Goal: Obtain resource: Obtain resource

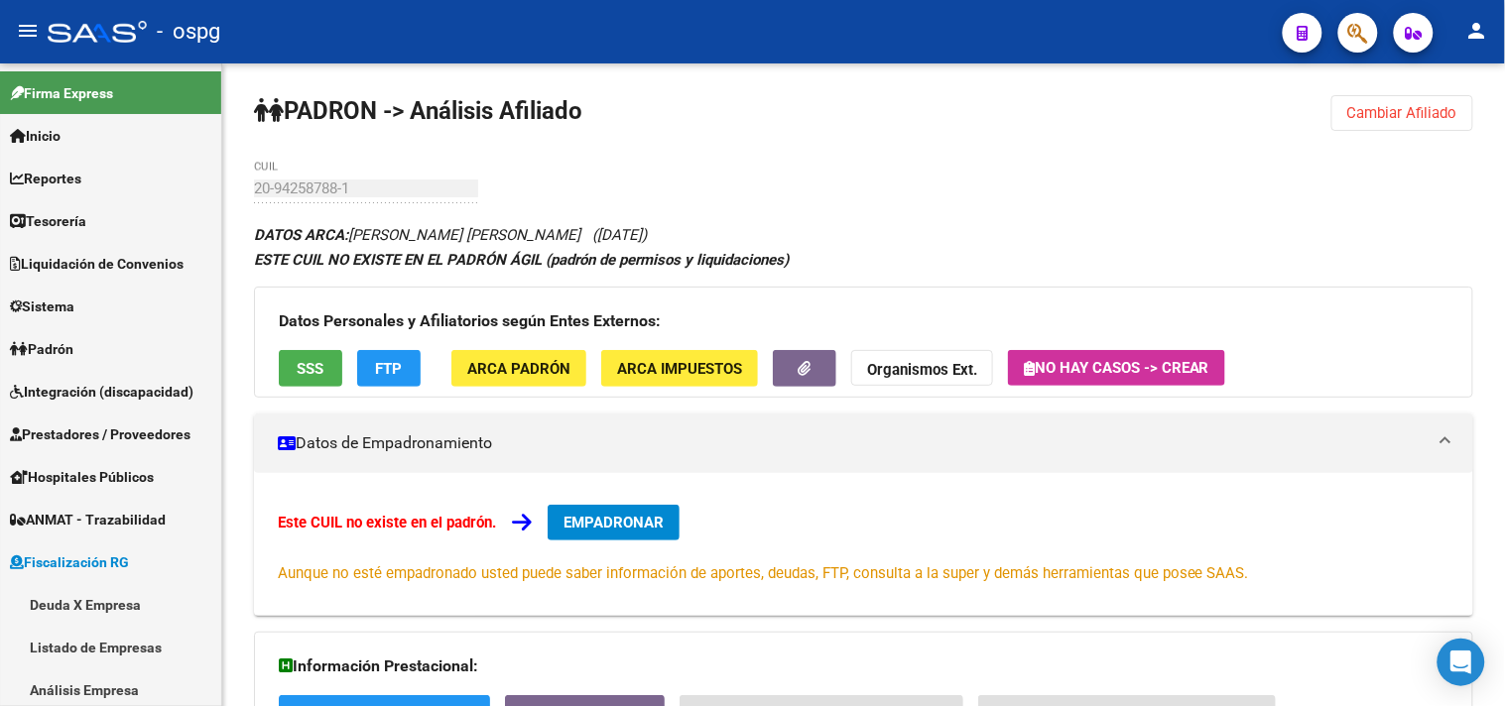
scroll to position [220, 0]
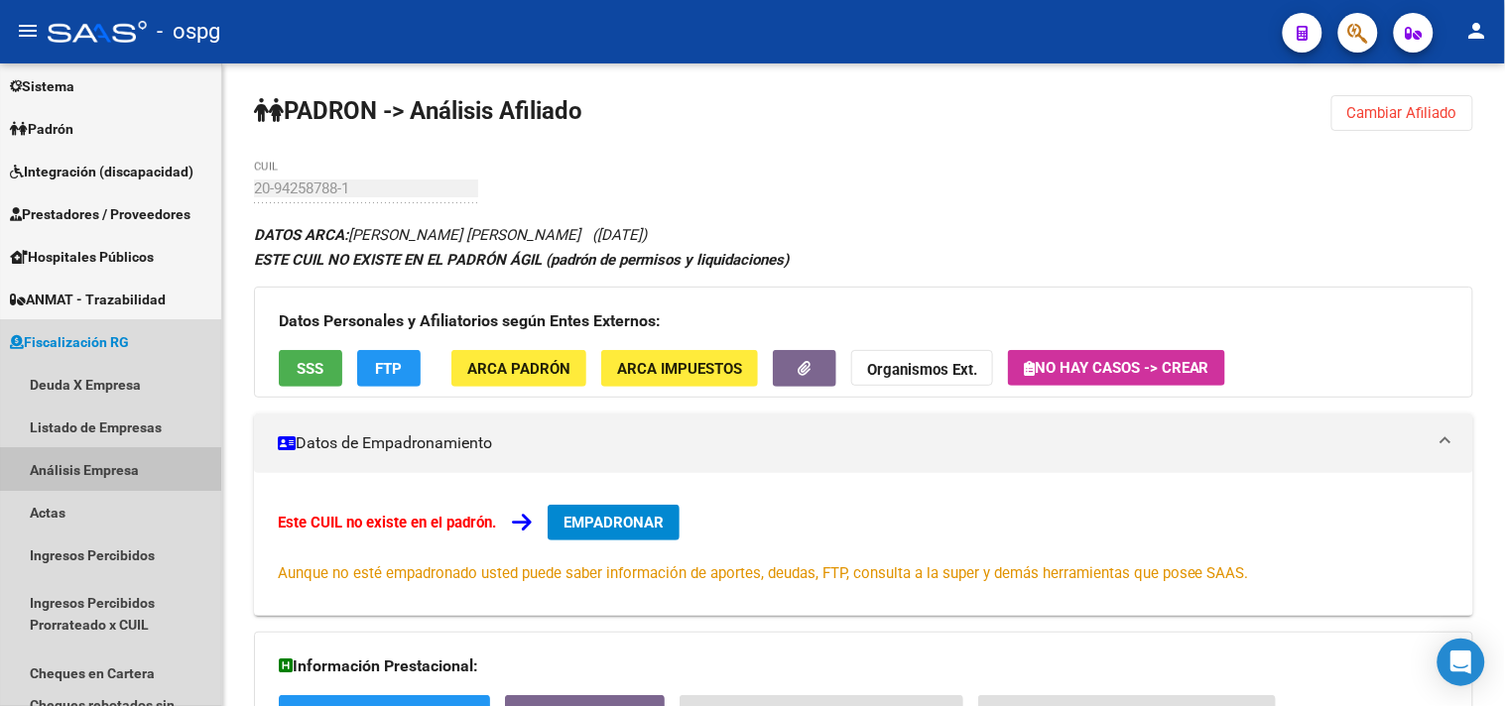
click at [67, 468] on link "Análisis Empresa" at bounding box center [110, 469] width 221 height 43
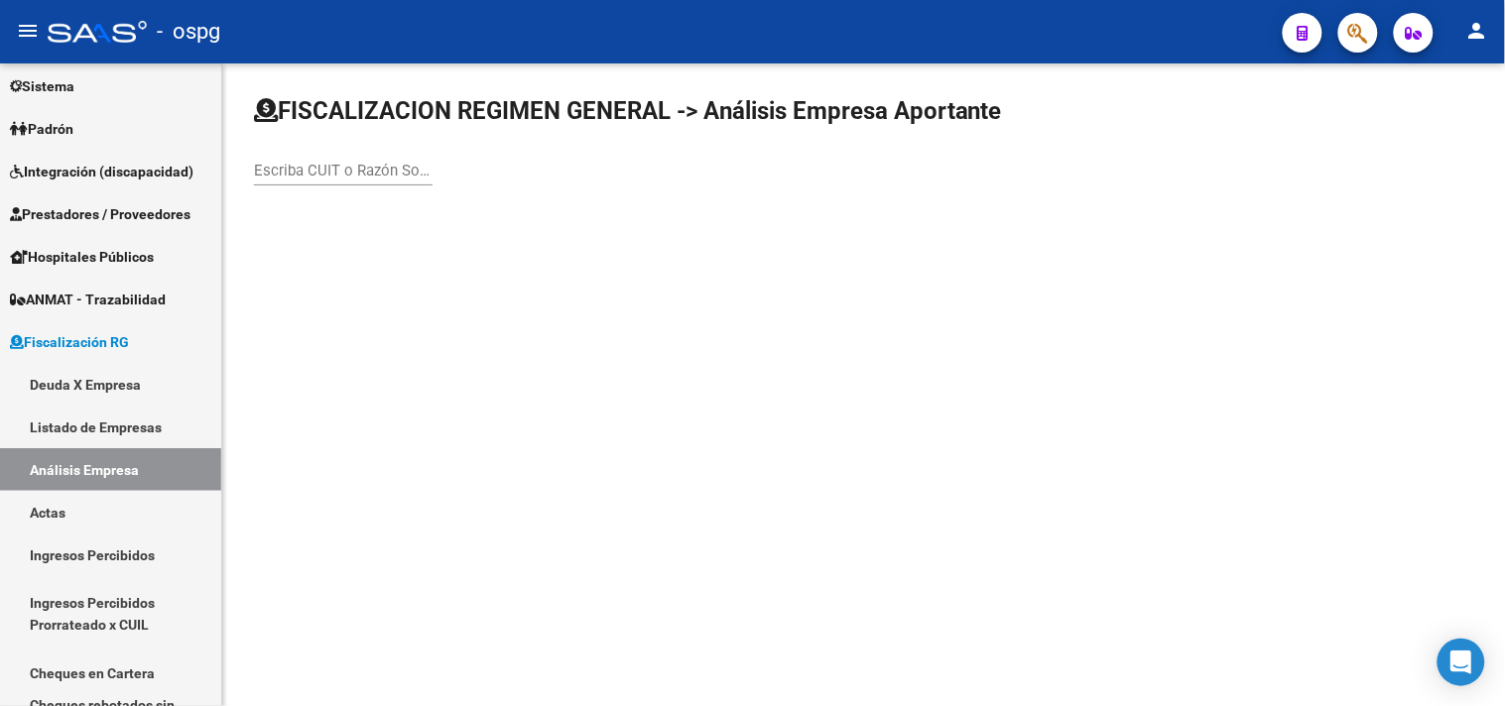
click at [304, 173] on input "Escriba CUIT o Razón Social para buscar" at bounding box center [343, 171] width 179 height 18
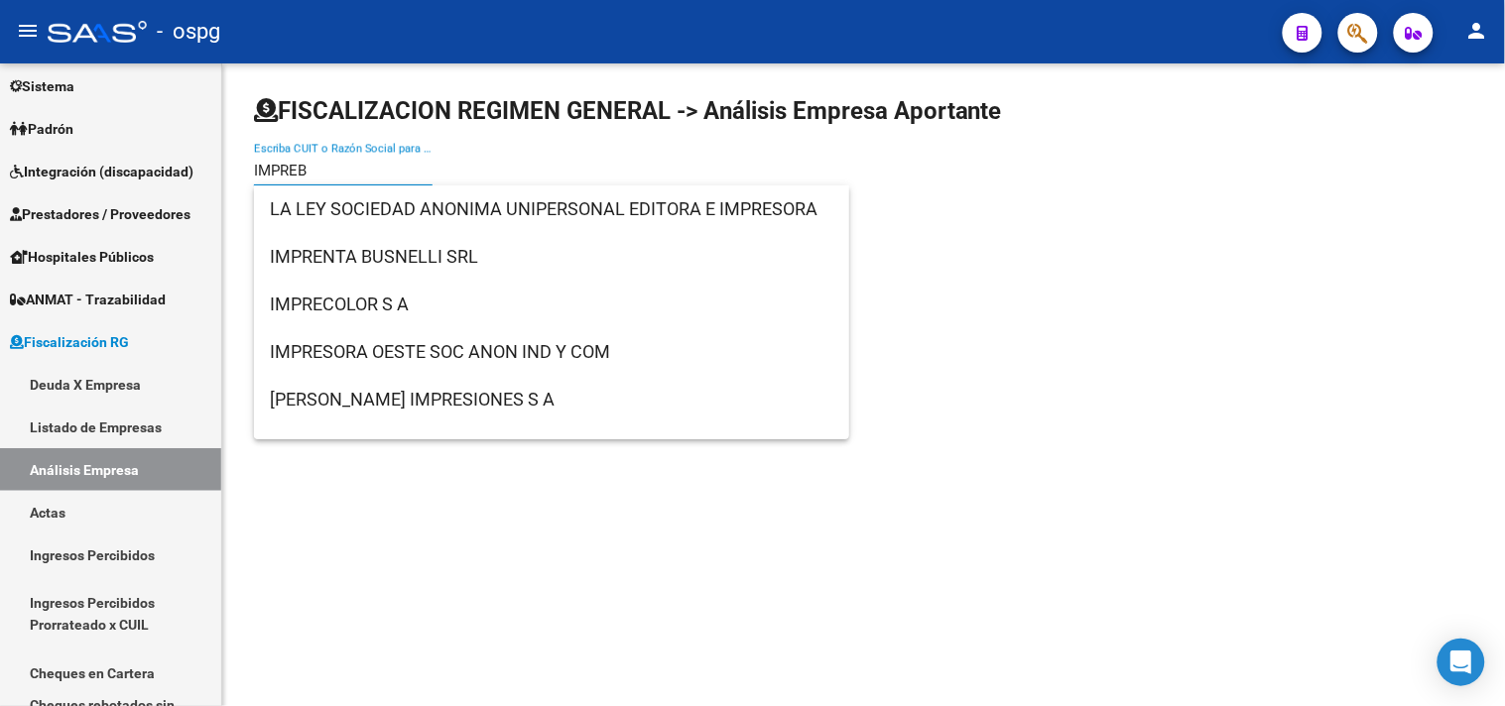
type input "IMPREB"
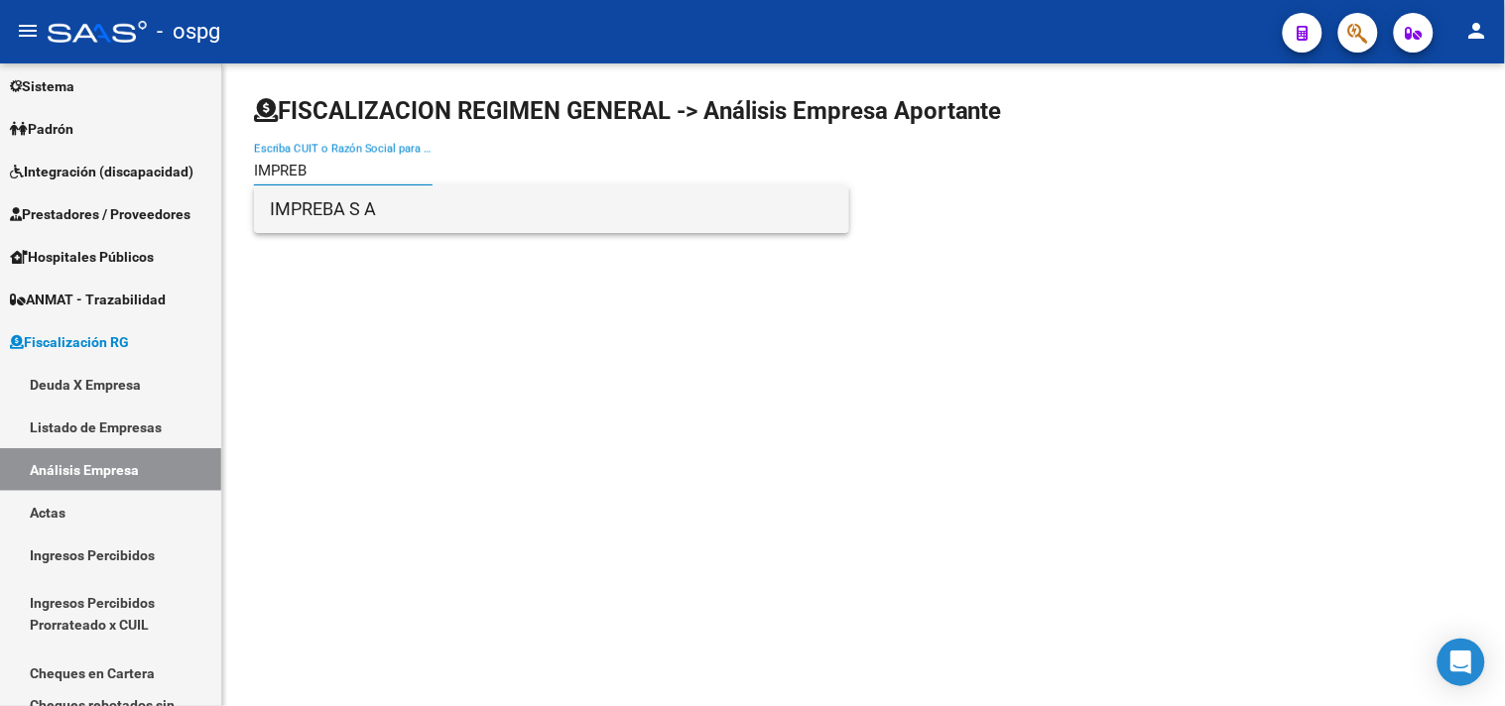
click at [315, 203] on span "IMPREBA S A" at bounding box center [551, 209] width 563 height 48
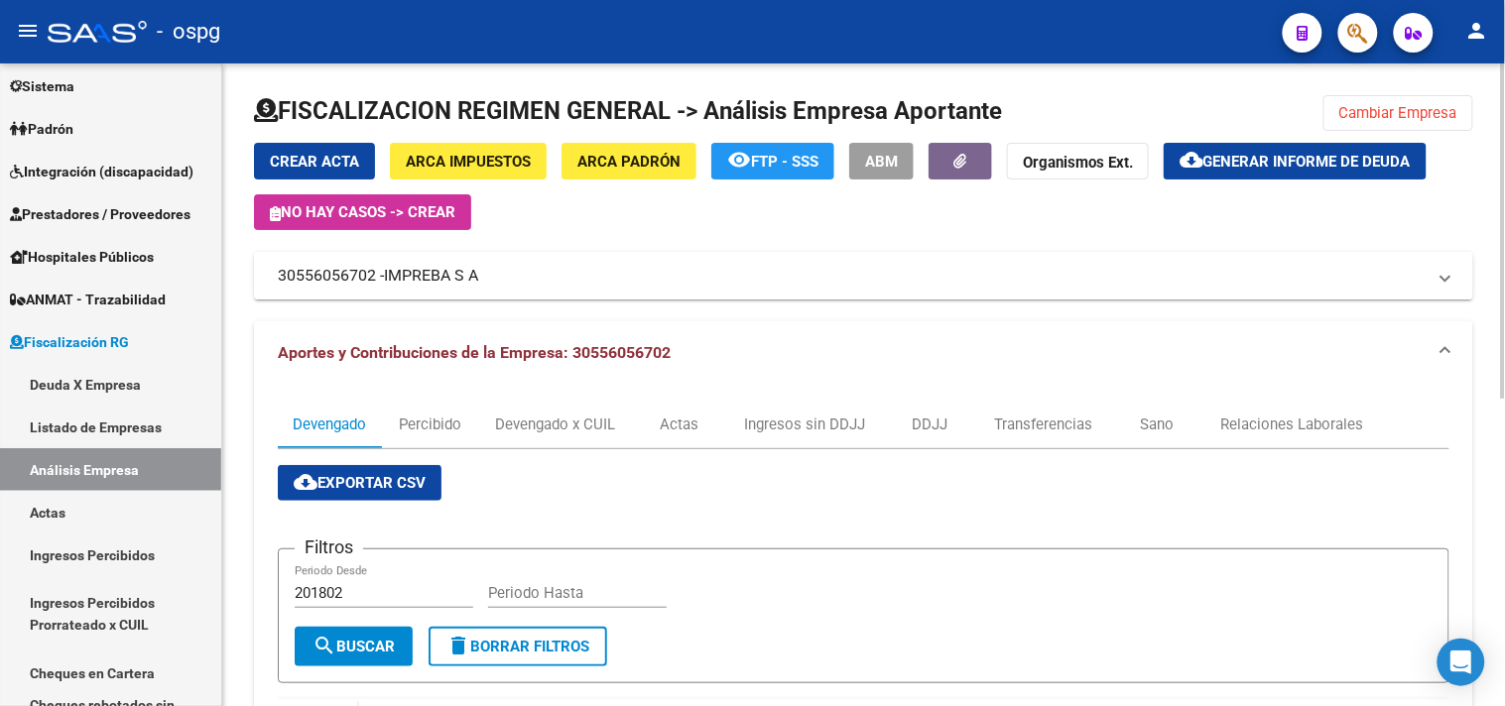
click at [291, 272] on mat-panel-title "30556056702 - IMPREBA S A" at bounding box center [852, 276] width 1148 height 22
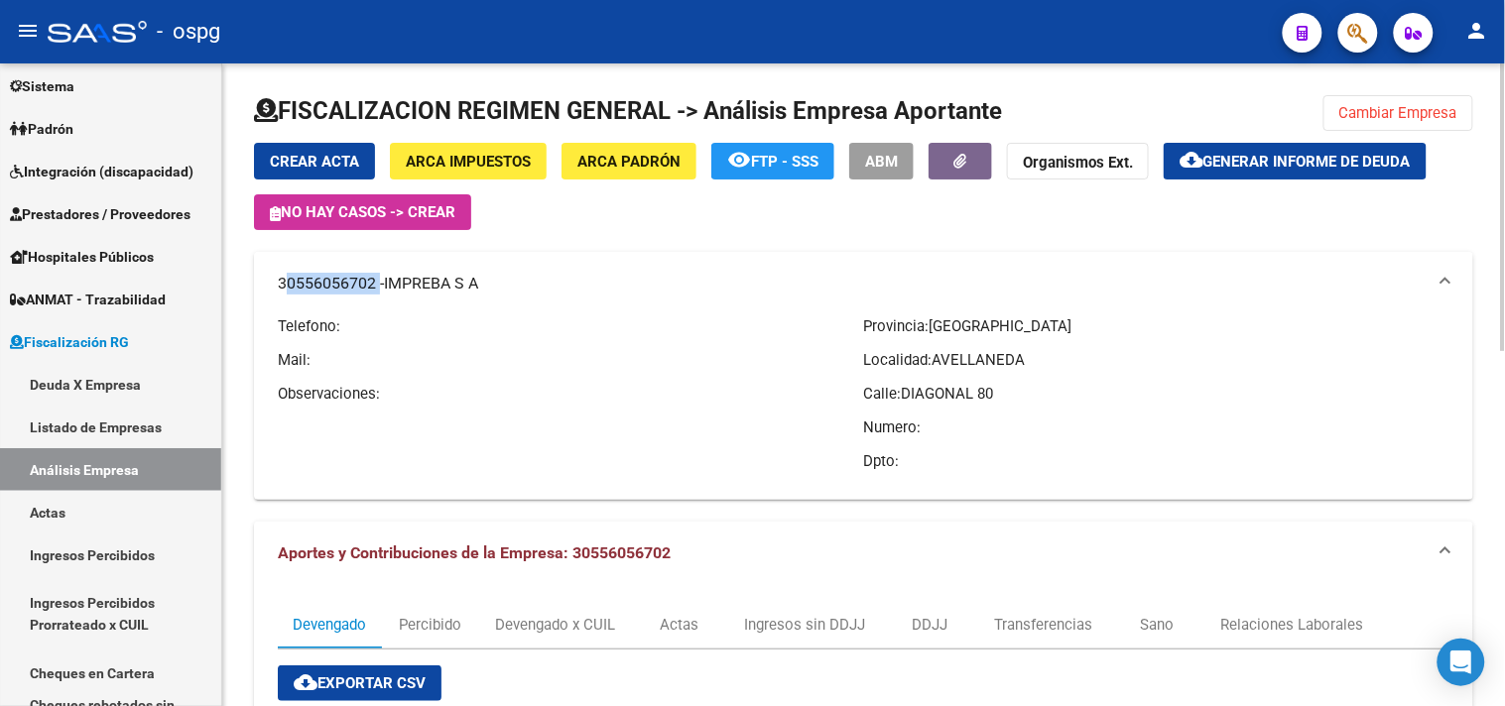
drag, startPoint x: 280, startPoint y: 283, endPoint x: 372, endPoint y: 284, distance: 92.3
click at [372, 284] on mat-panel-title "30556056702 - IMPREBA S A" at bounding box center [852, 284] width 1148 height 22
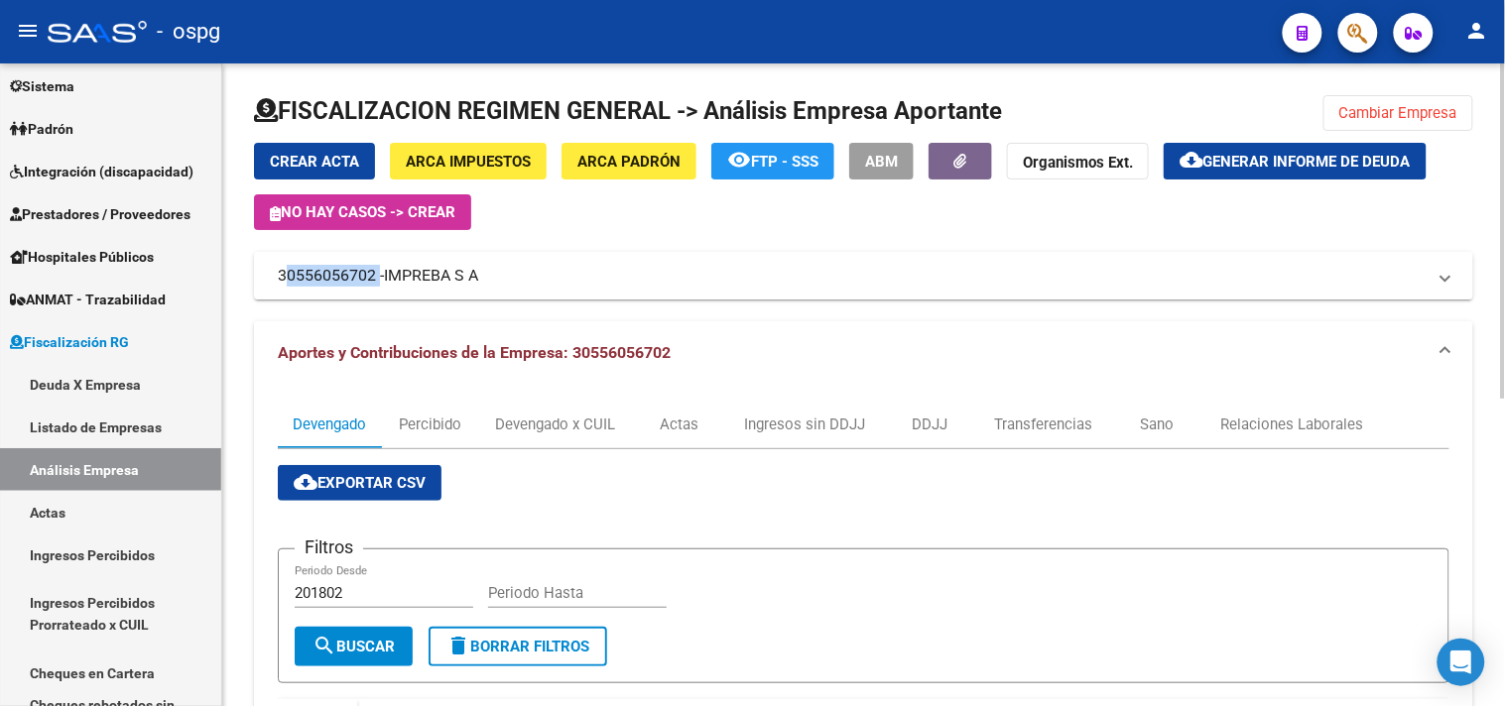
copy mat-panel-title "30556056702"
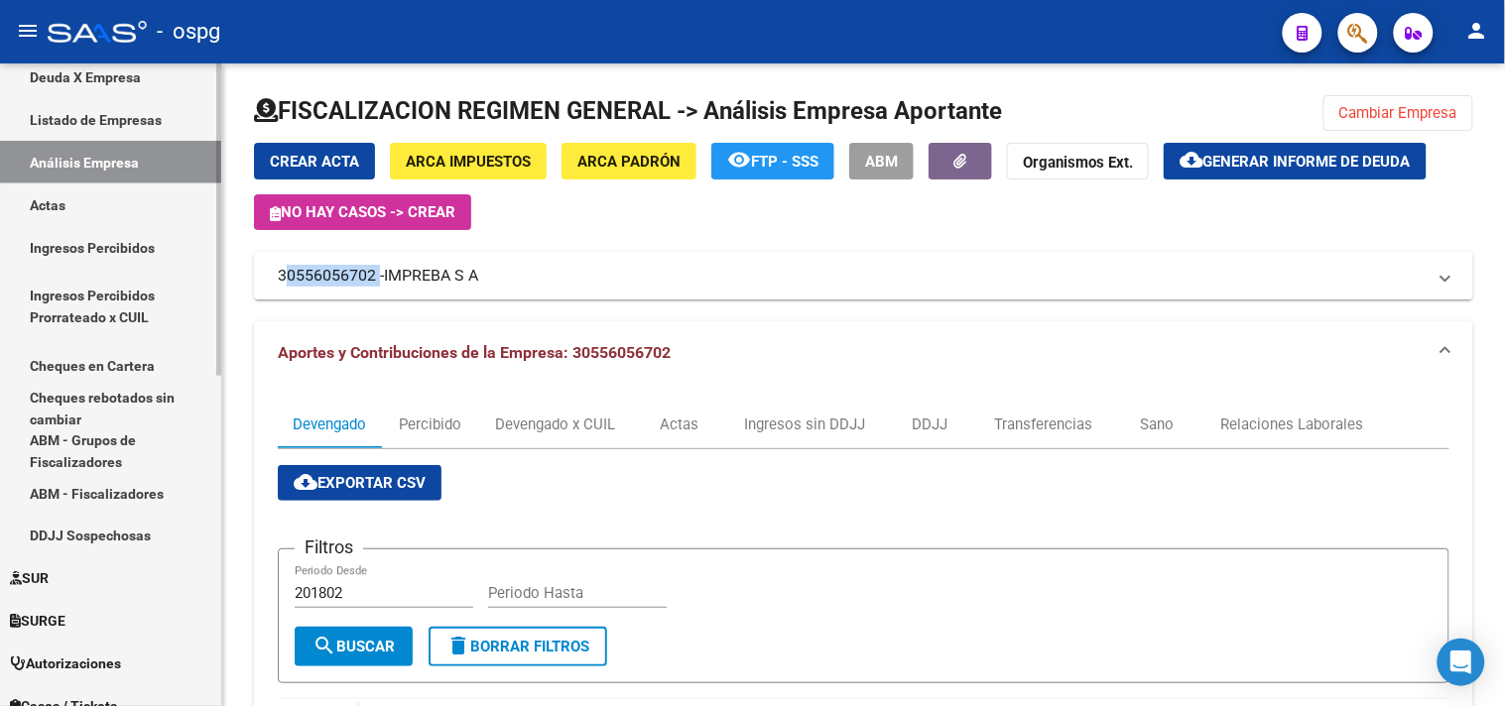
scroll to position [676, 0]
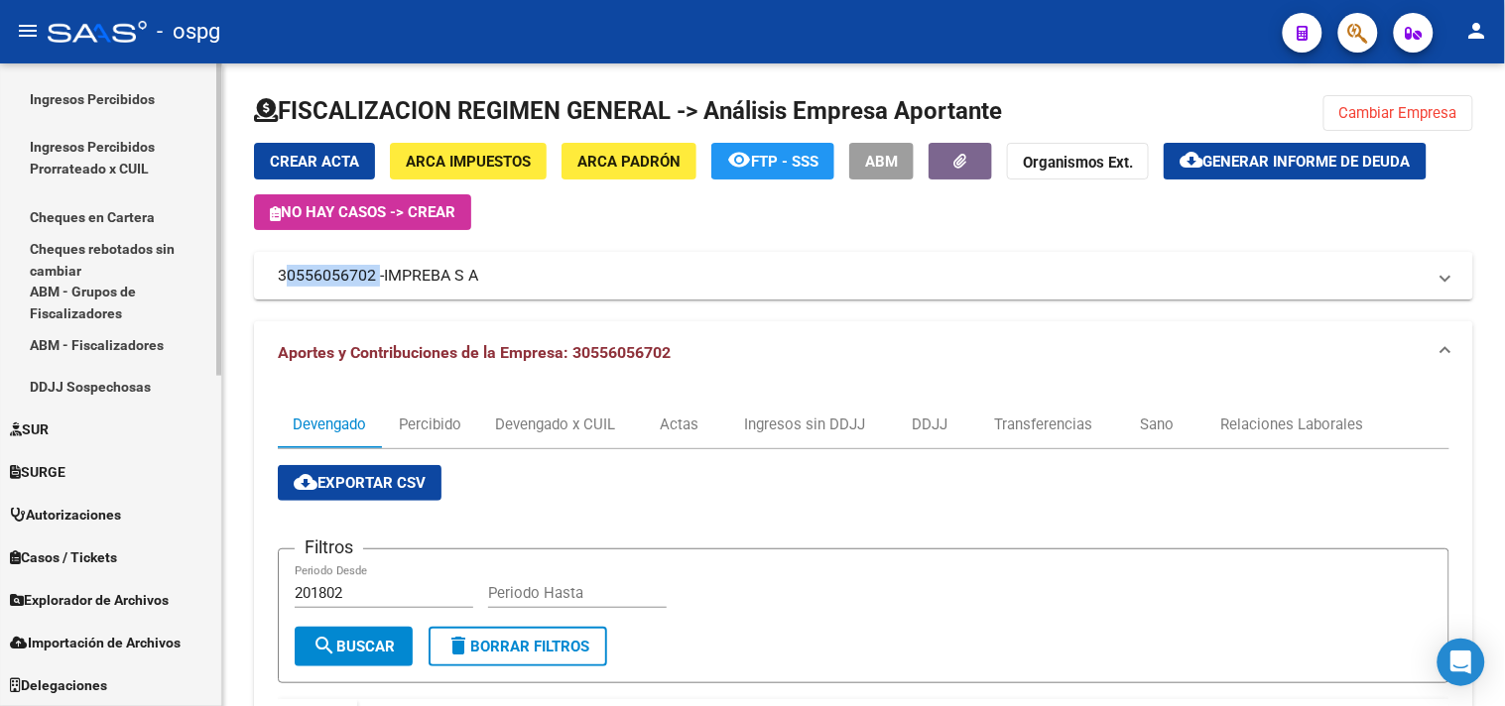
click at [107, 607] on span "Explorador de Archivos" at bounding box center [89, 601] width 159 height 22
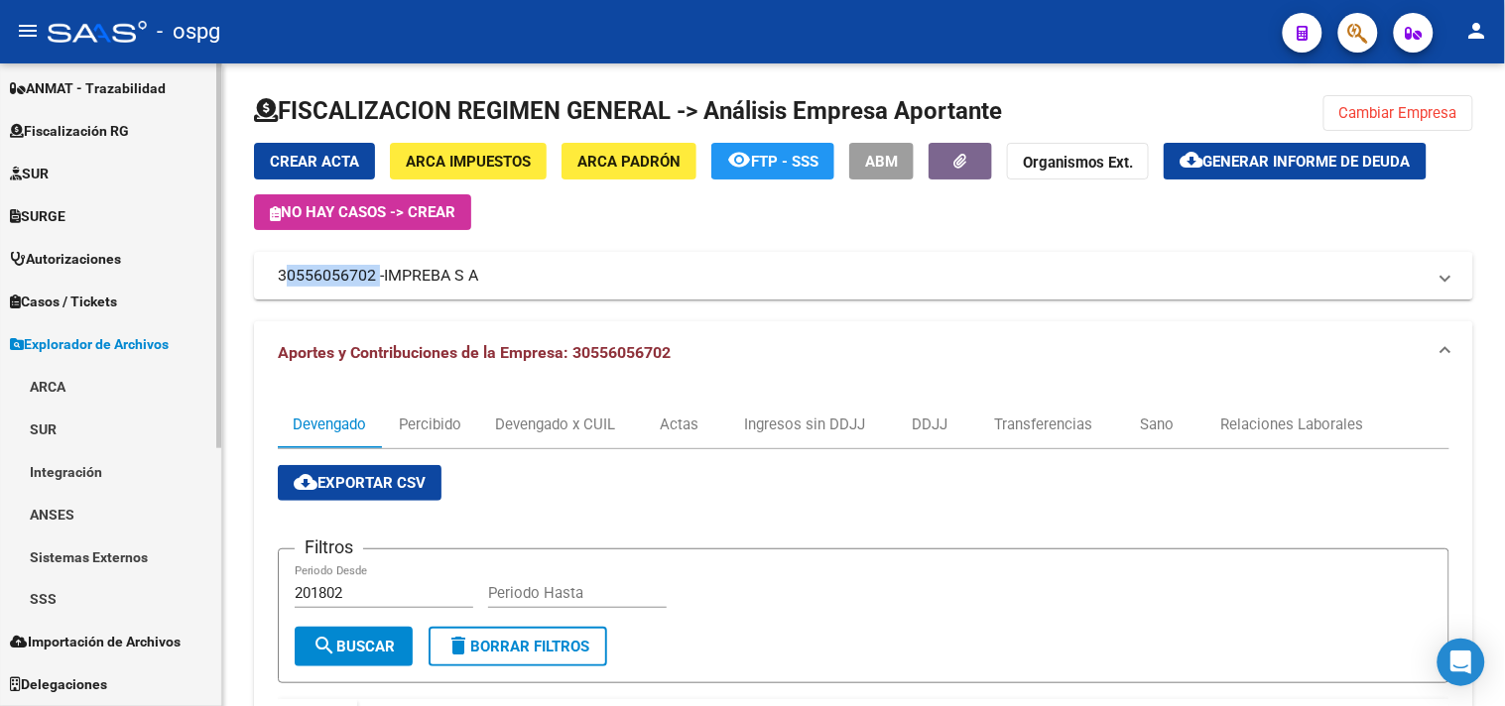
scroll to position [430, 0]
click at [47, 383] on link "ARCA" at bounding box center [110, 387] width 221 height 43
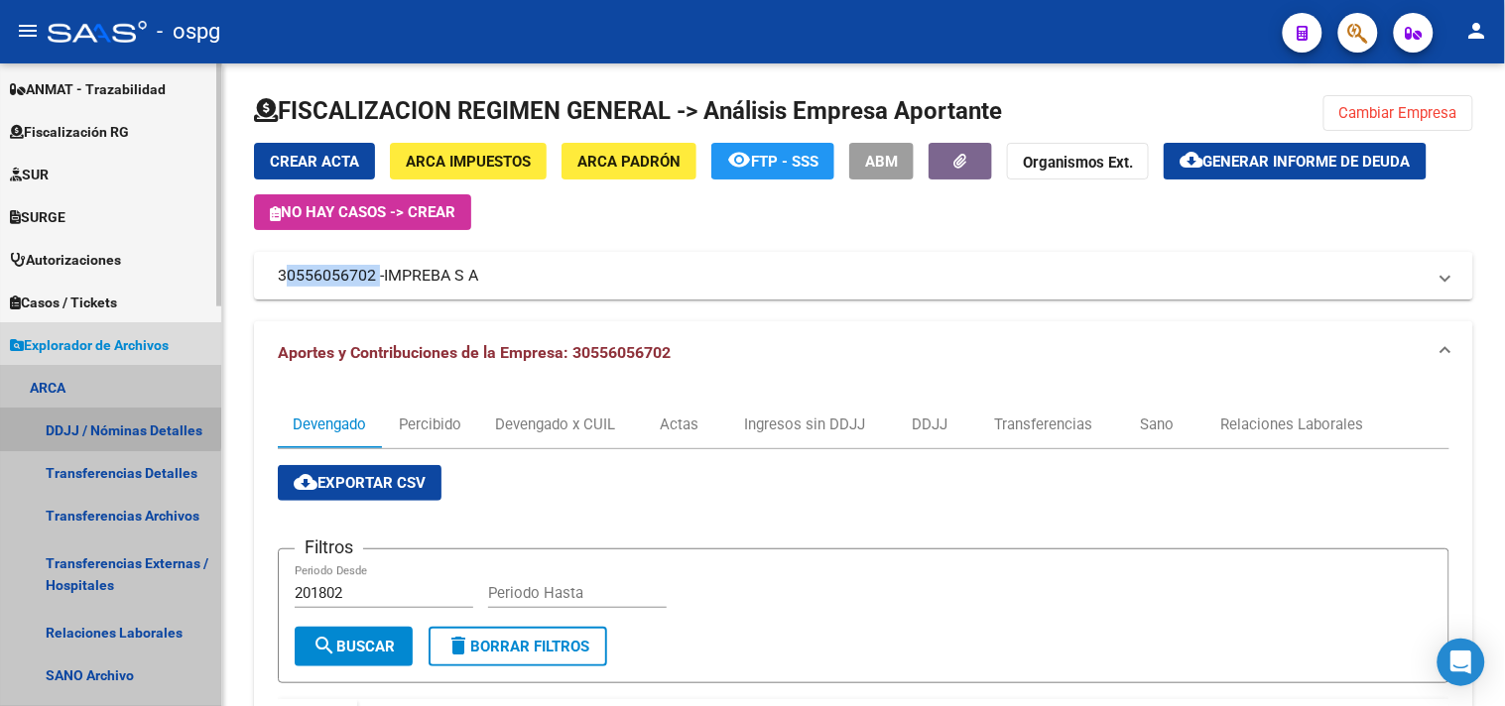
click at [93, 421] on link "DDJJ / Nóminas Detalles" at bounding box center [110, 430] width 221 height 43
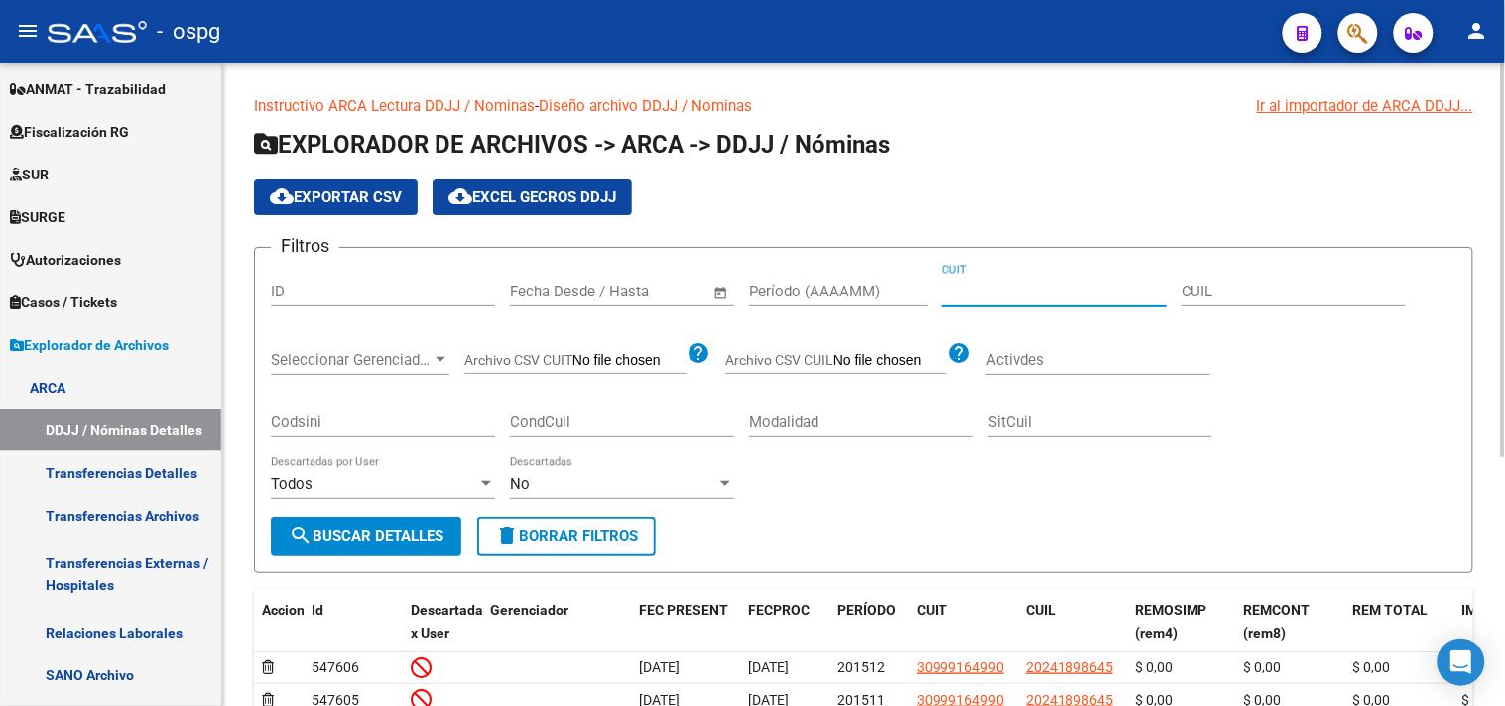
click at [1027, 299] on input "CUIT" at bounding box center [1054, 292] width 224 height 18
paste input "30-55605670-2"
type input "30-55605670-2"
click at [825, 291] on input "Período (AAAAMM)" at bounding box center [838, 292] width 179 height 18
type input "202412"
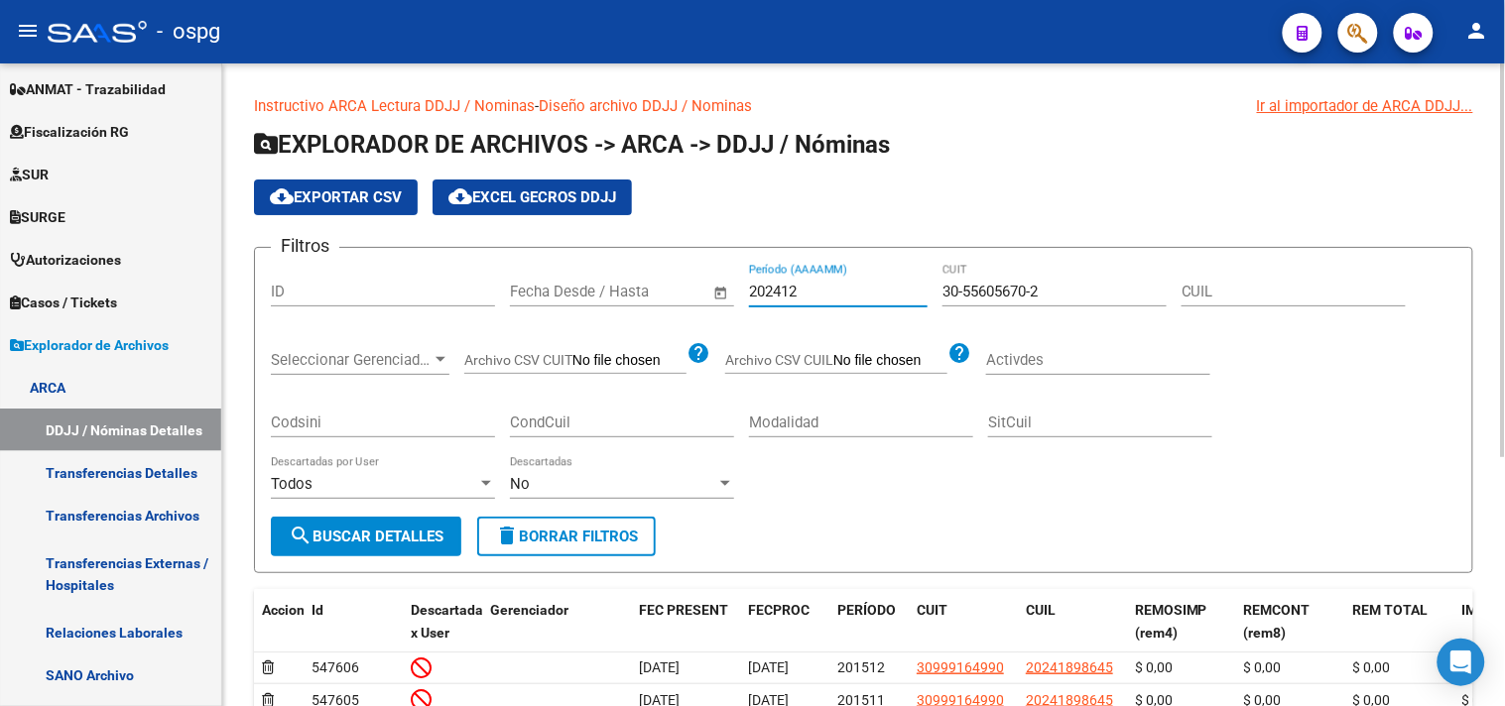
click at [384, 523] on button "search Buscar Detalles" at bounding box center [366, 537] width 190 height 40
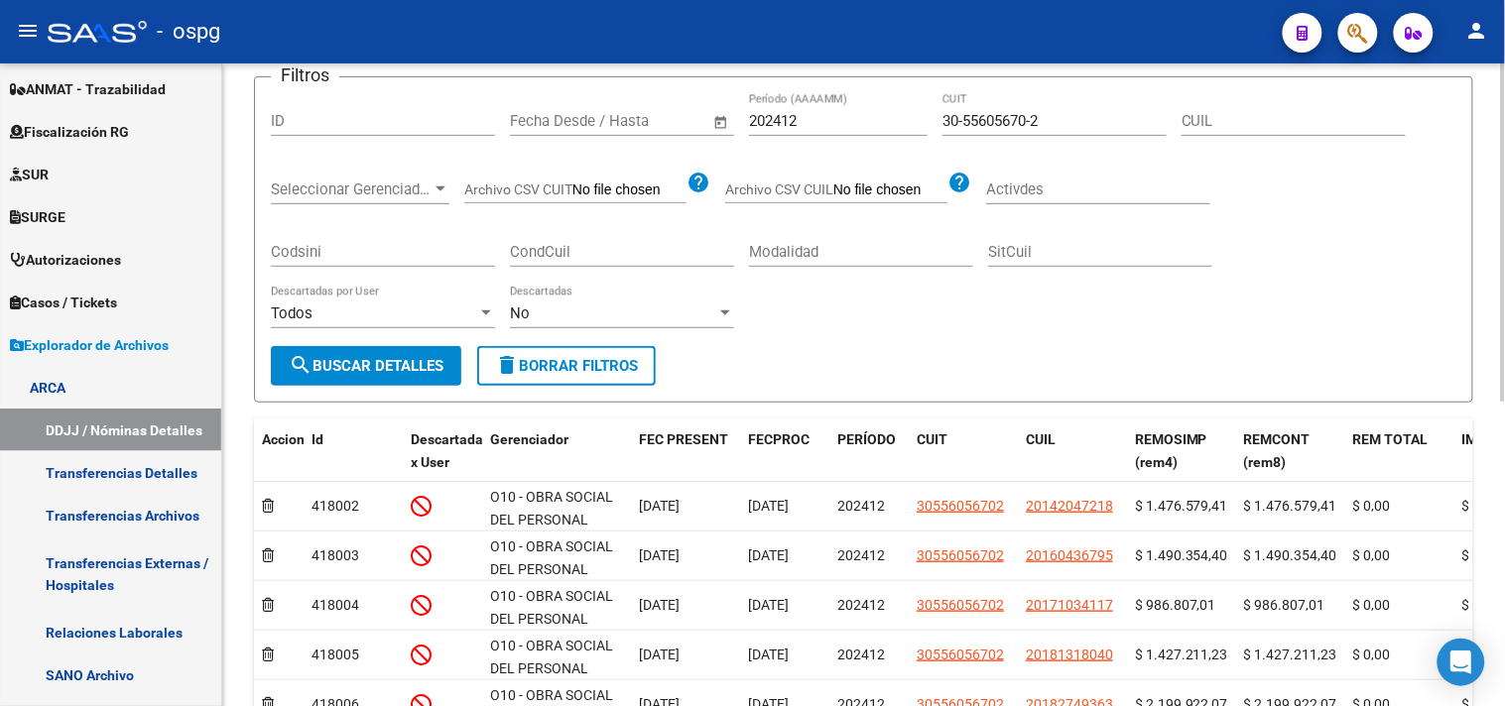
scroll to position [139, 0]
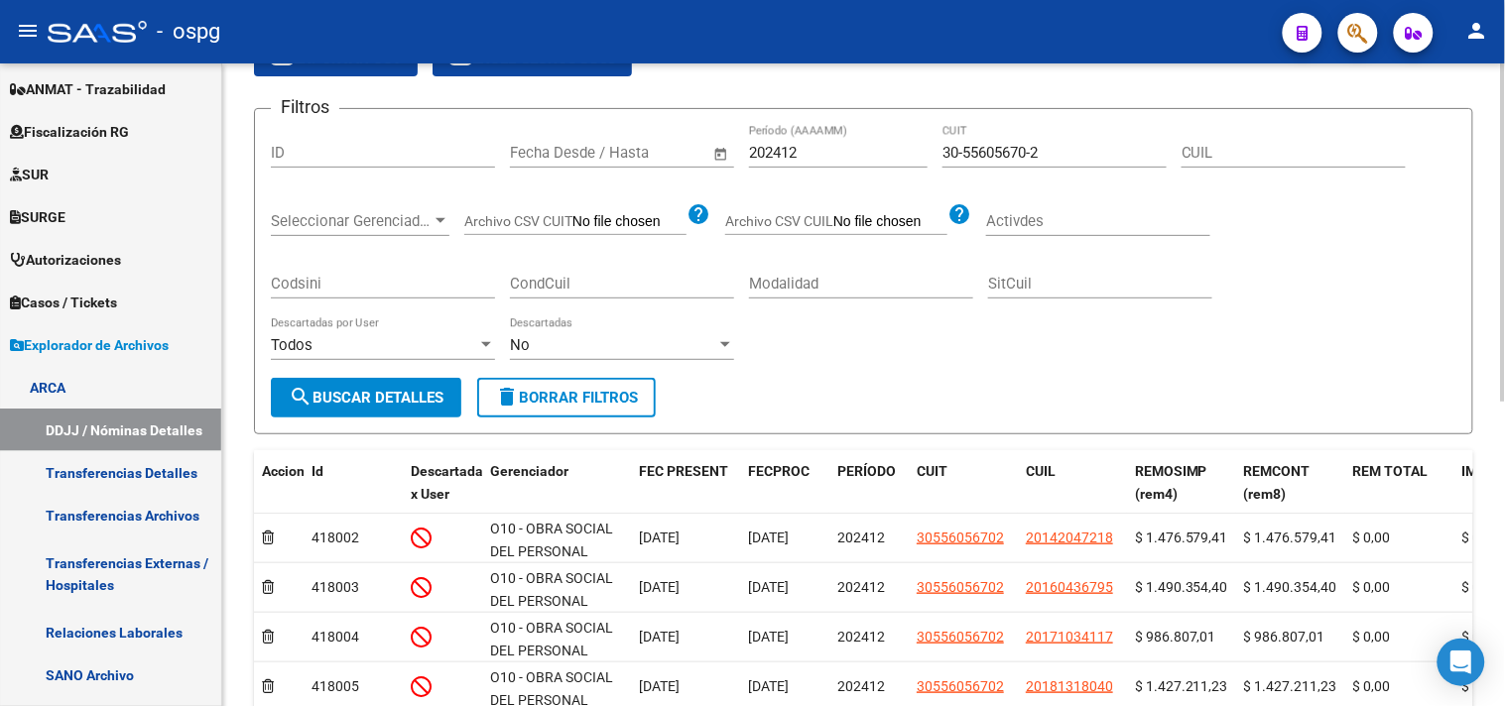
click at [652, 340] on div "No" at bounding box center [613, 345] width 206 height 18
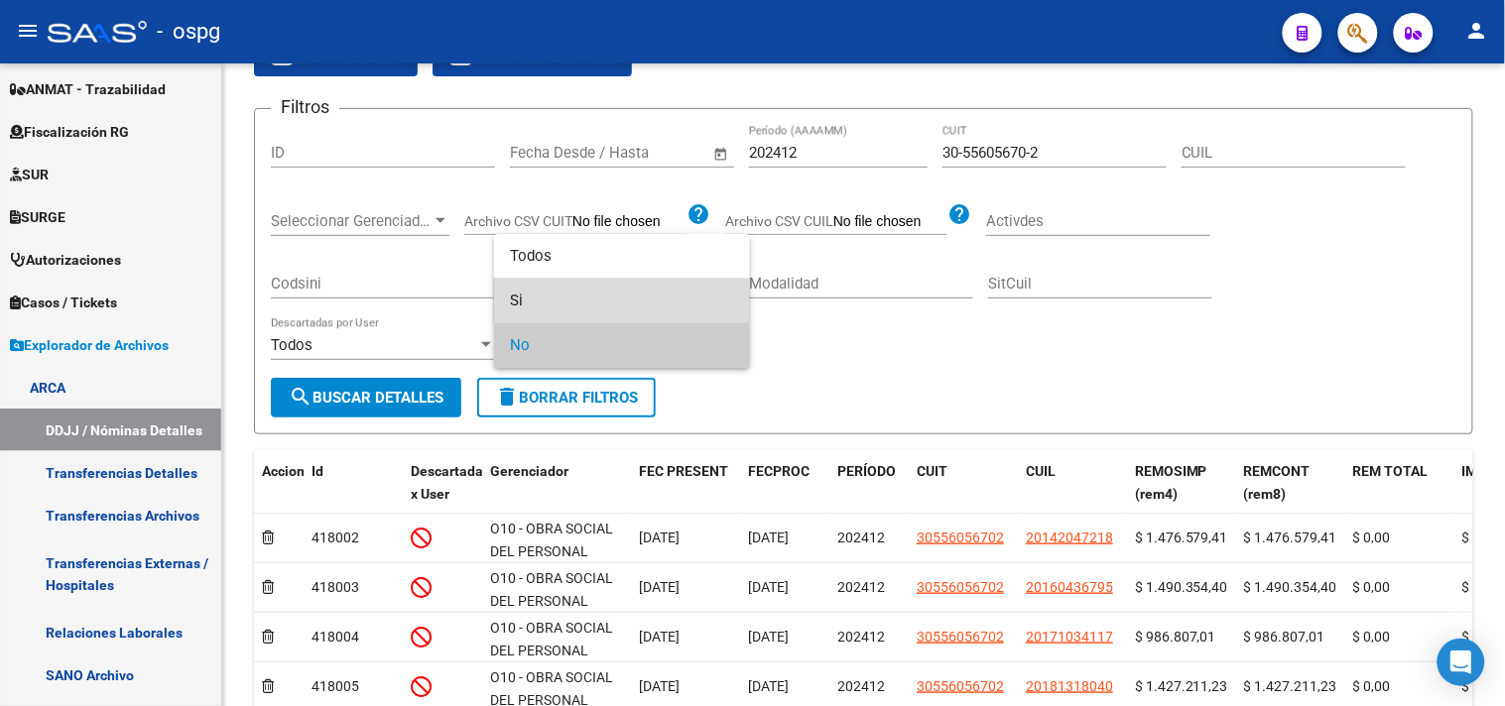
click at [537, 296] on span "Si" at bounding box center [622, 301] width 224 height 45
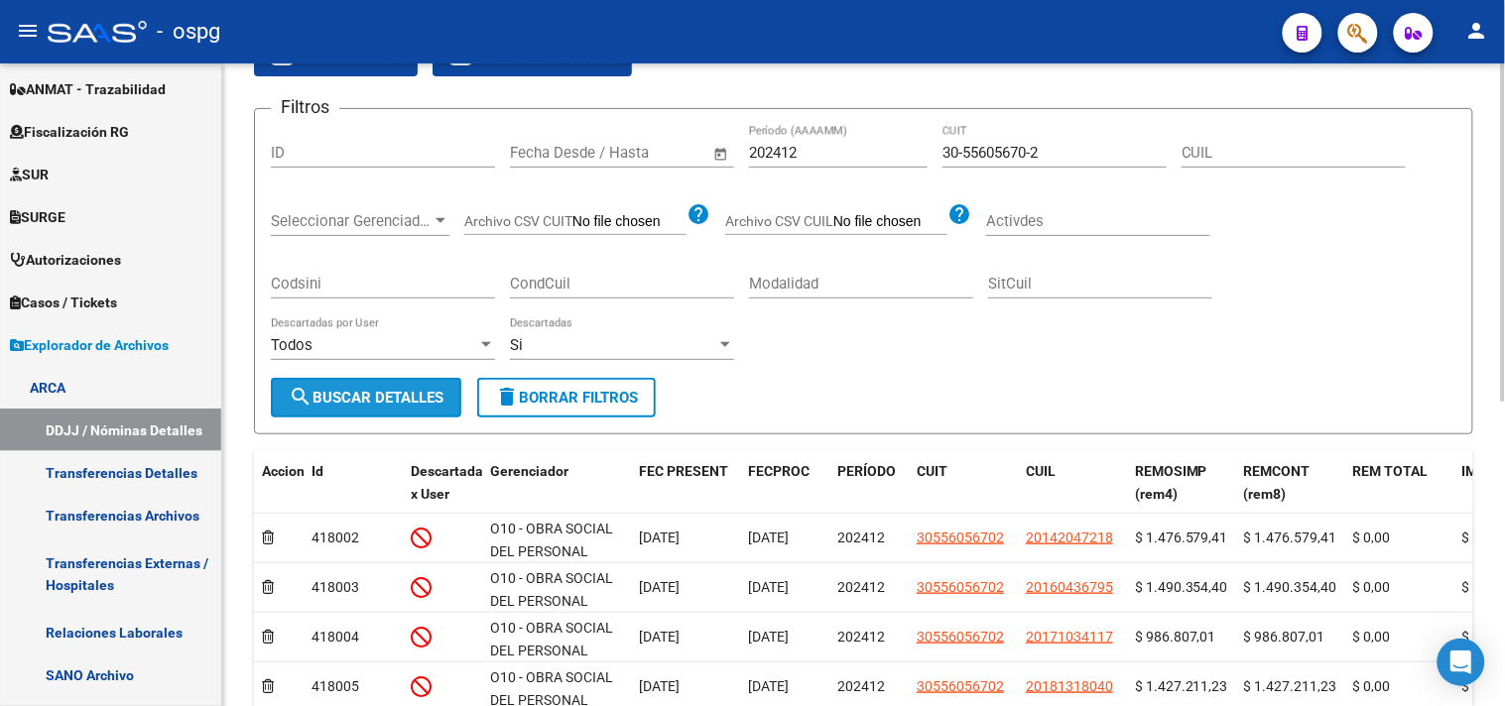
click at [383, 388] on button "search Buscar Detalles" at bounding box center [366, 398] width 190 height 40
click at [528, 342] on div "Si" at bounding box center [613, 345] width 206 height 18
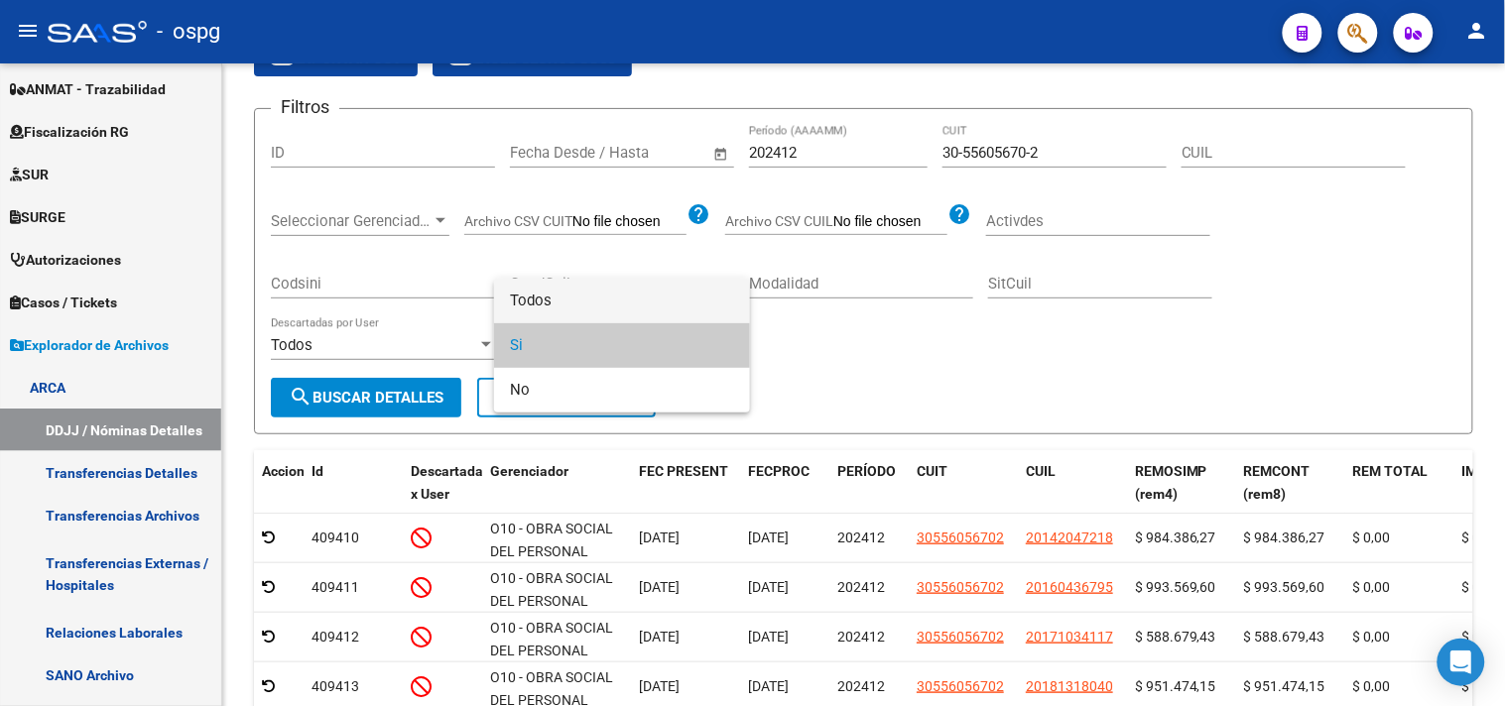
click at [532, 299] on span "Todos" at bounding box center [622, 301] width 224 height 45
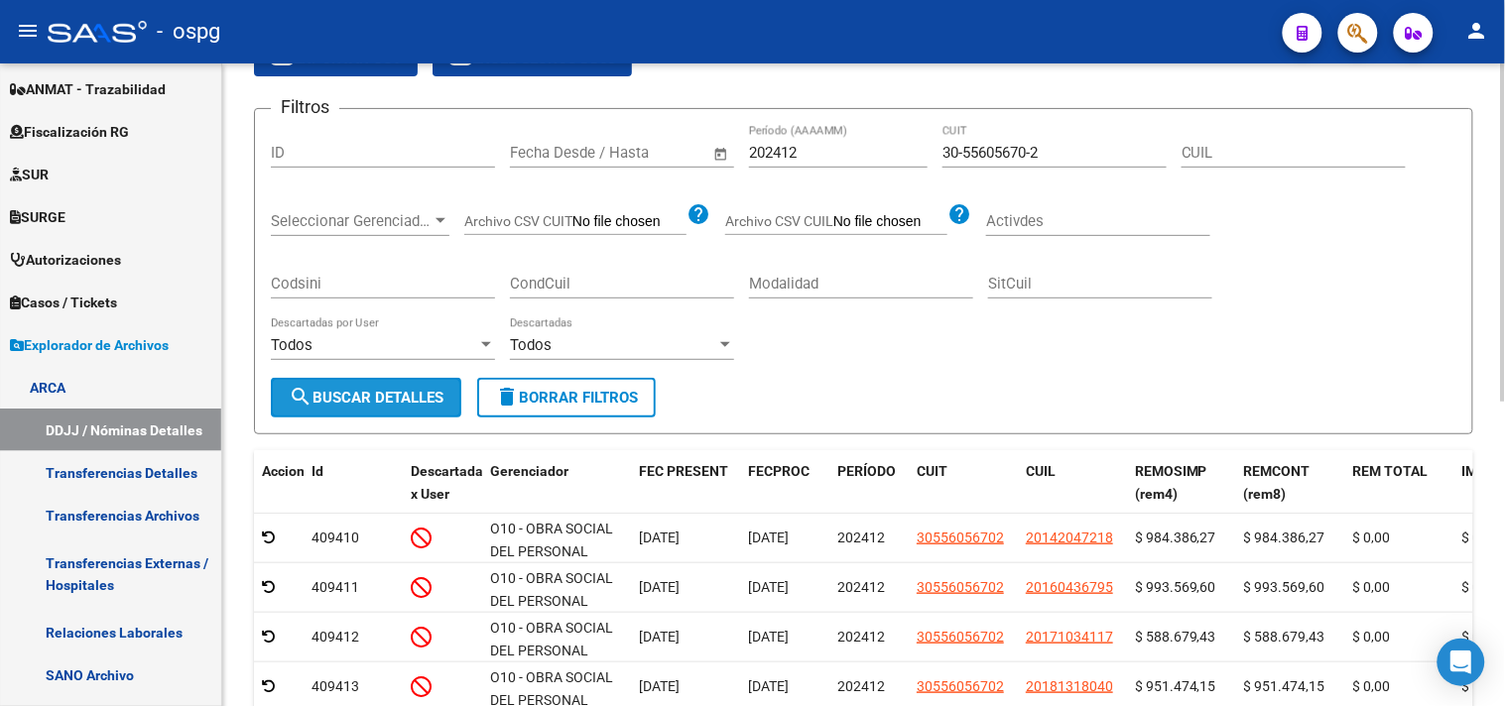
click at [404, 387] on button "search Buscar Detalles" at bounding box center [366, 398] width 190 height 40
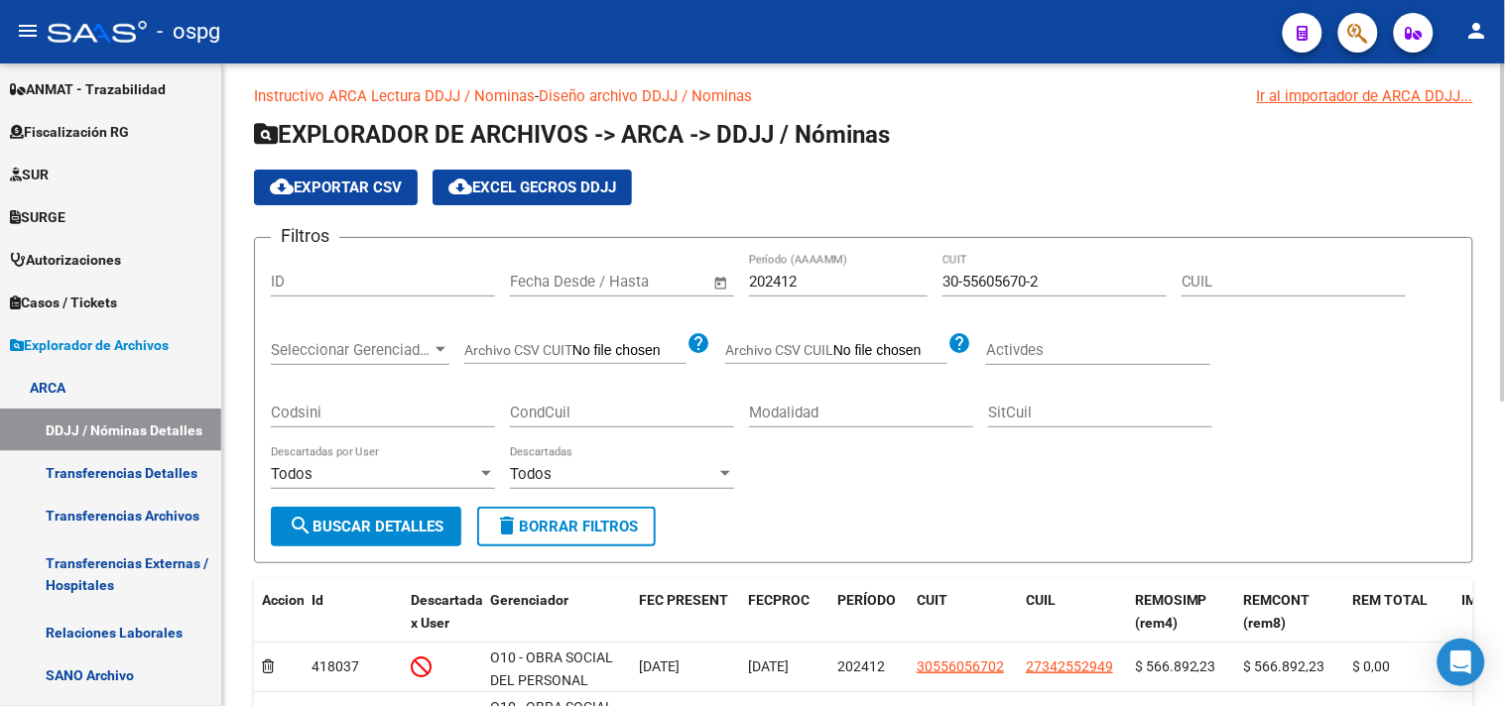
scroll to position [0, 0]
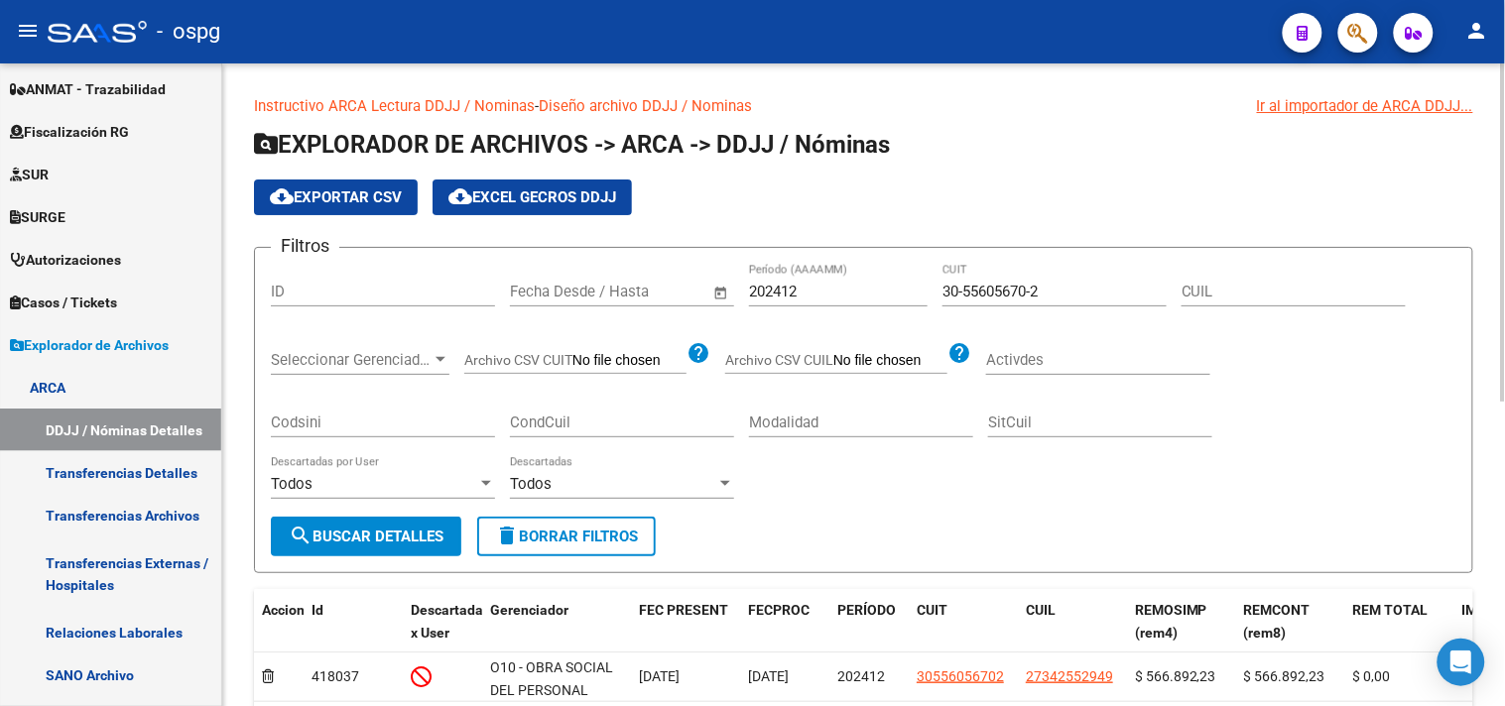
click at [546, 486] on span "Todos" at bounding box center [531, 484] width 42 height 18
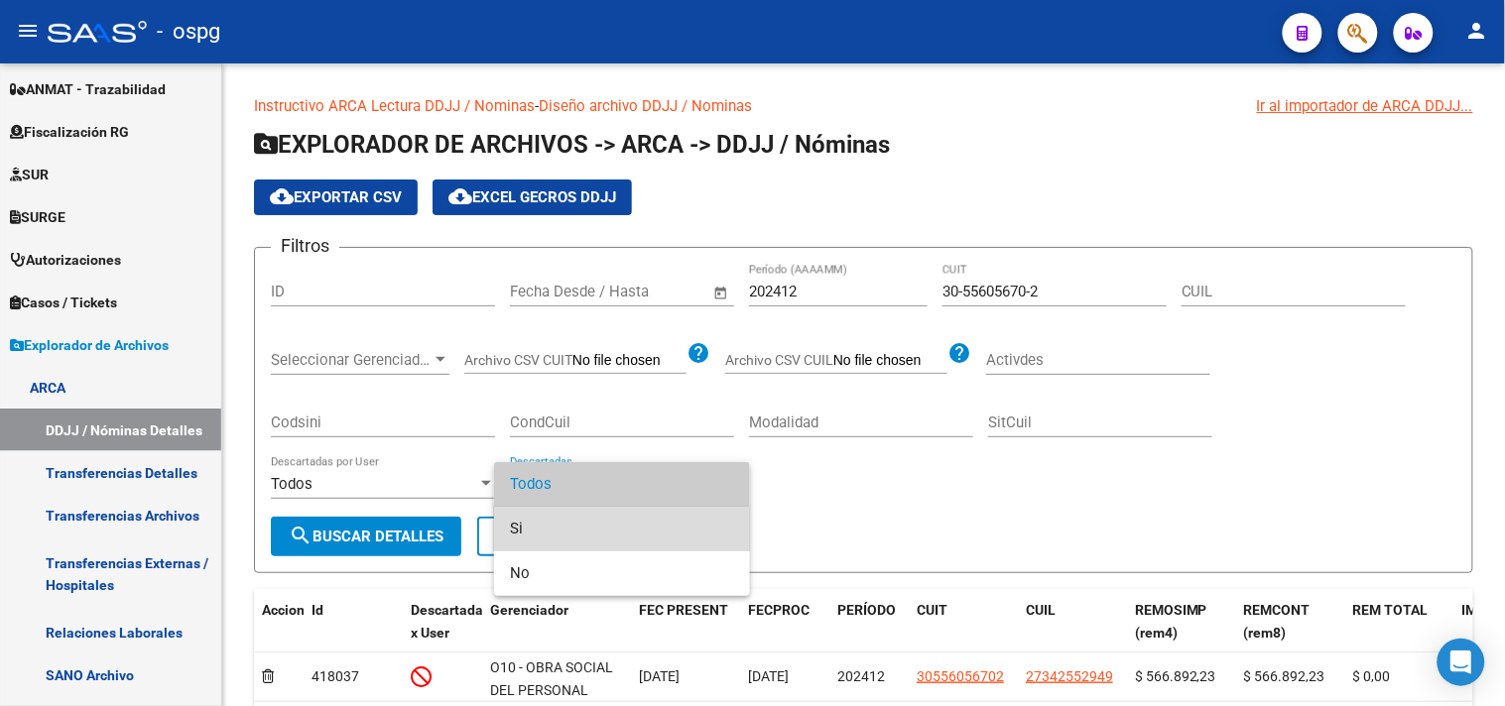
drag, startPoint x: 523, startPoint y: 534, endPoint x: 304, endPoint y: 570, distance: 222.3
click at [521, 534] on span "Si" at bounding box center [622, 529] width 224 height 45
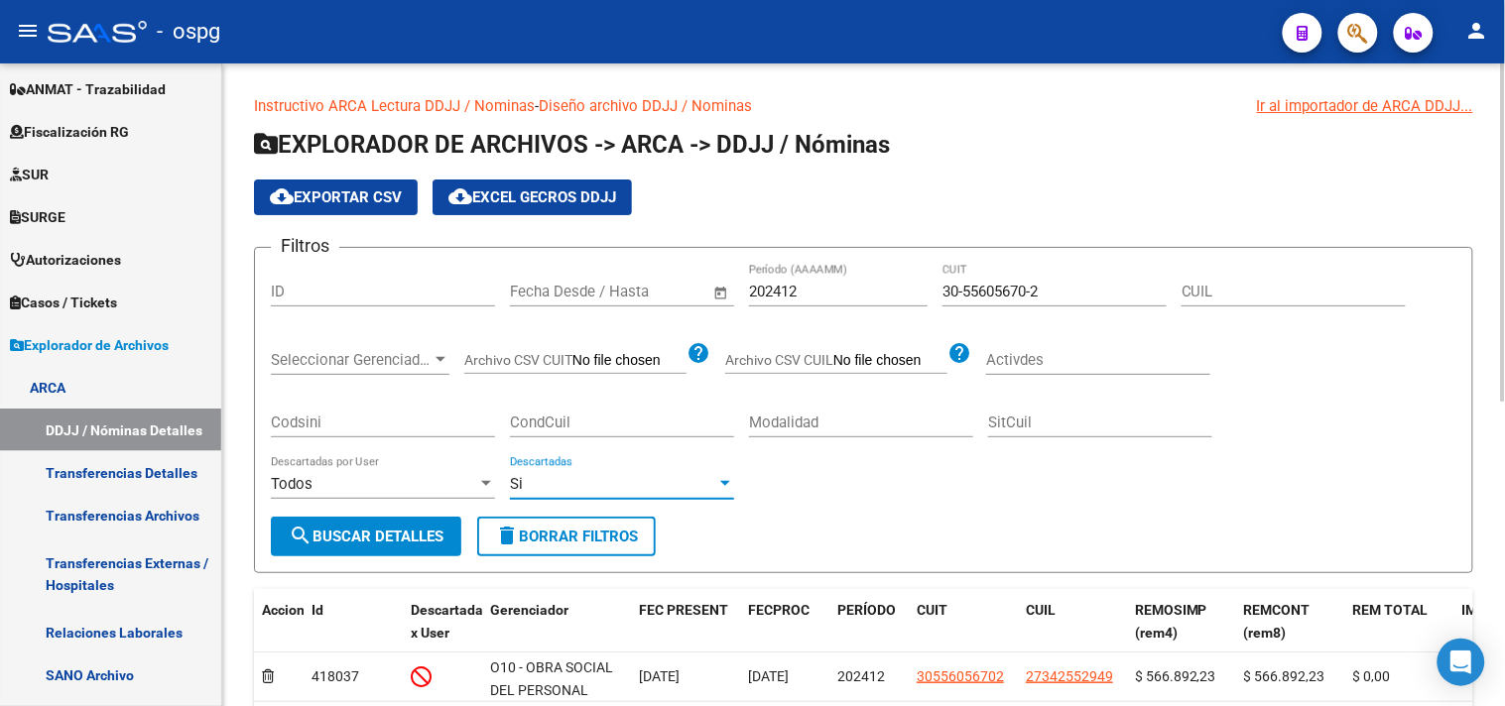
click at [335, 536] on span "search Buscar Detalles" at bounding box center [366, 537] width 155 height 18
click at [350, 185] on button "cloud_download Exportar CSV" at bounding box center [336, 198] width 164 height 36
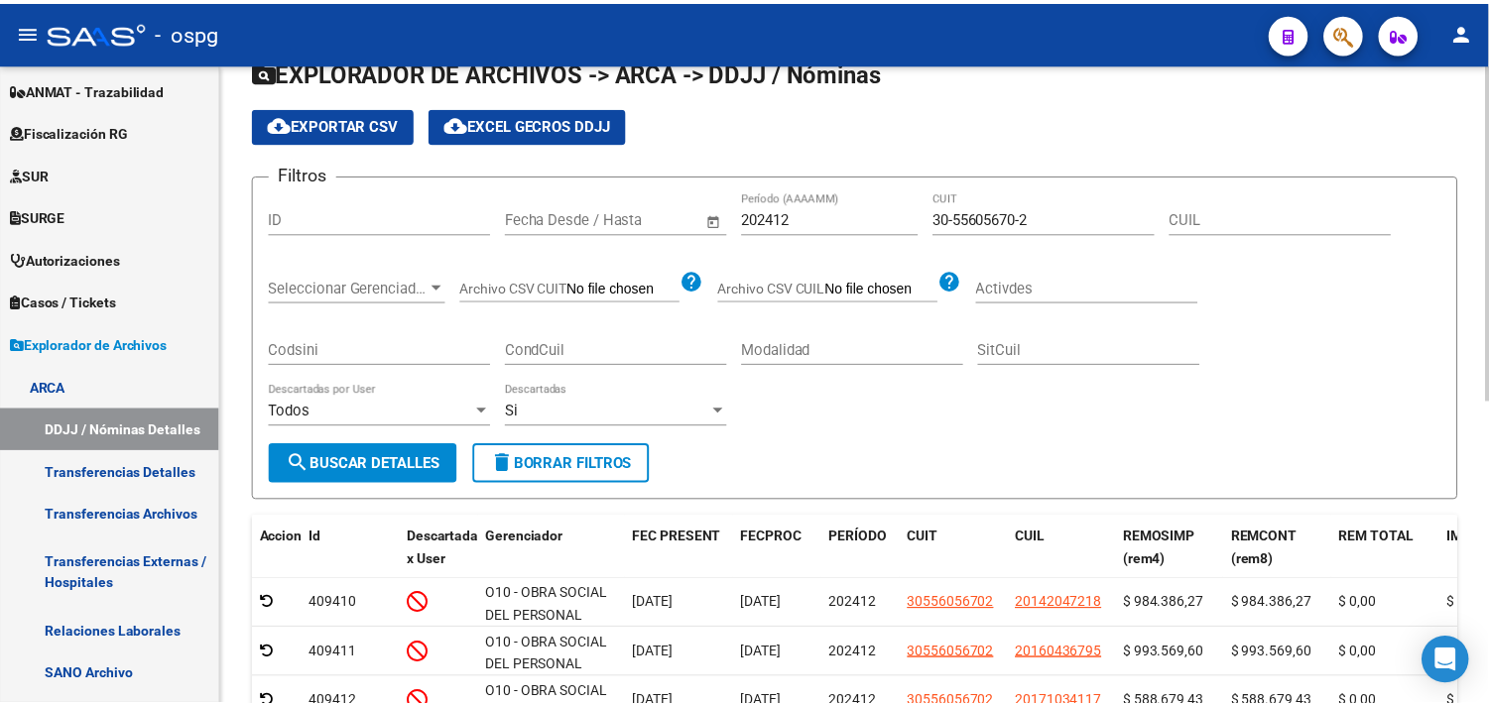
scroll to position [110, 0]
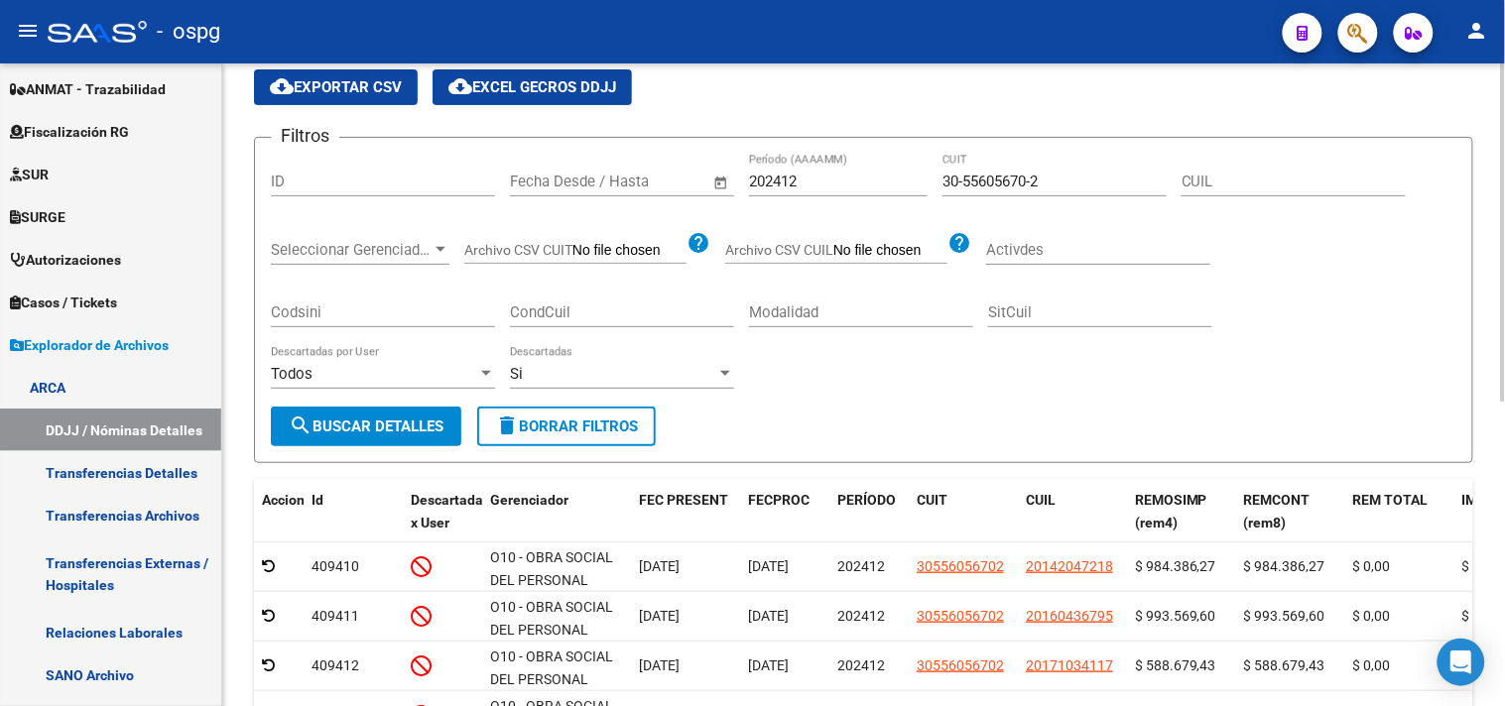
click at [578, 368] on div "Si" at bounding box center [613, 374] width 206 height 18
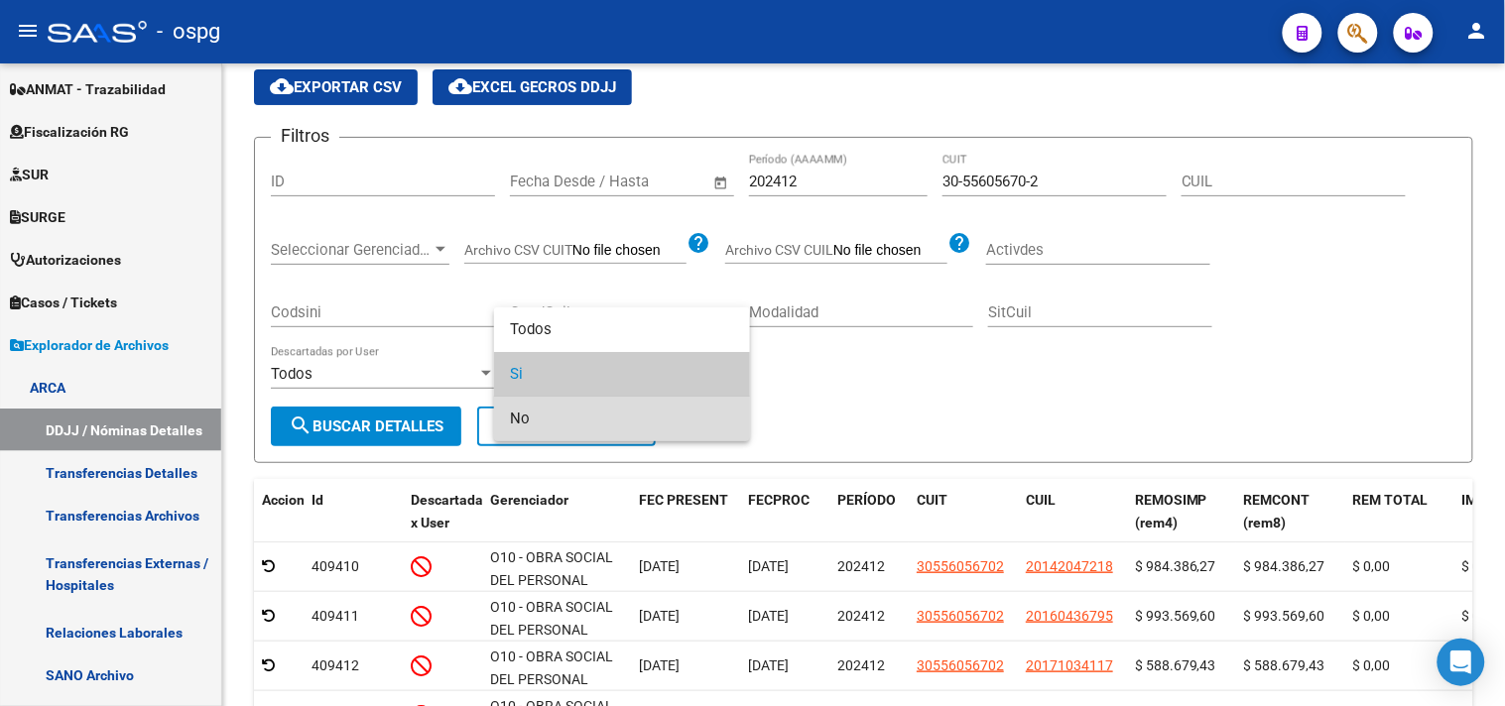
click at [553, 417] on span "No" at bounding box center [622, 419] width 224 height 45
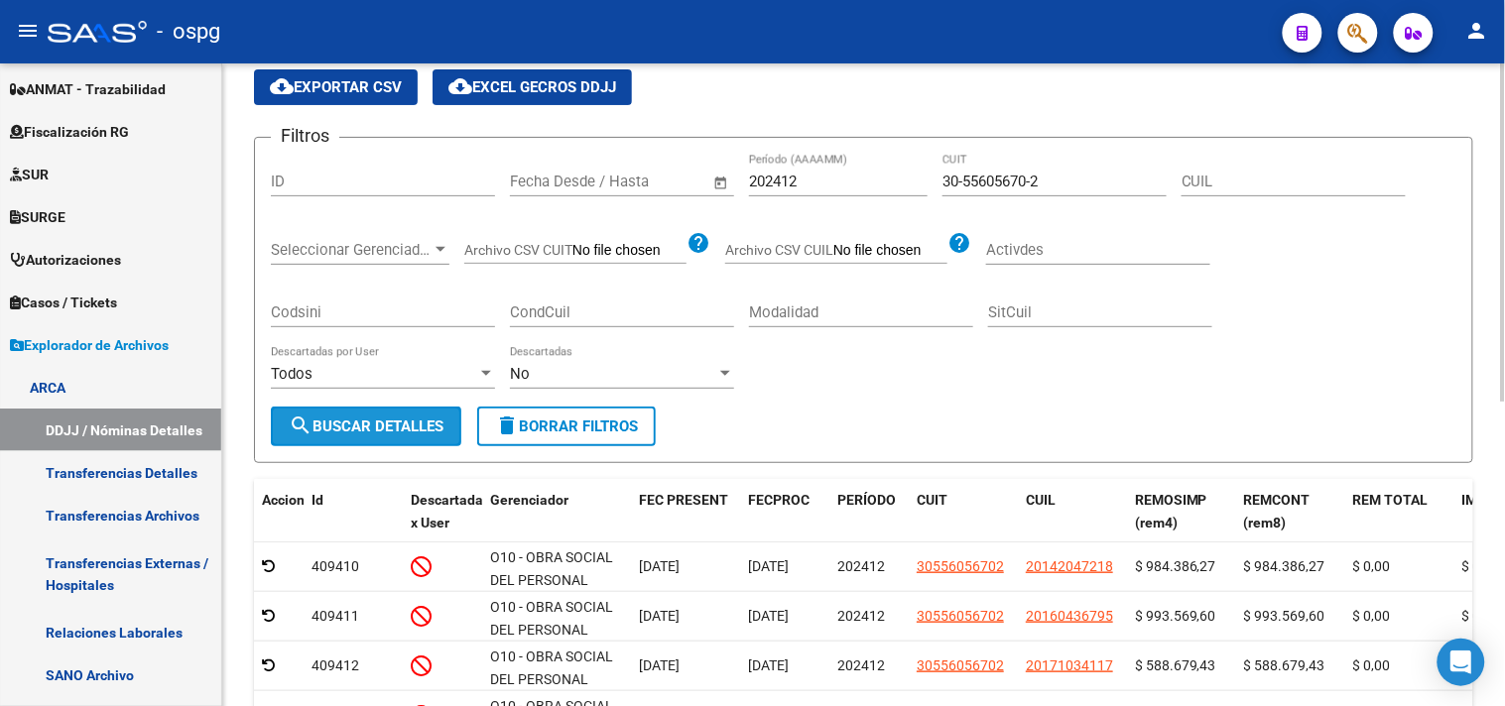
click at [353, 424] on span "search Buscar Detalles" at bounding box center [366, 427] width 155 height 18
click at [349, 91] on span "cloud_download Exportar CSV" at bounding box center [336, 87] width 132 height 18
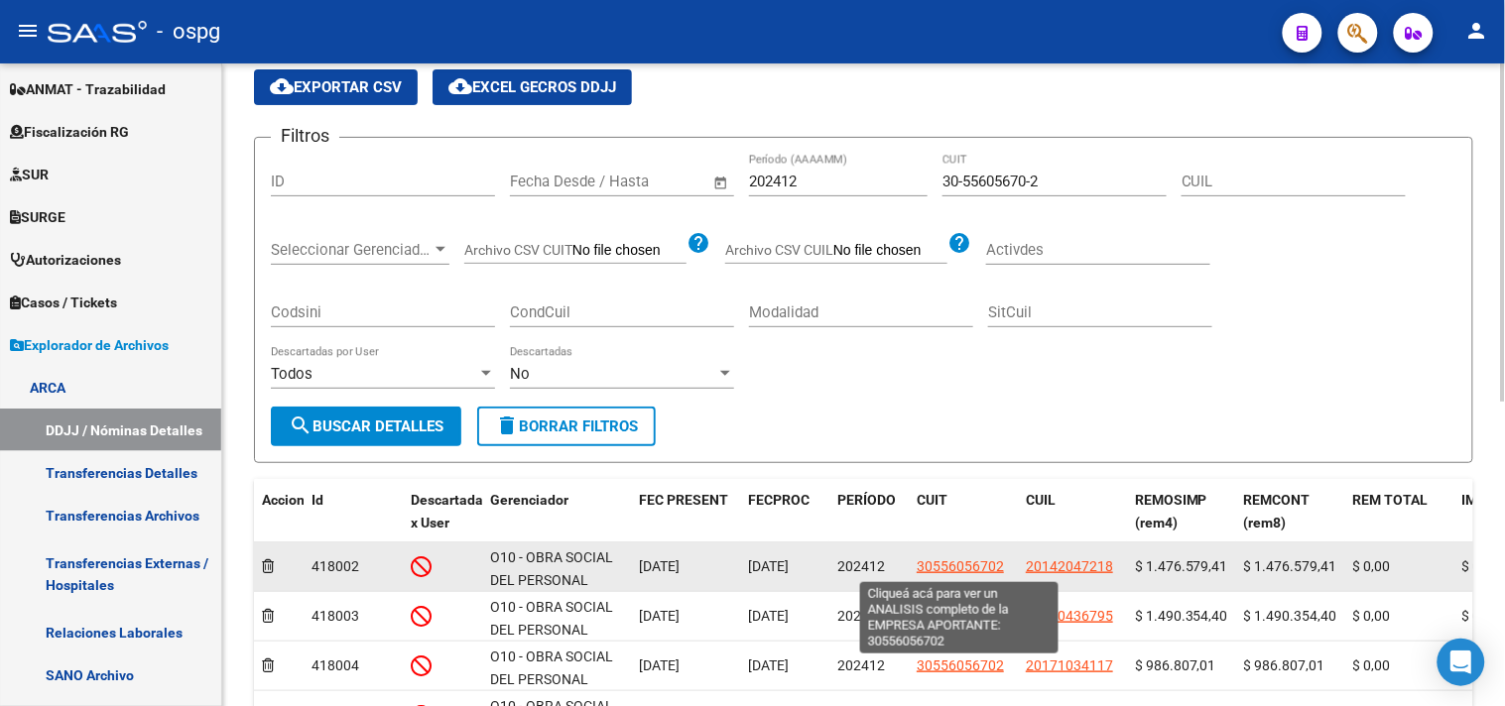
click at [976, 563] on span "30556056702" at bounding box center [960, 566] width 87 height 16
type textarea "30556056702"
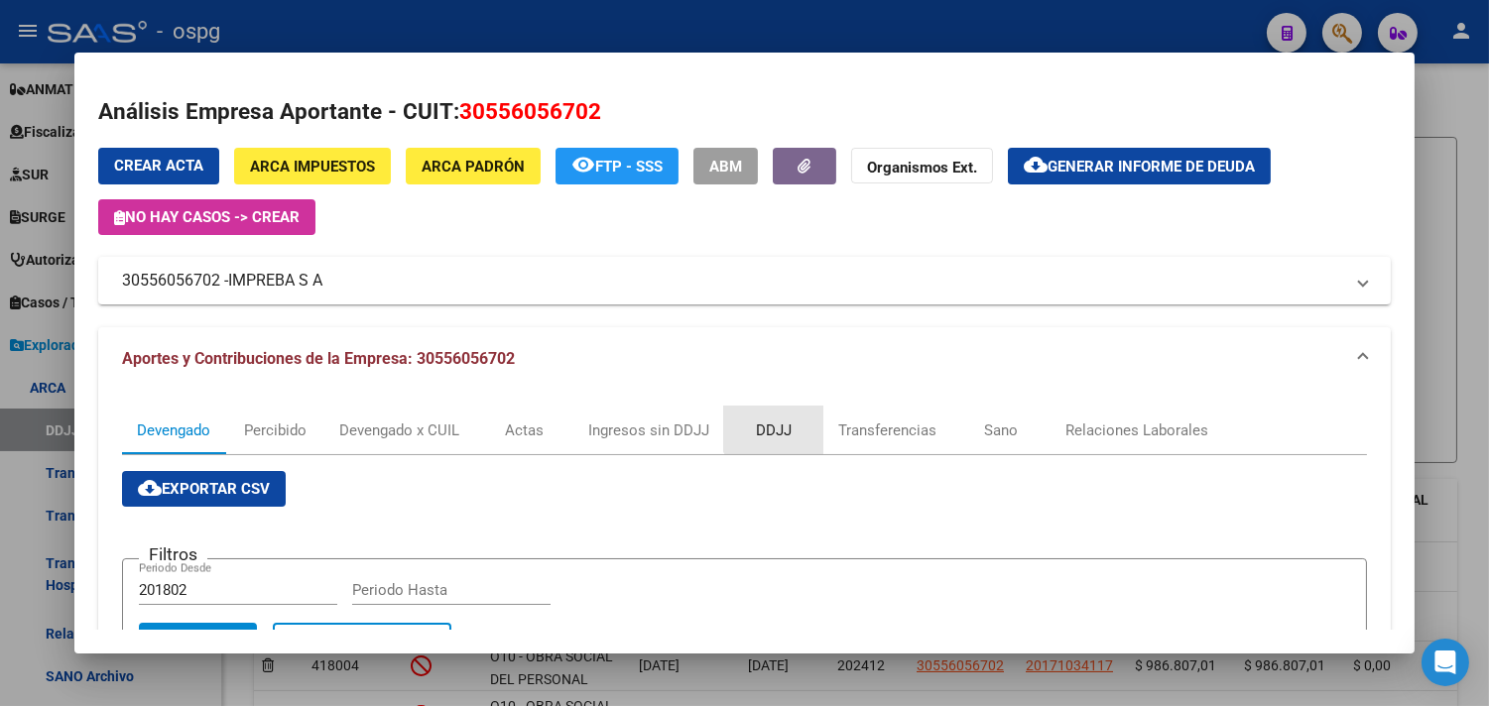
click at [777, 417] on div "DDJJ" at bounding box center [773, 431] width 99 height 48
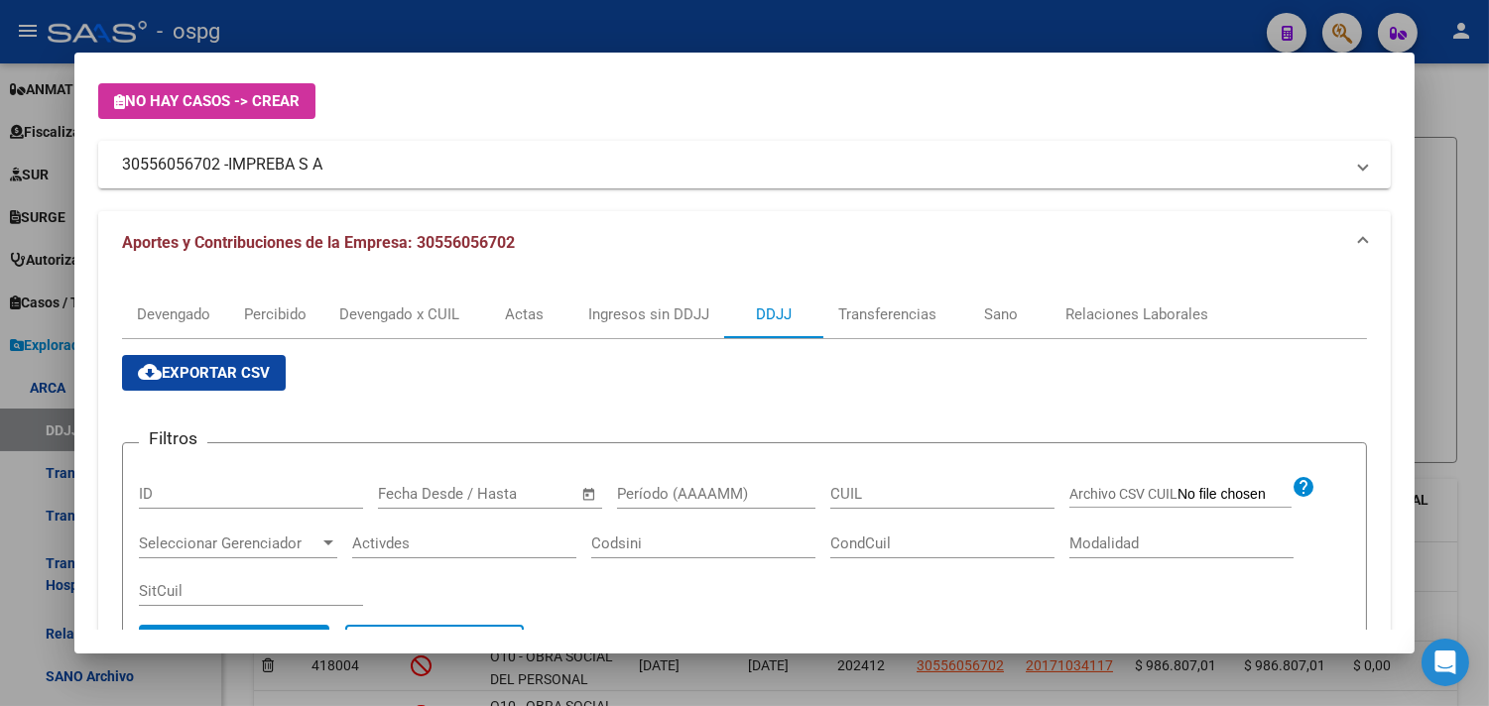
scroll to position [220, 0]
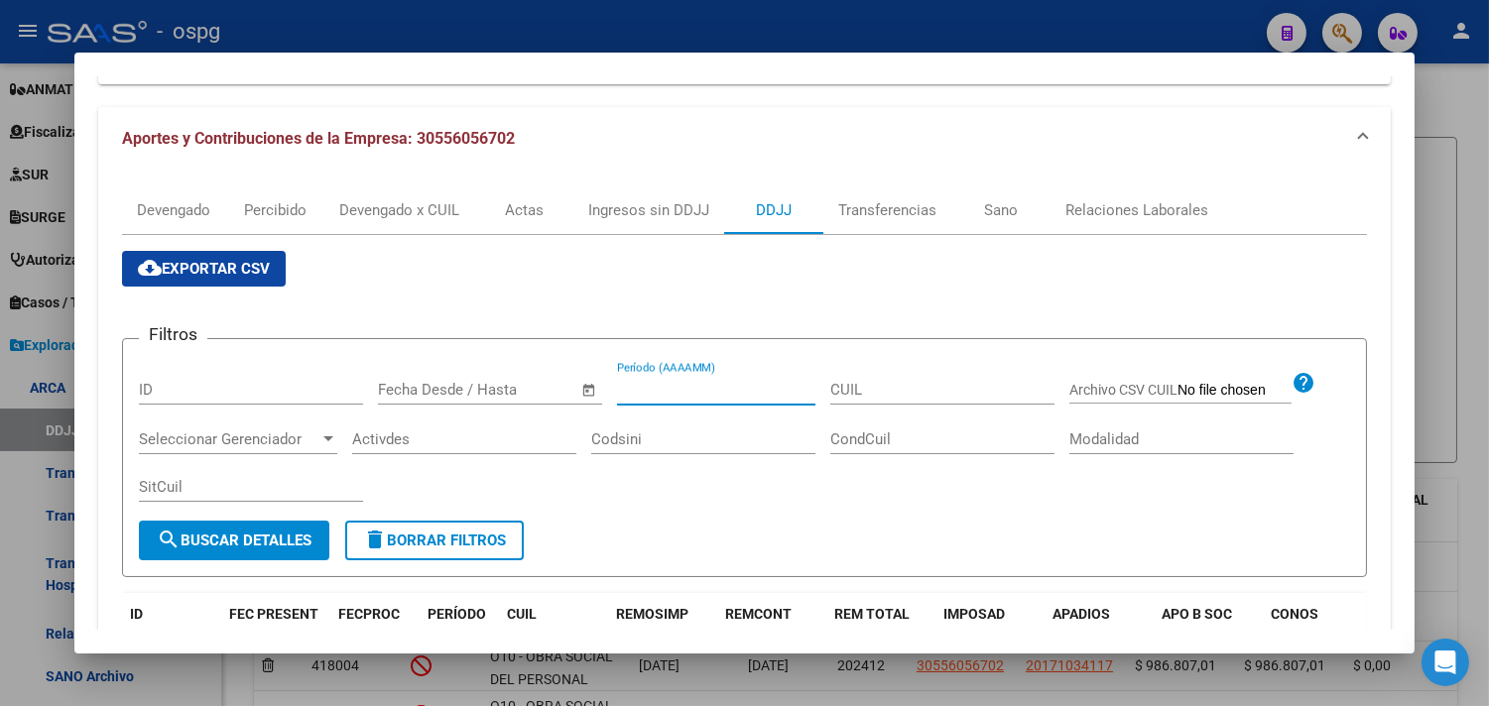
click at [671, 385] on input "Período (AAAAMM)" at bounding box center [716, 390] width 198 height 18
type input "202412"
click at [254, 536] on span "search Buscar Detalles" at bounding box center [234, 541] width 155 height 18
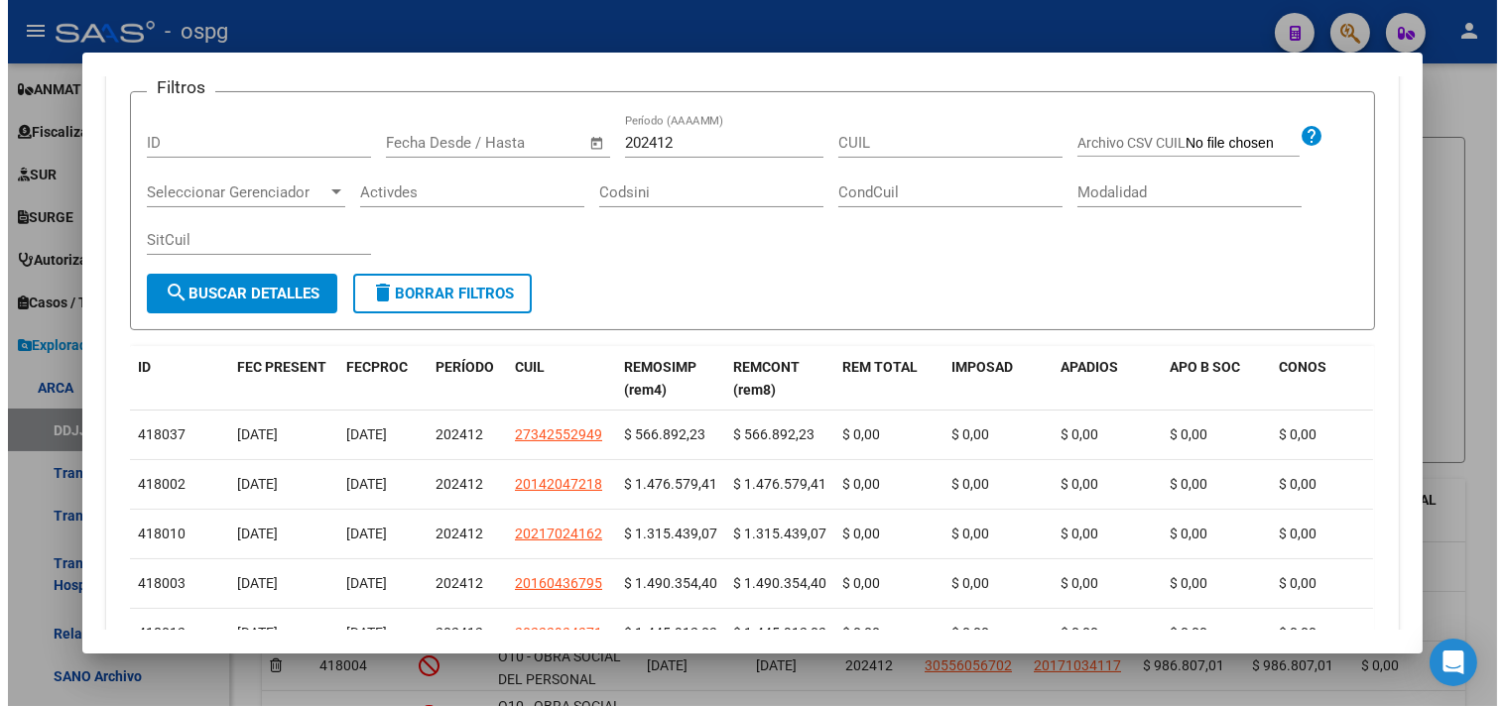
scroll to position [99, 0]
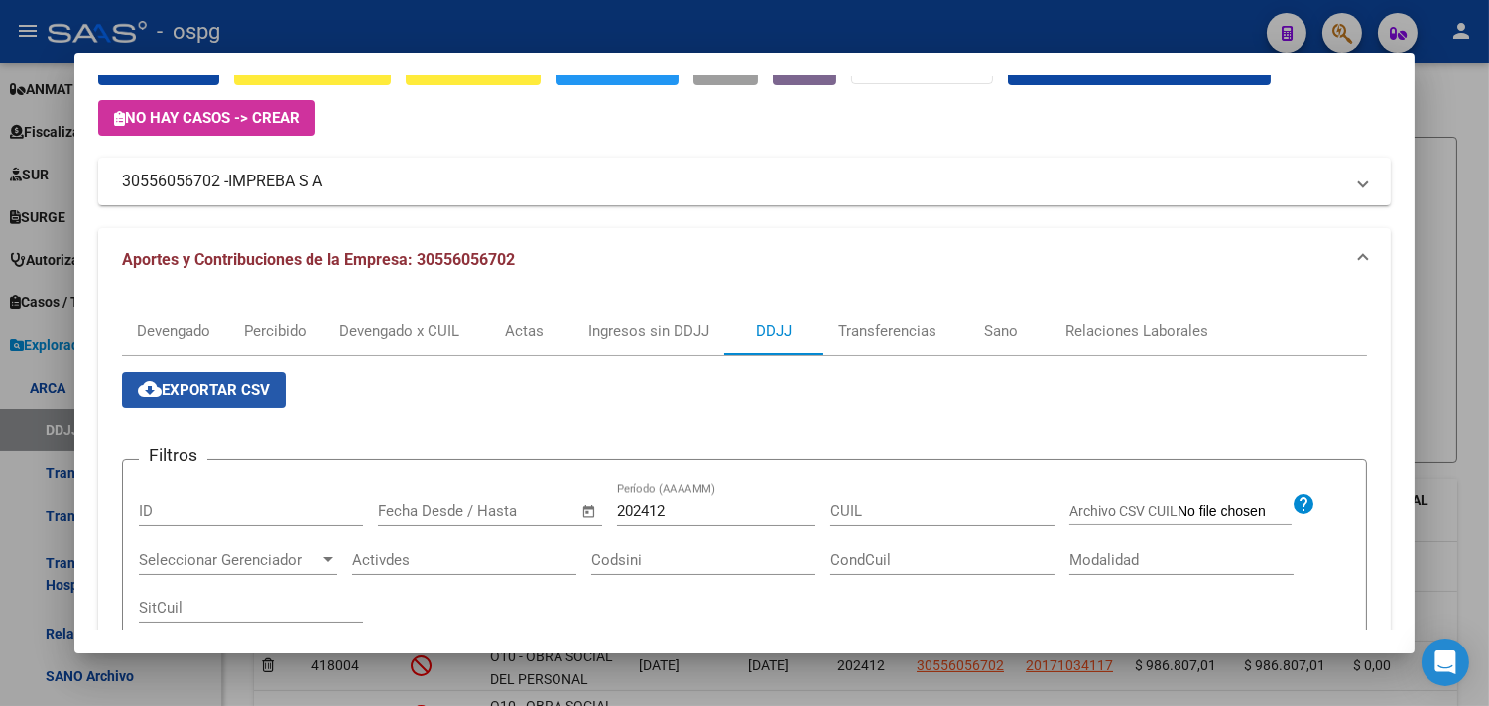
click at [184, 394] on span "cloud_download Exportar CSV" at bounding box center [204, 390] width 132 height 18
click at [392, 26] on div at bounding box center [744, 353] width 1489 height 706
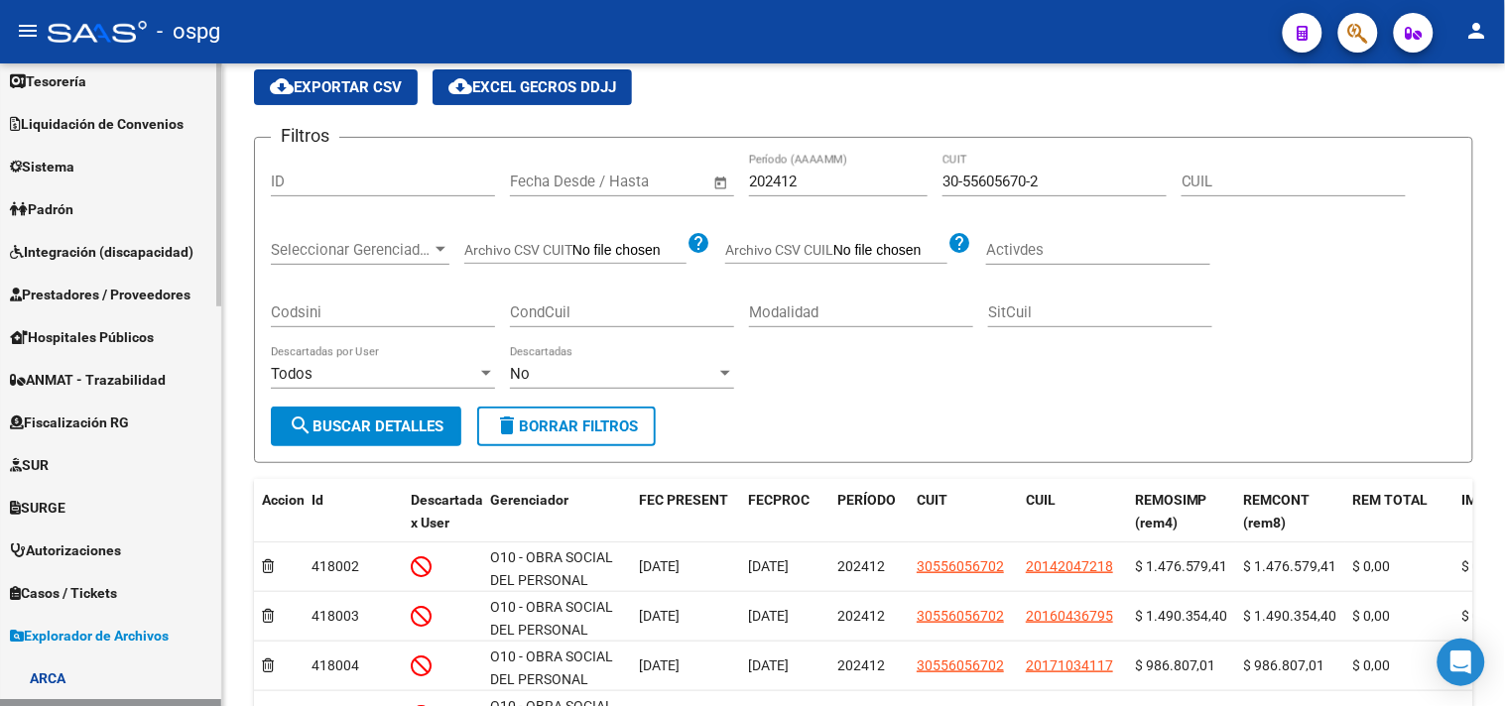
scroll to position [0, 0]
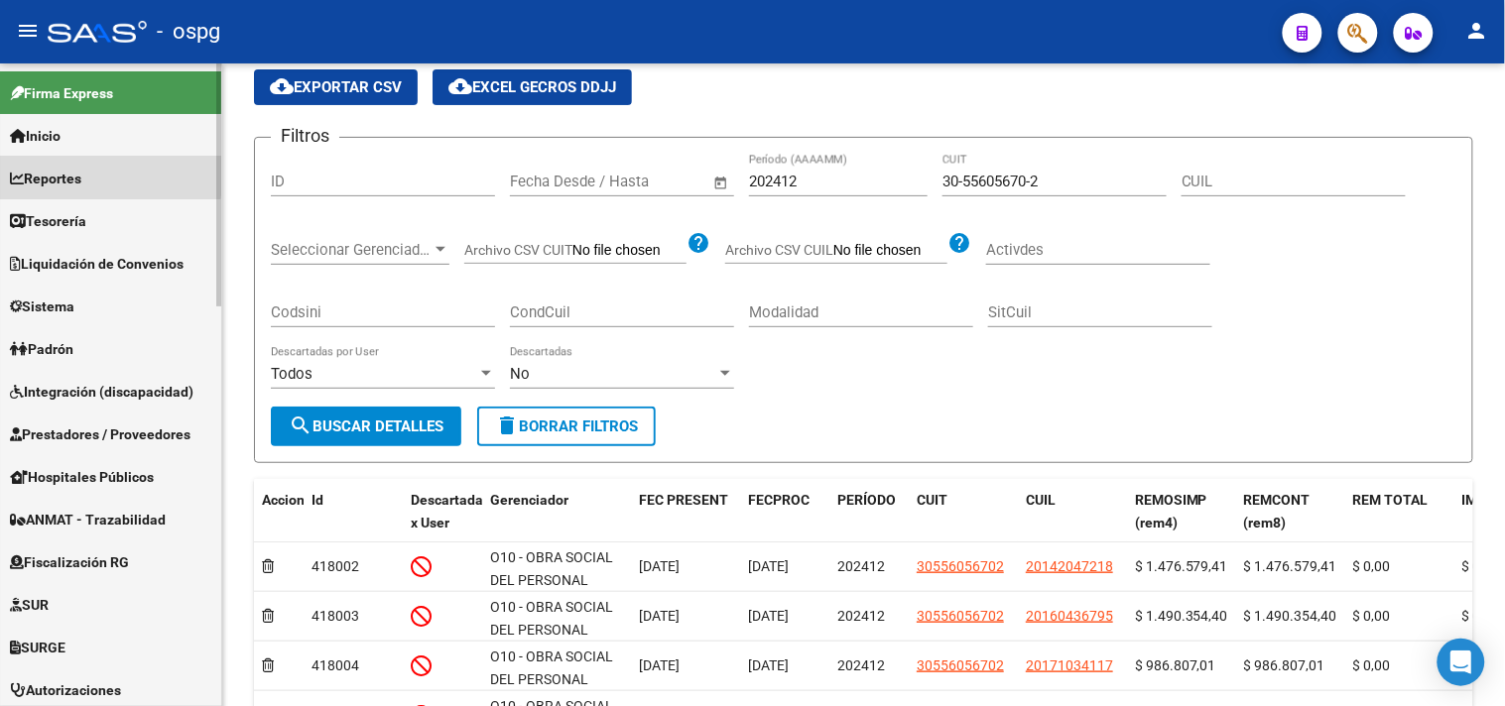
click at [57, 166] on link "Reportes" at bounding box center [110, 178] width 221 height 43
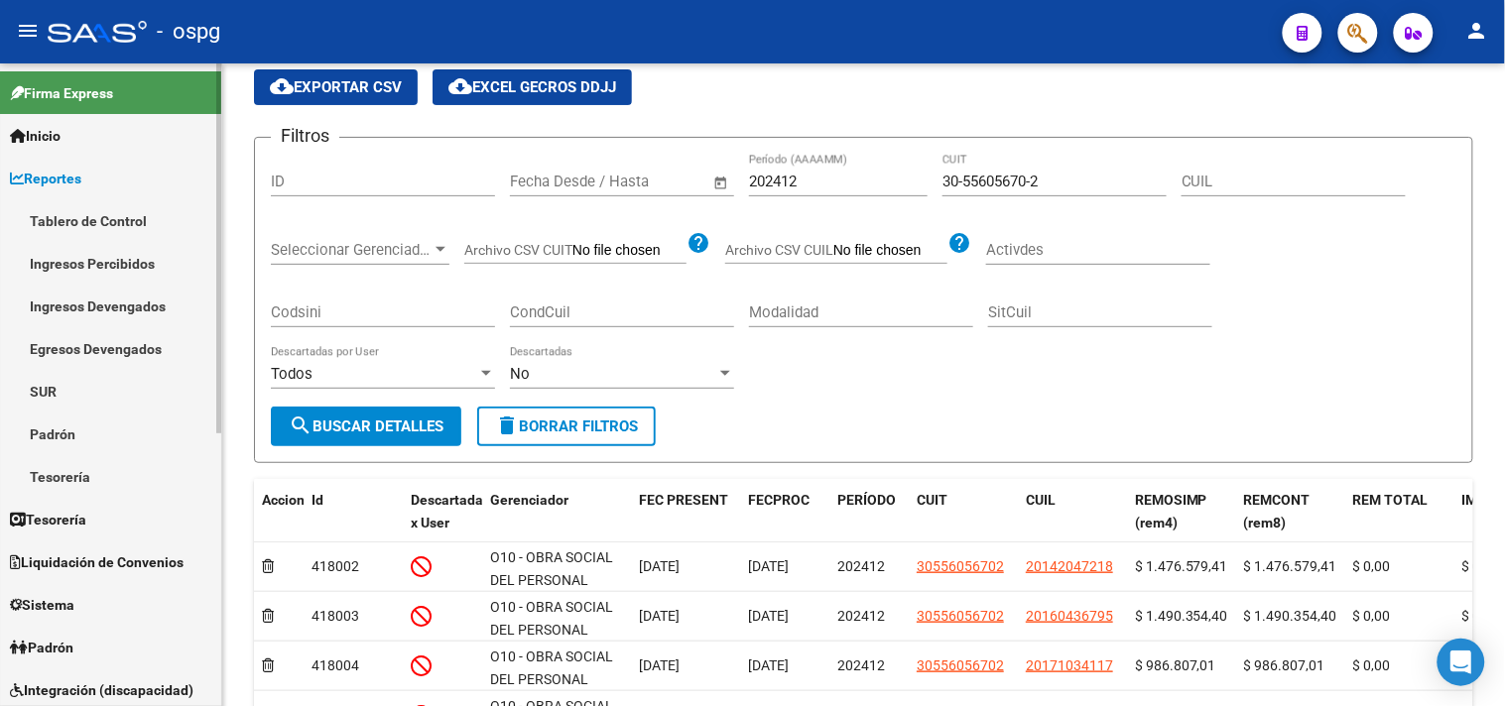
click at [63, 422] on link "Padrón" at bounding box center [110, 434] width 221 height 43
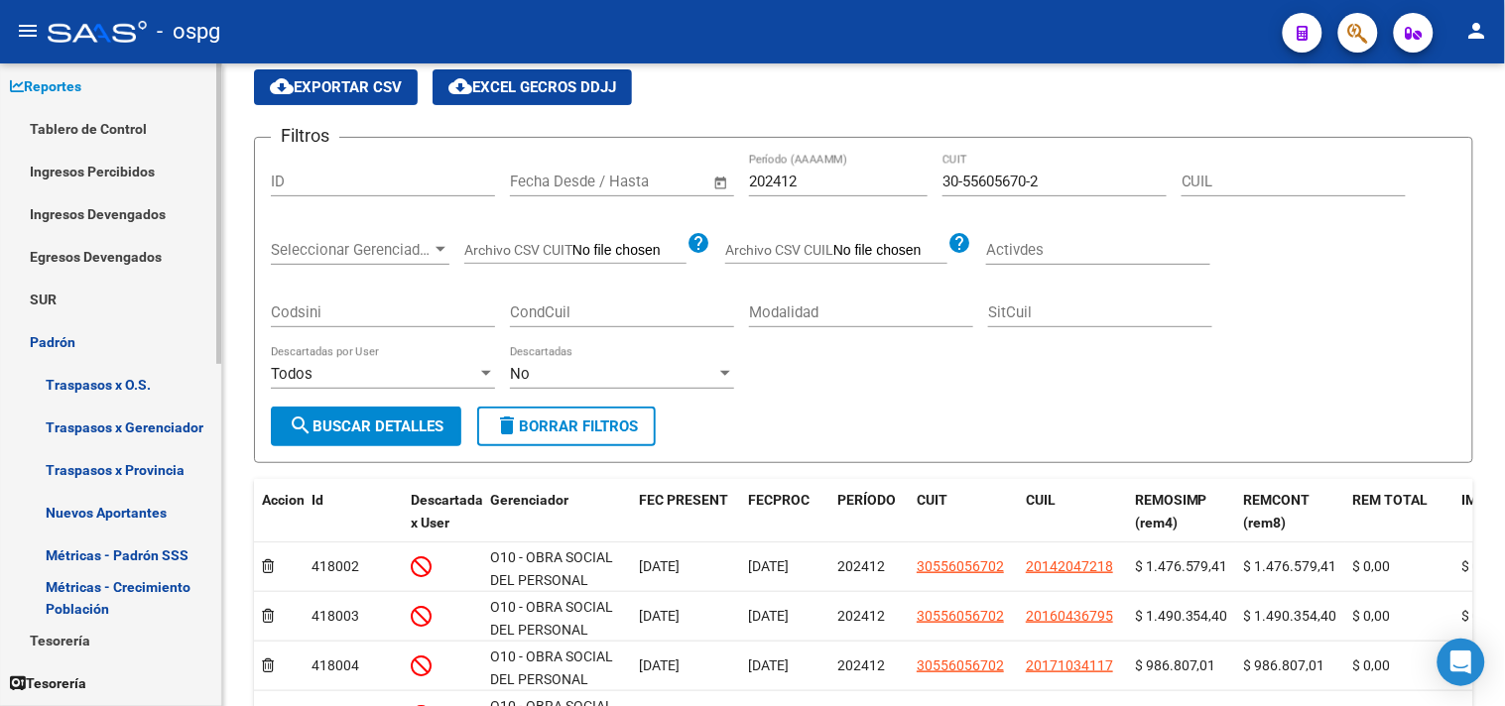
scroll to position [220, 0]
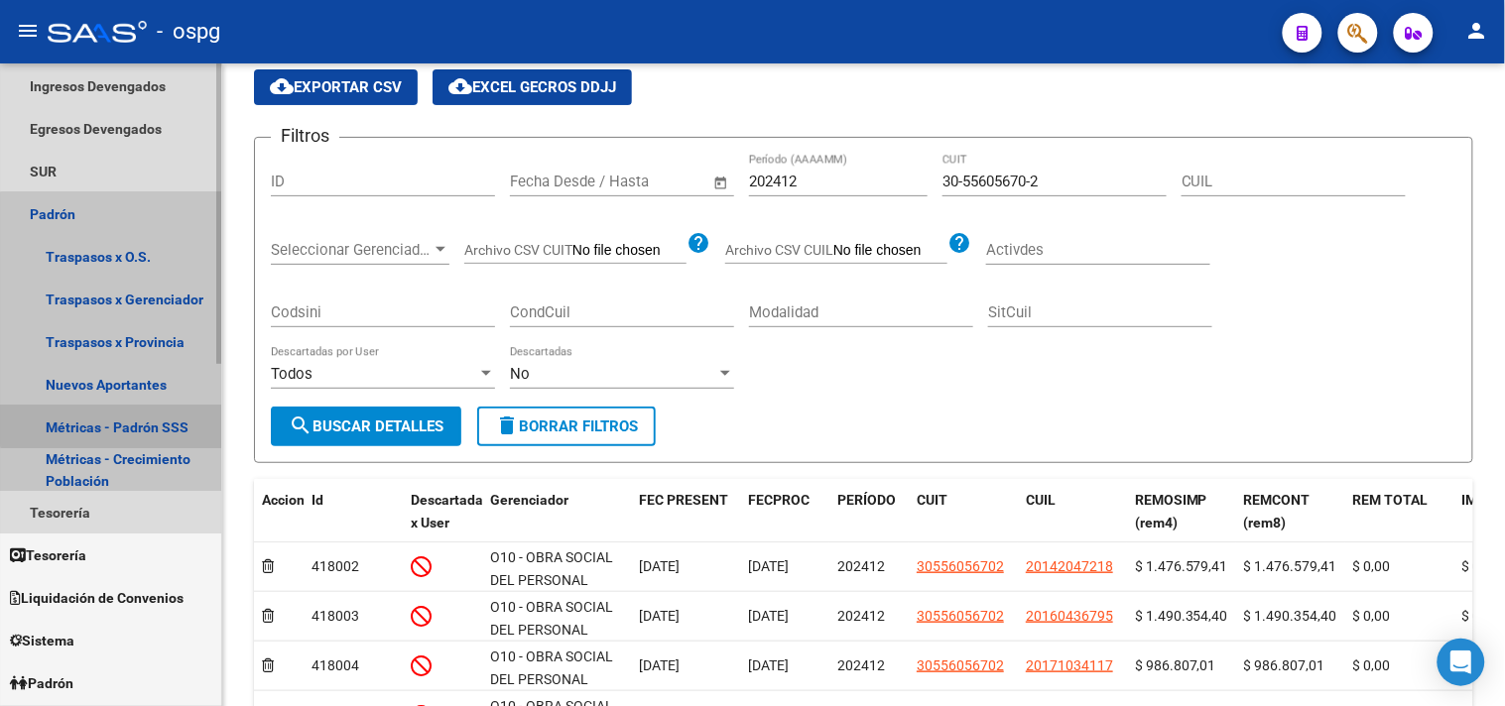
click at [135, 418] on link "Métricas - Padrón SSS" at bounding box center [110, 427] width 221 height 43
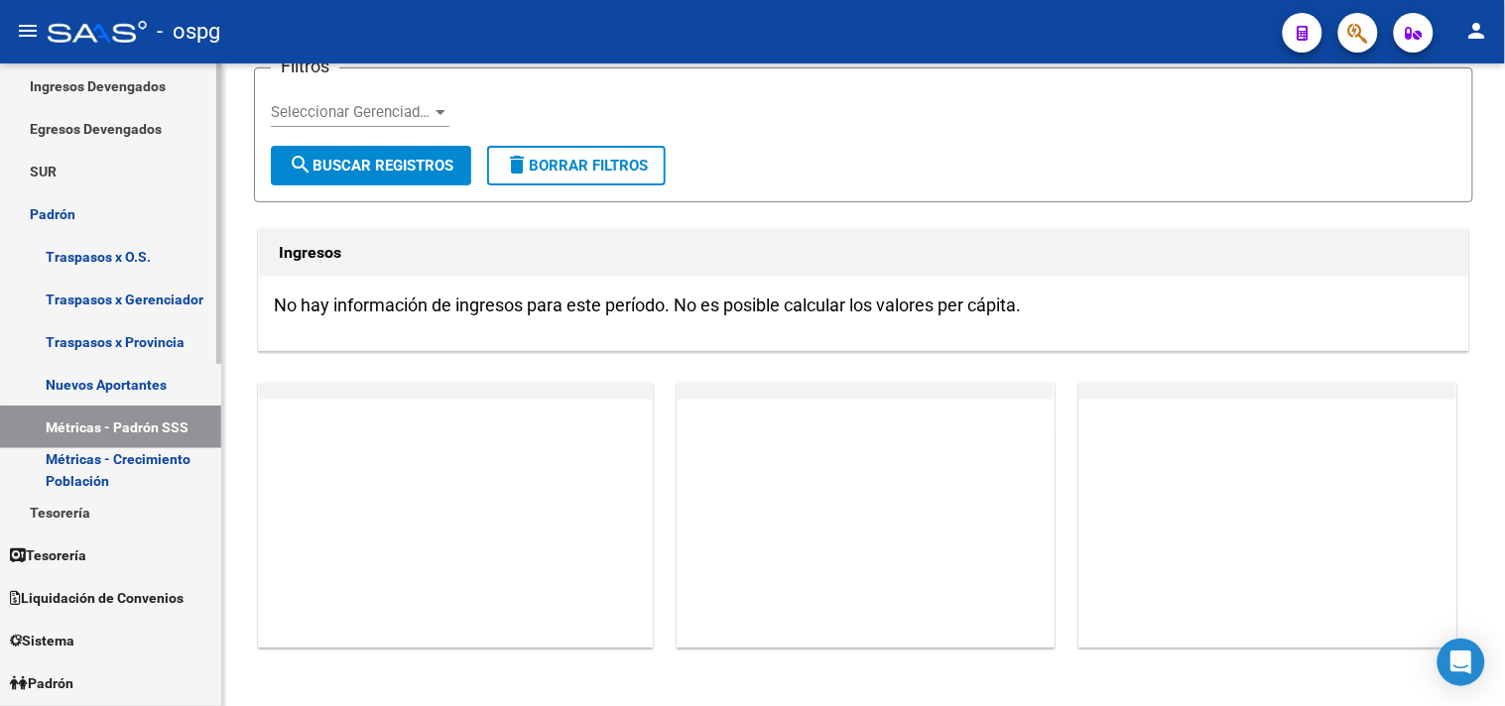
click at [156, 428] on link "Métricas - Padrón SSS" at bounding box center [110, 427] width 221 height 43
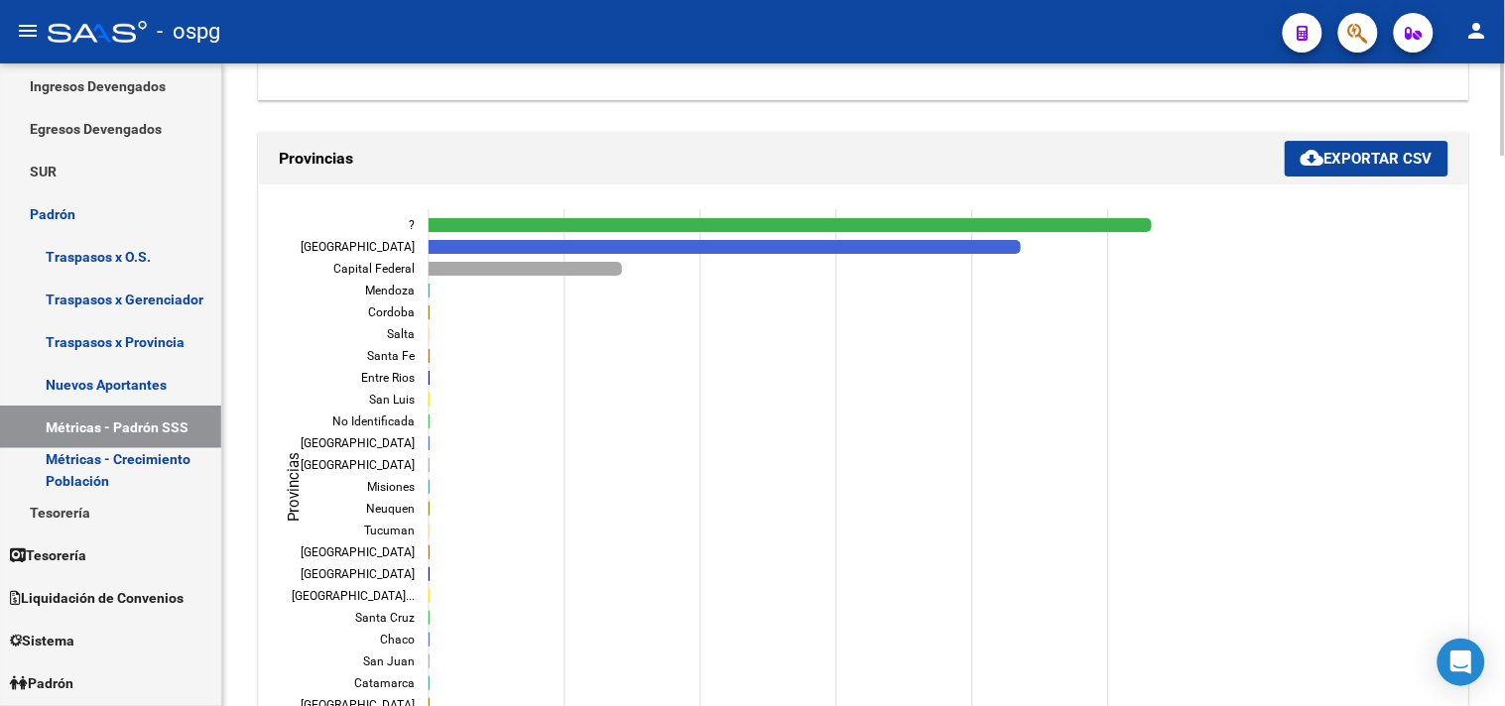
scroll to position [1763, 0]
click at [1324, 165] on span "cloud_download Exportar CSV" at bounding box center [1366, 160] width 132 height 18
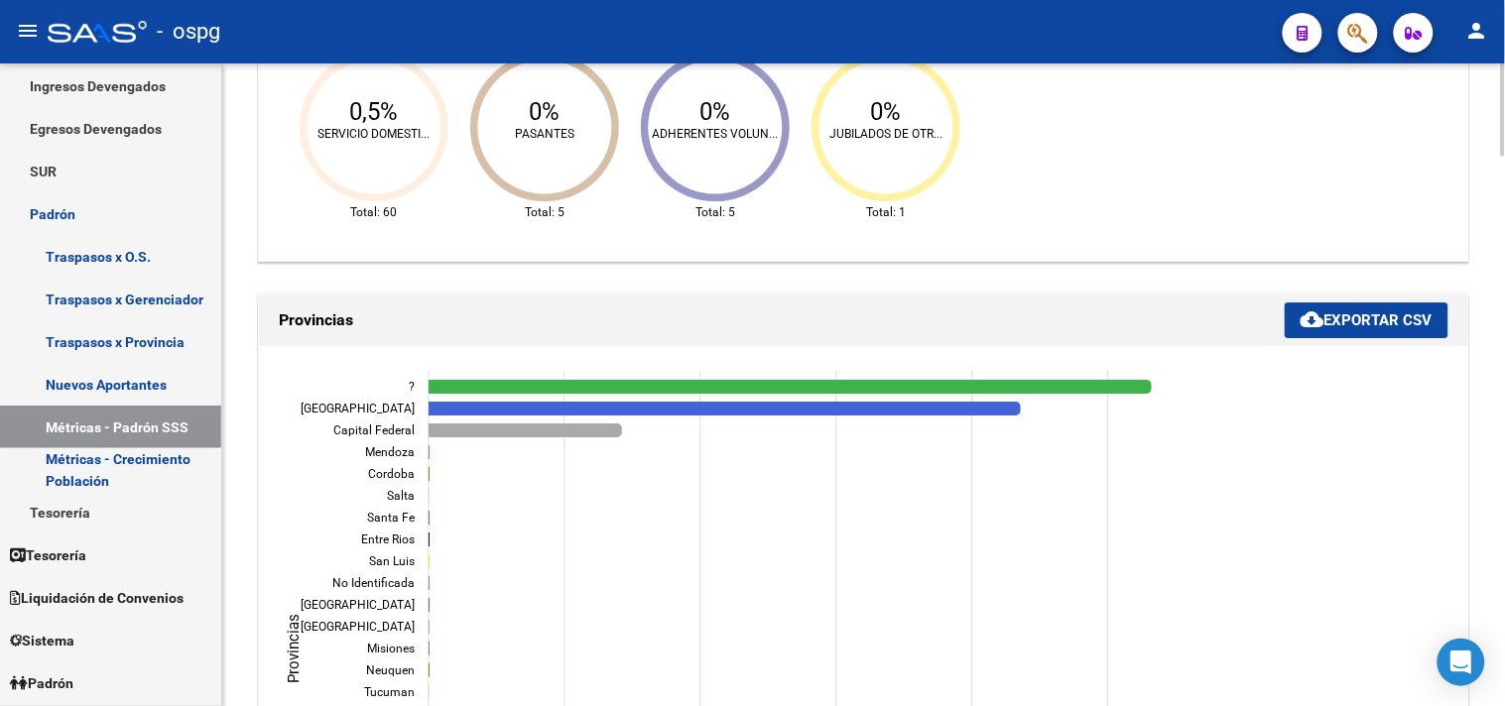
scroll to position [1542, 0]
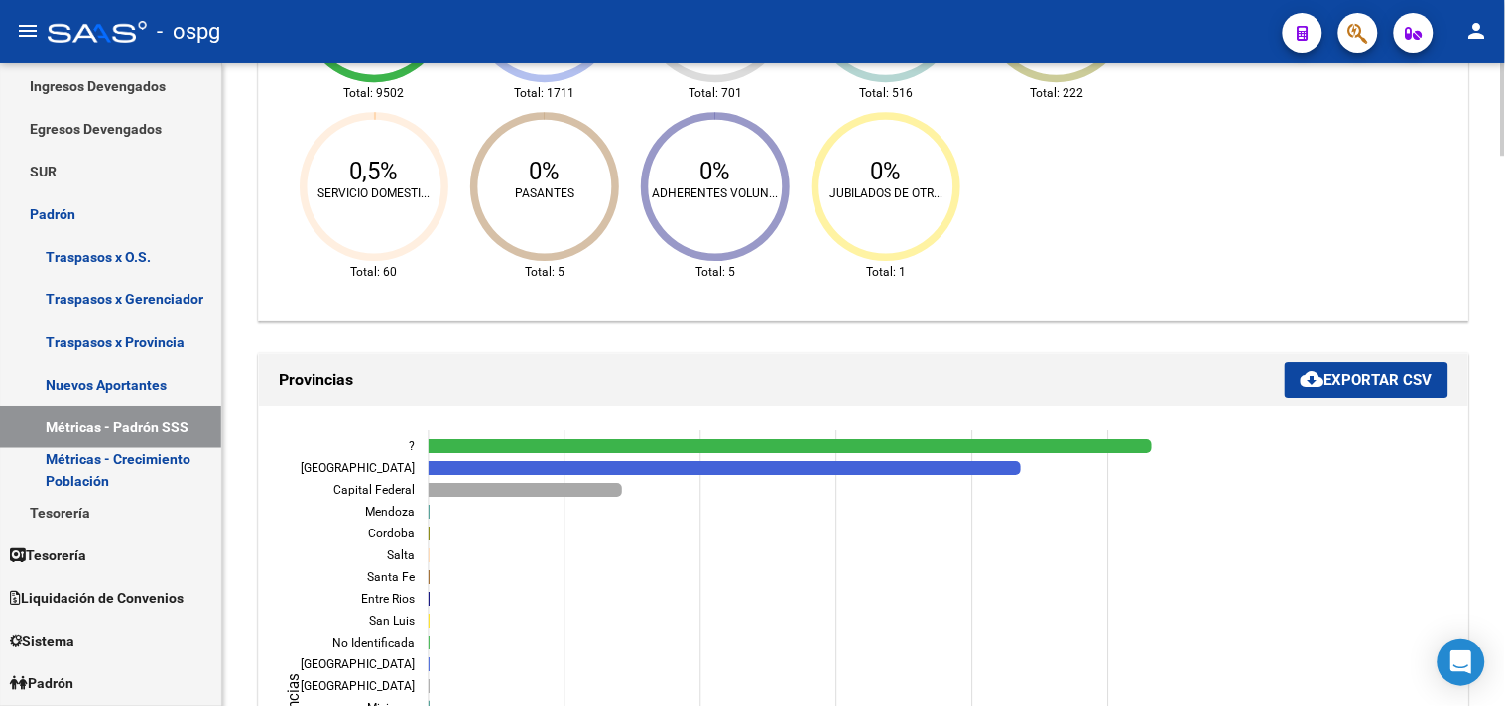
click at [557, 460] on icon "0 0 2,000 2,000 4,000 4,000 6,000 6,000 8,000 8,000 10,000 10,000 ? ? [GEOGRAPH…" at bounding box center [720, 718] width 893 height 595
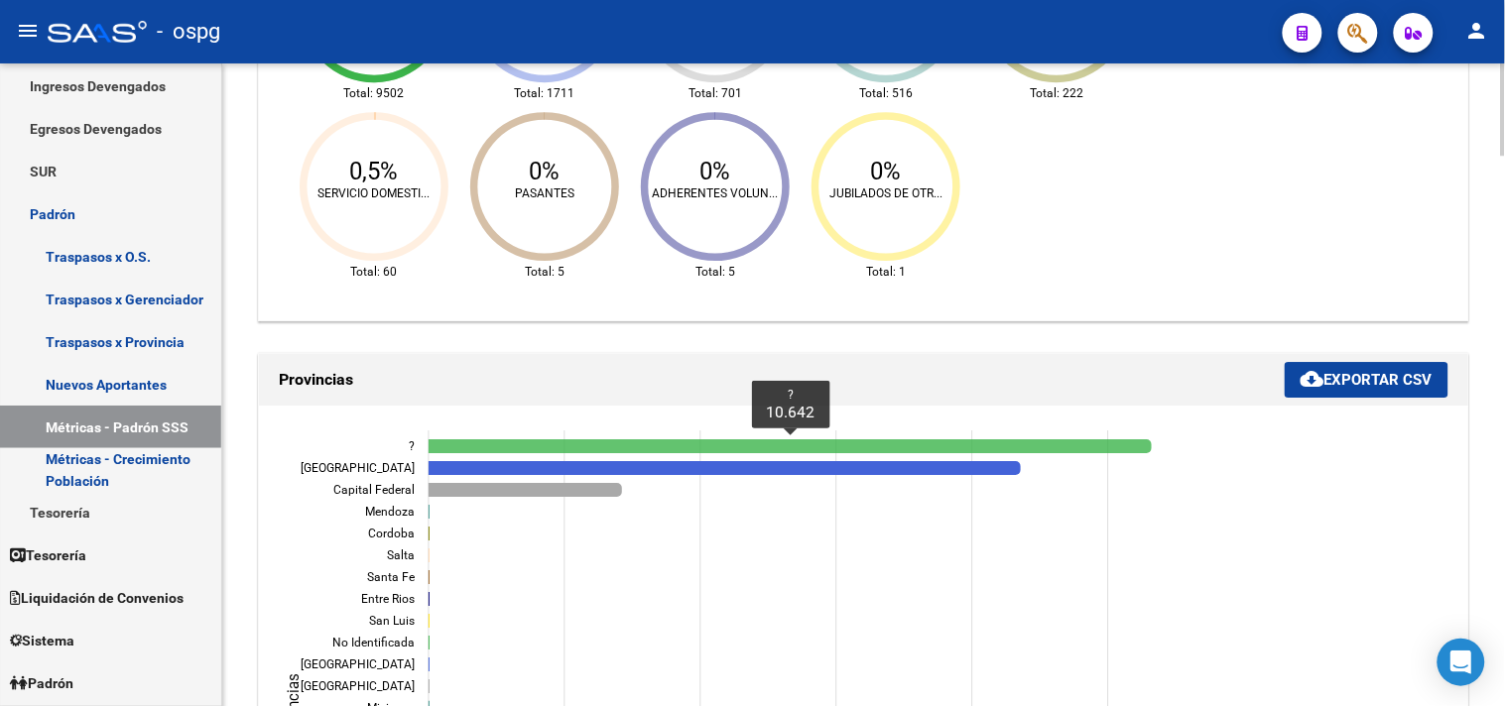
click at [546, 442] on icon "? 10.642" at bounding box center [790, 446] width 723 height 14
click at [499, 446] on icon "? 10.642" at bounding box center [790, 446] width 723 height 14
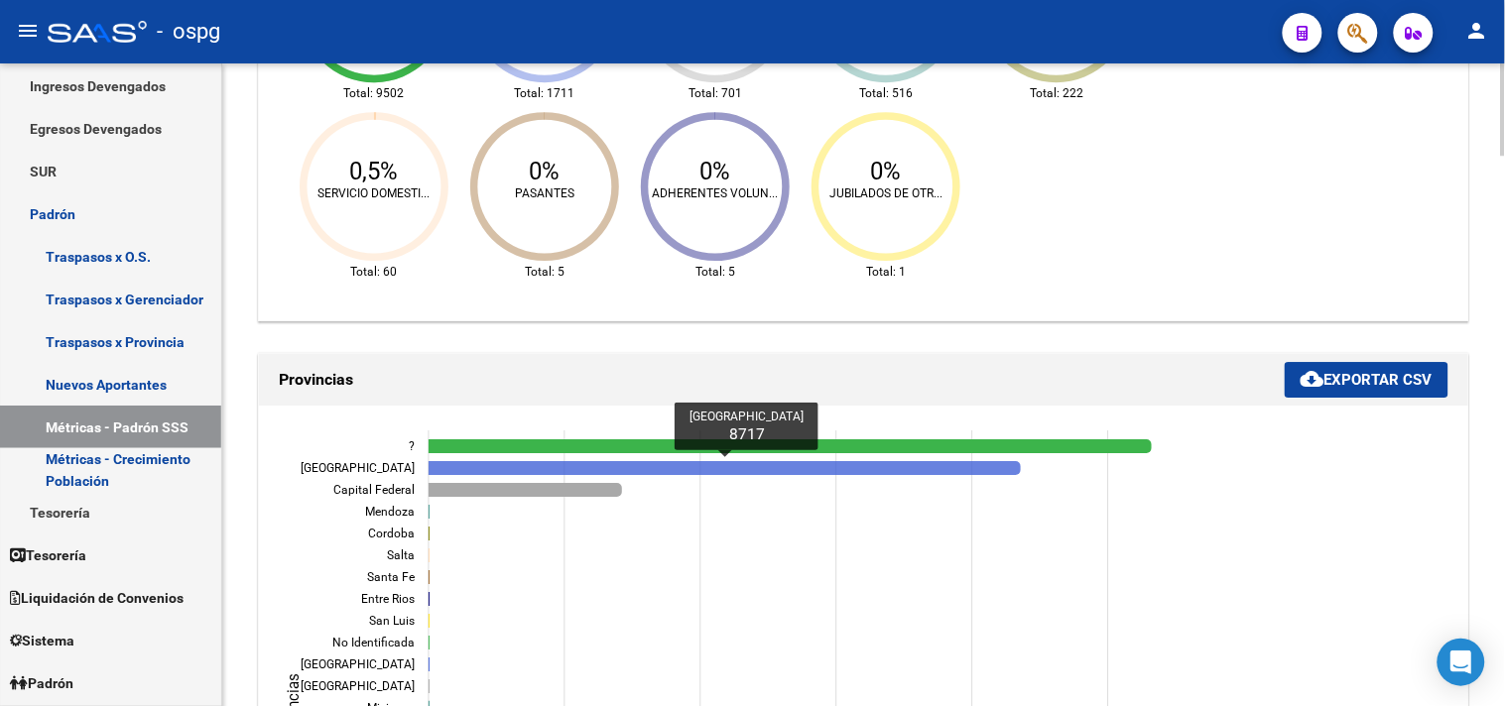
click at [480, 471] on icon "Buenos Aires 8717" at bounding box center [725, 468] width 592 height 14
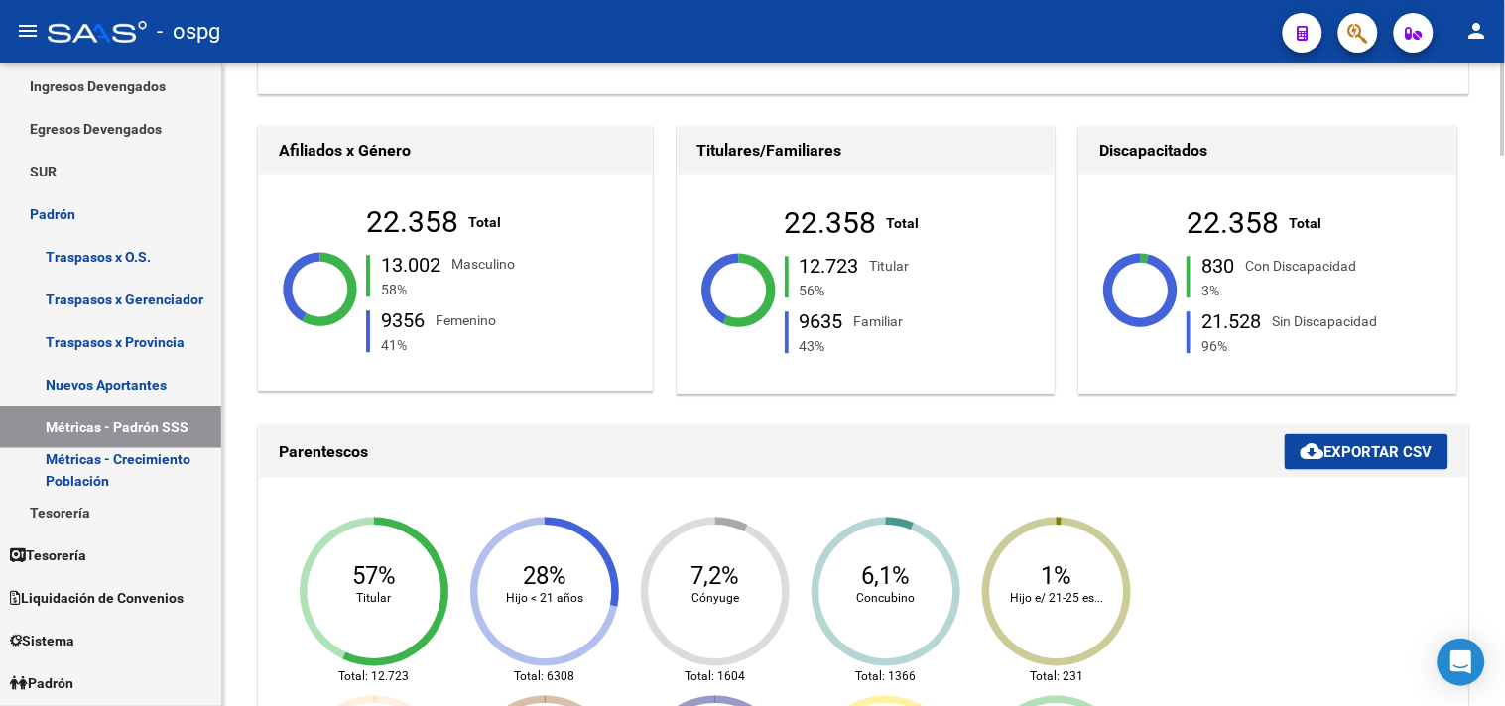
scroll to position [0, 0]
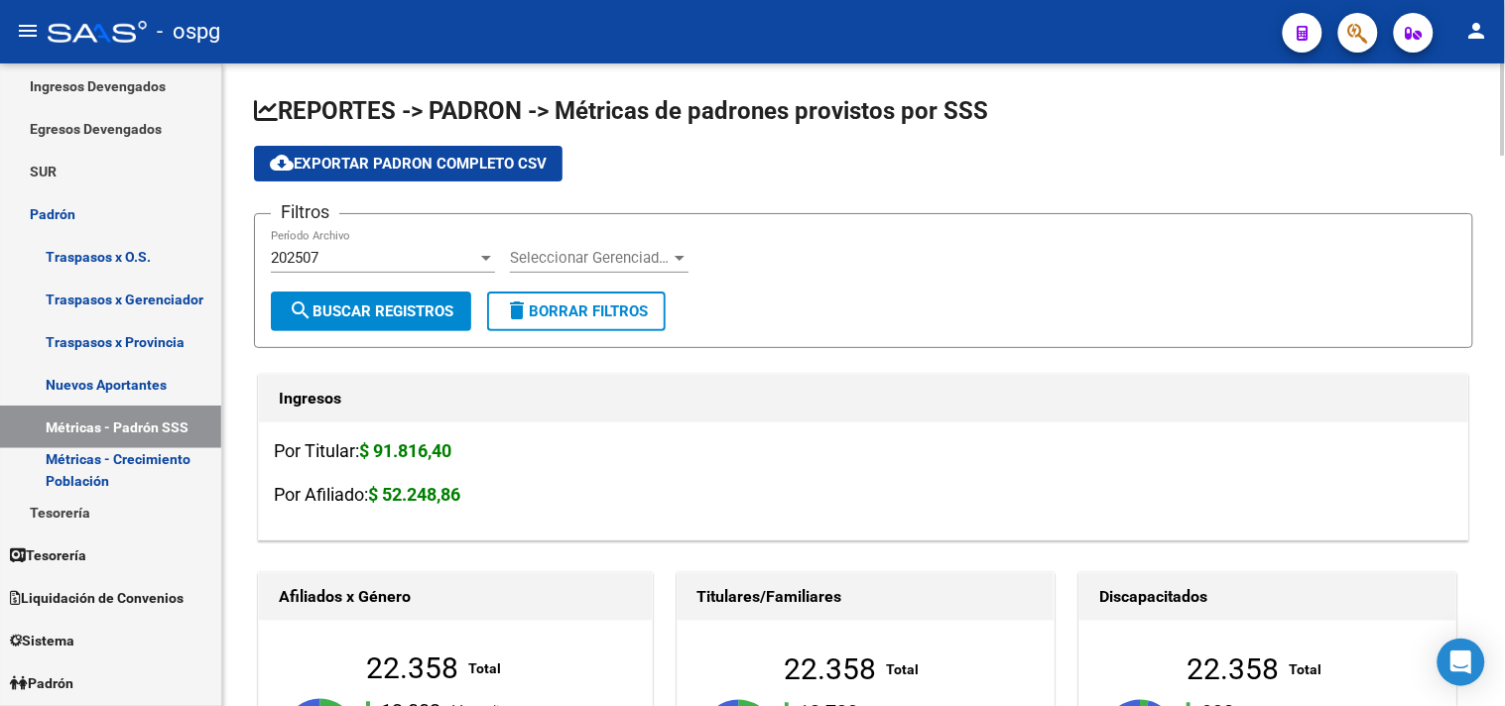
click at [848, 493] on h3 "Por Afiliado: $ 52.248,86" at bounding box center [863, 495] width 1179 height 28
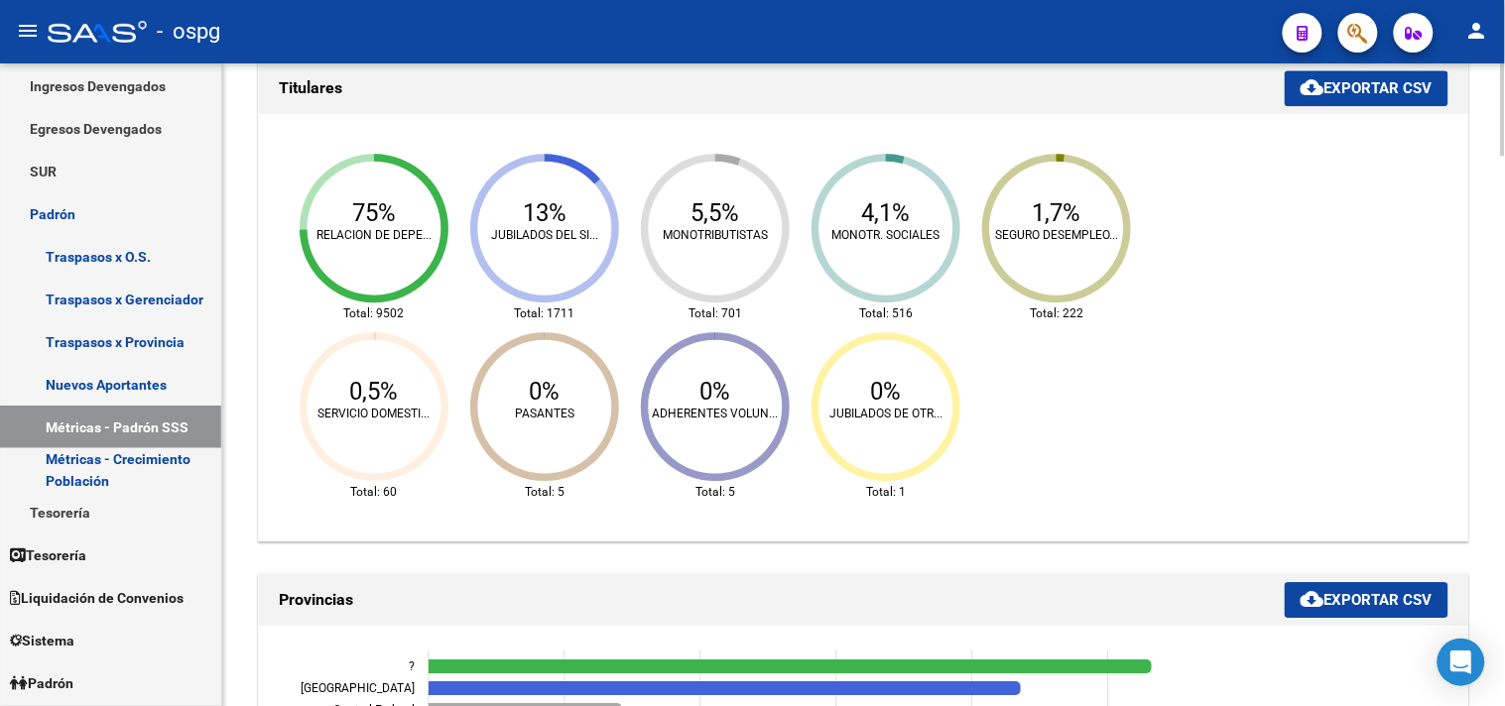
scroll to position [1212, 0]
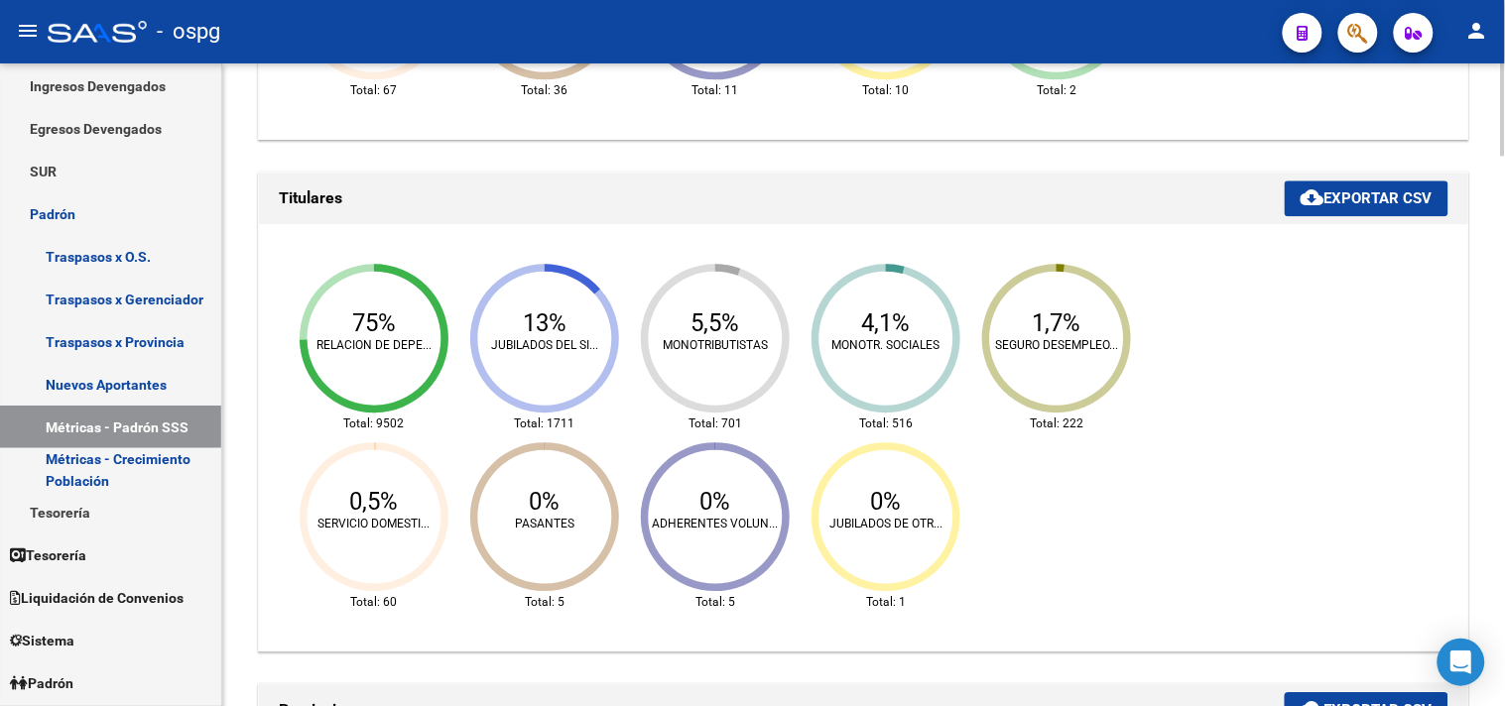
drag, startPoint x: 1380, startPoint y: 199, endPoint x: 1155, endPoint y: 234, distance: 227.8
click at [1379, 199] on span "cloud_download Exportar CSV" at bounding box center [1366, 198] width 132 height 18
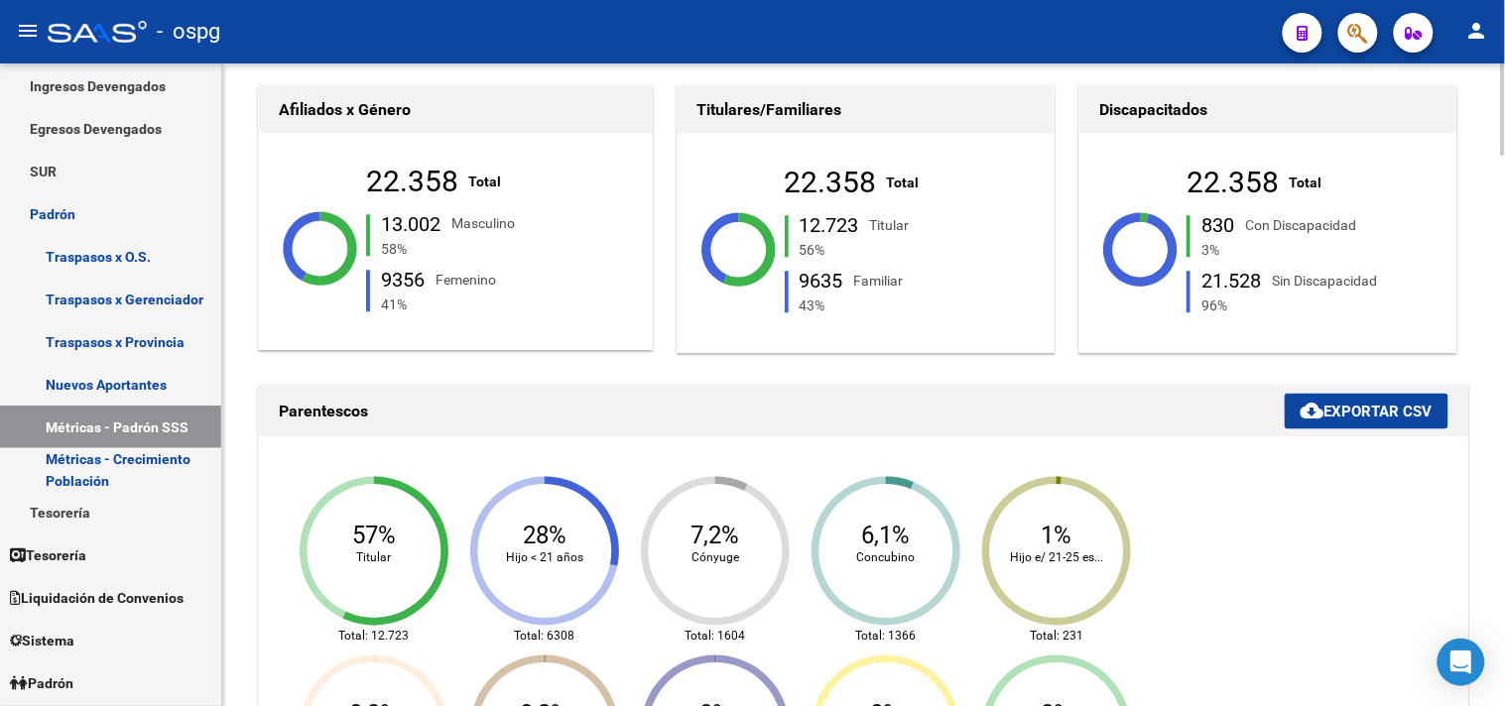
scroll to position [551, 0]
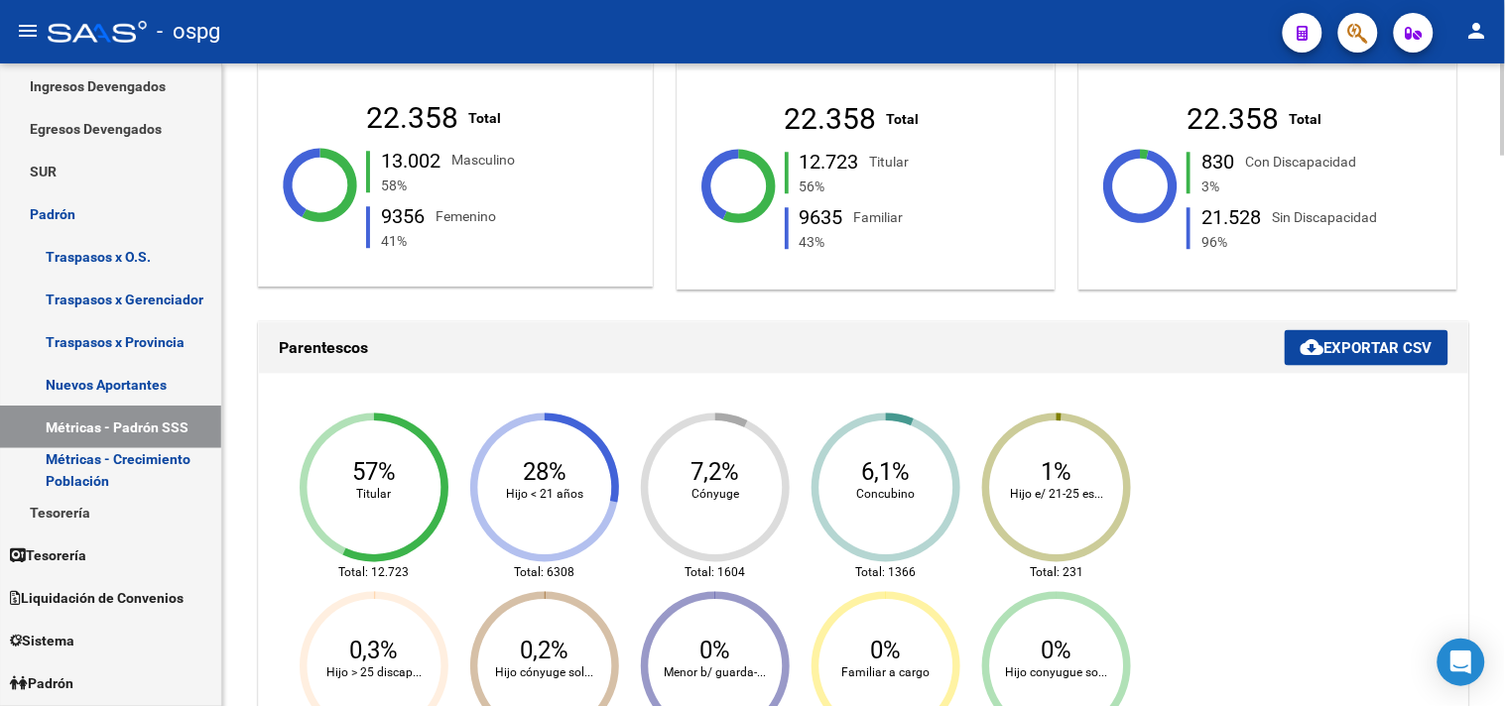
click at [1310, 351] on mat-icon "cloud_download" at bounding box center [1312, 347] width 24 height 24
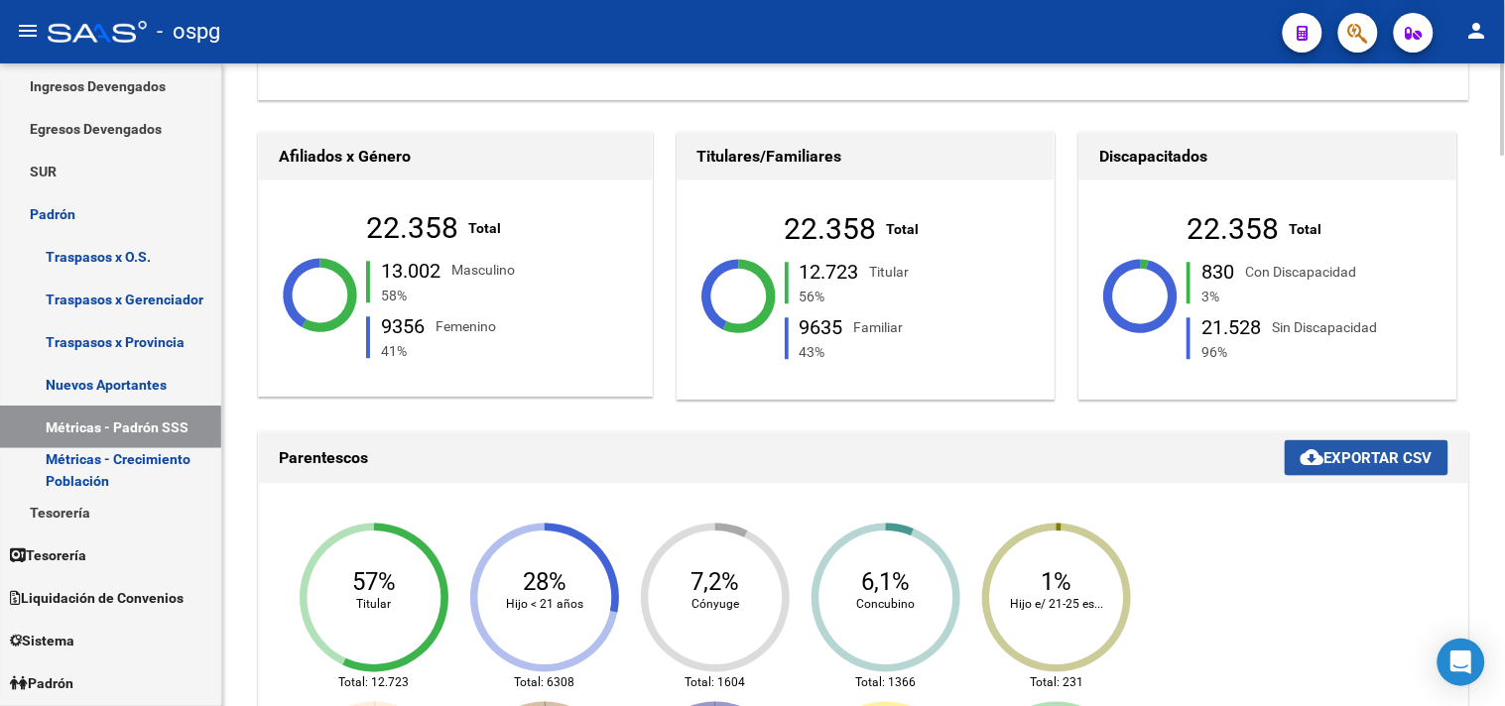
click at [1330, 458] on span "cloud_download Exportar CSV" at bounding box center [1366, 458] width 132 height 18
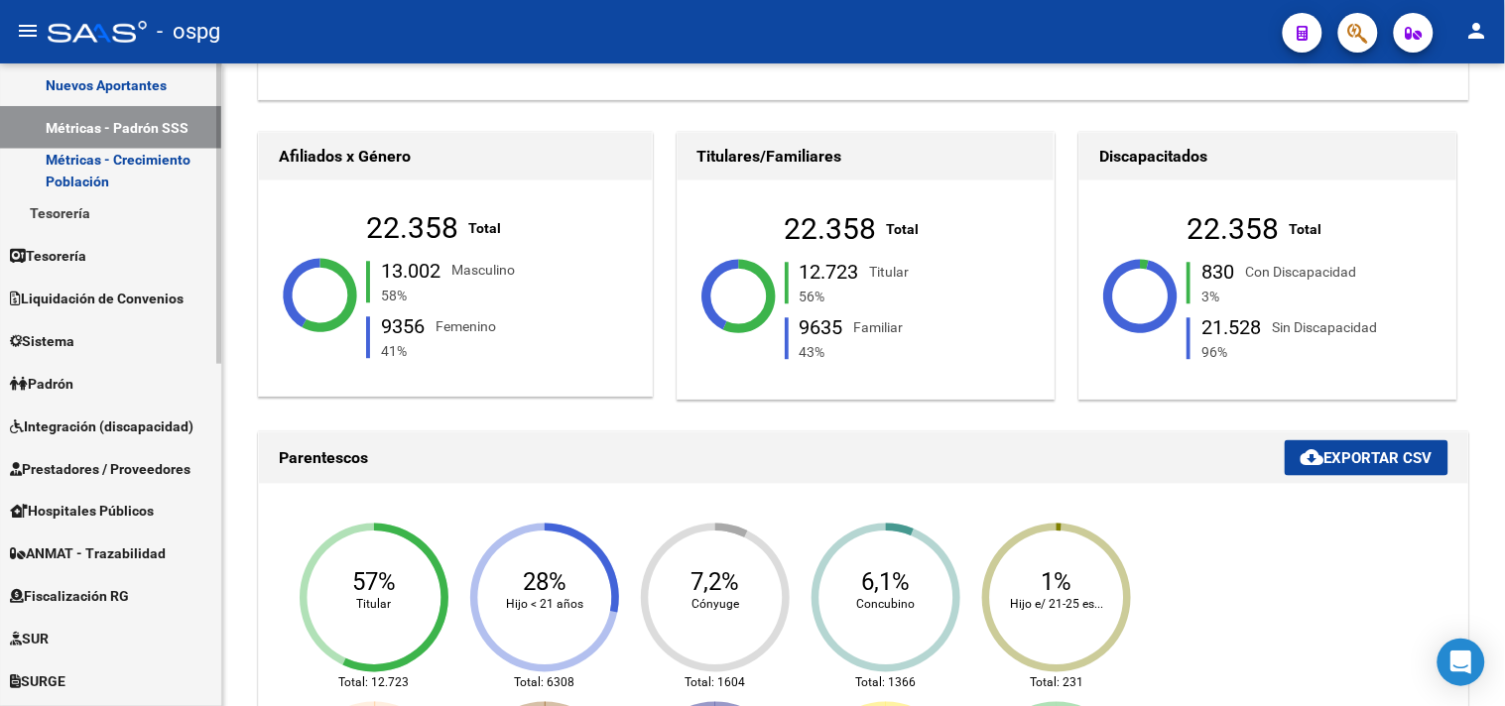
scroll to position [509, 0]
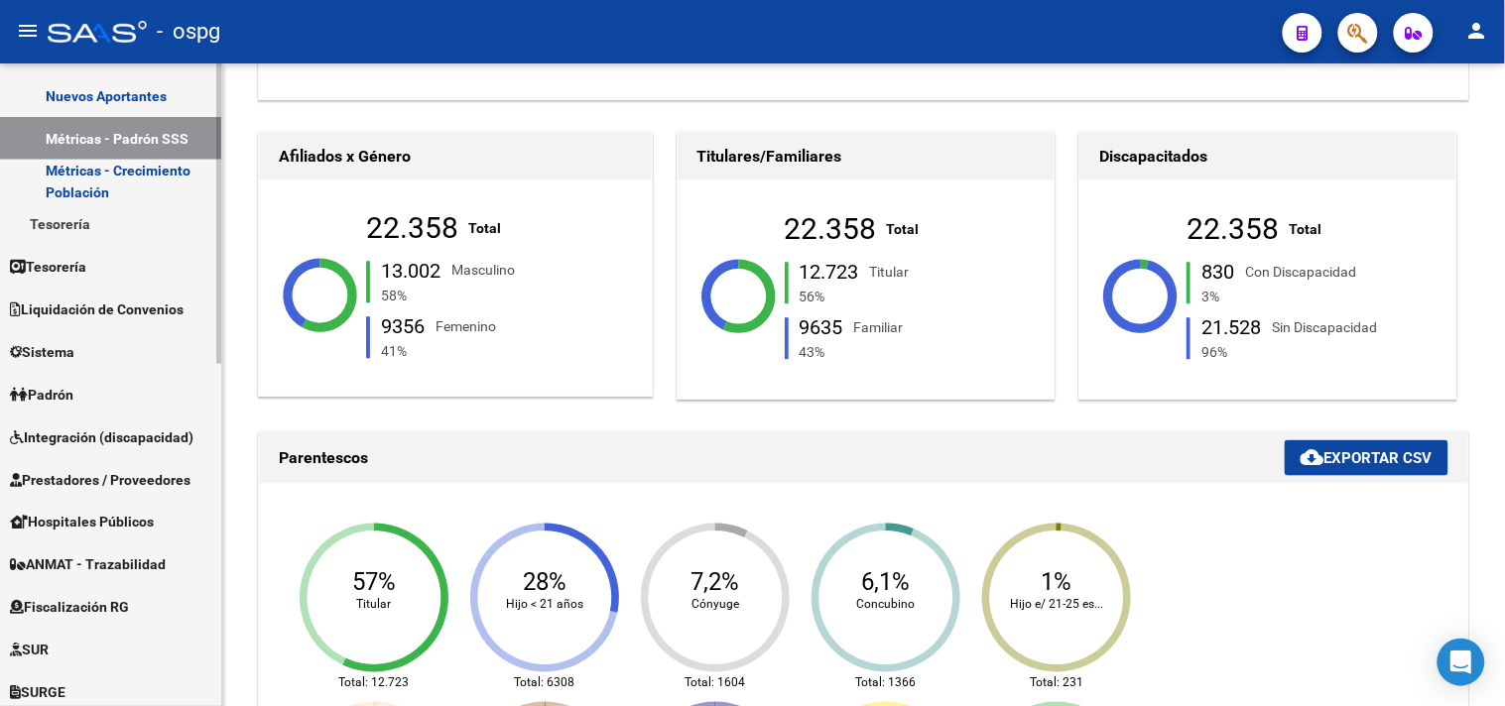
click at [117, 388] on link "Padrón" at bounding box center [110, 394] width 221 height 43
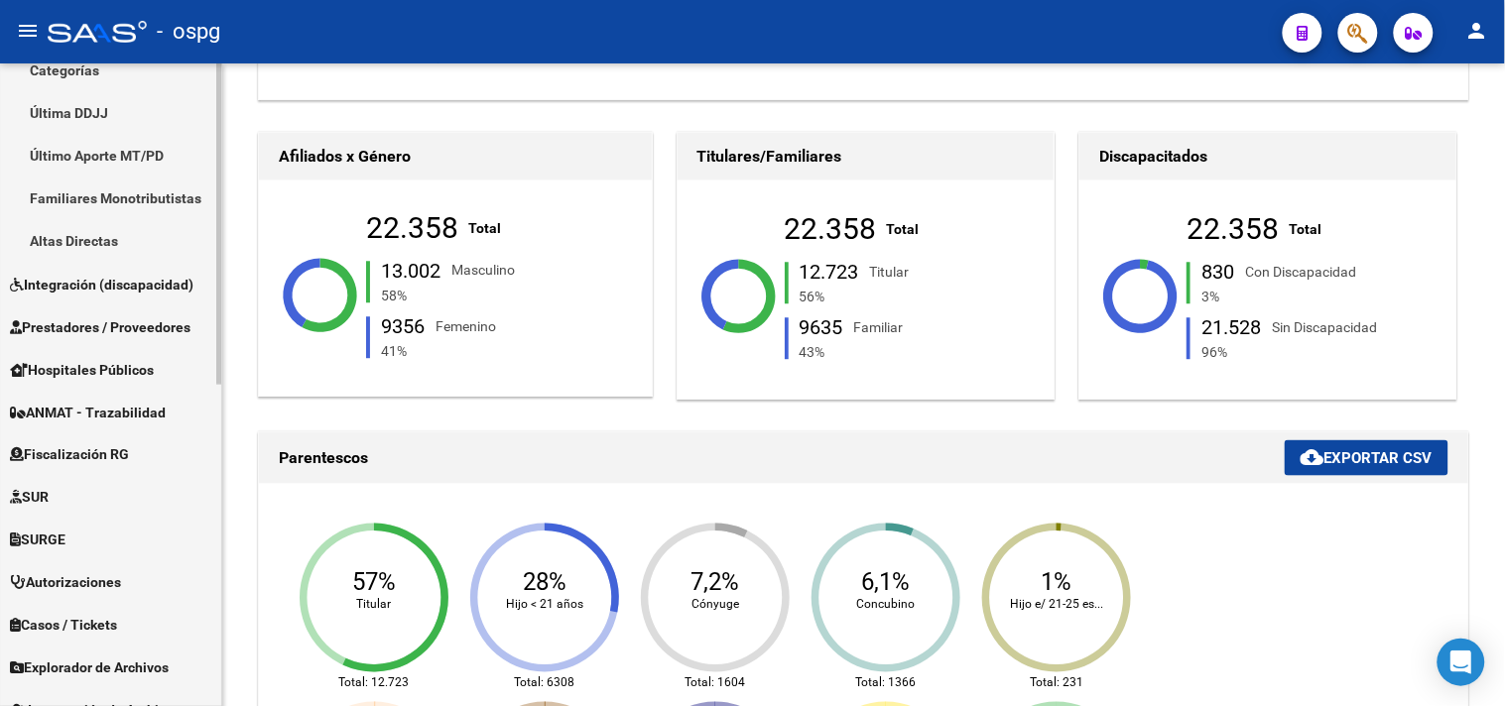
scroll to position [643, 0]
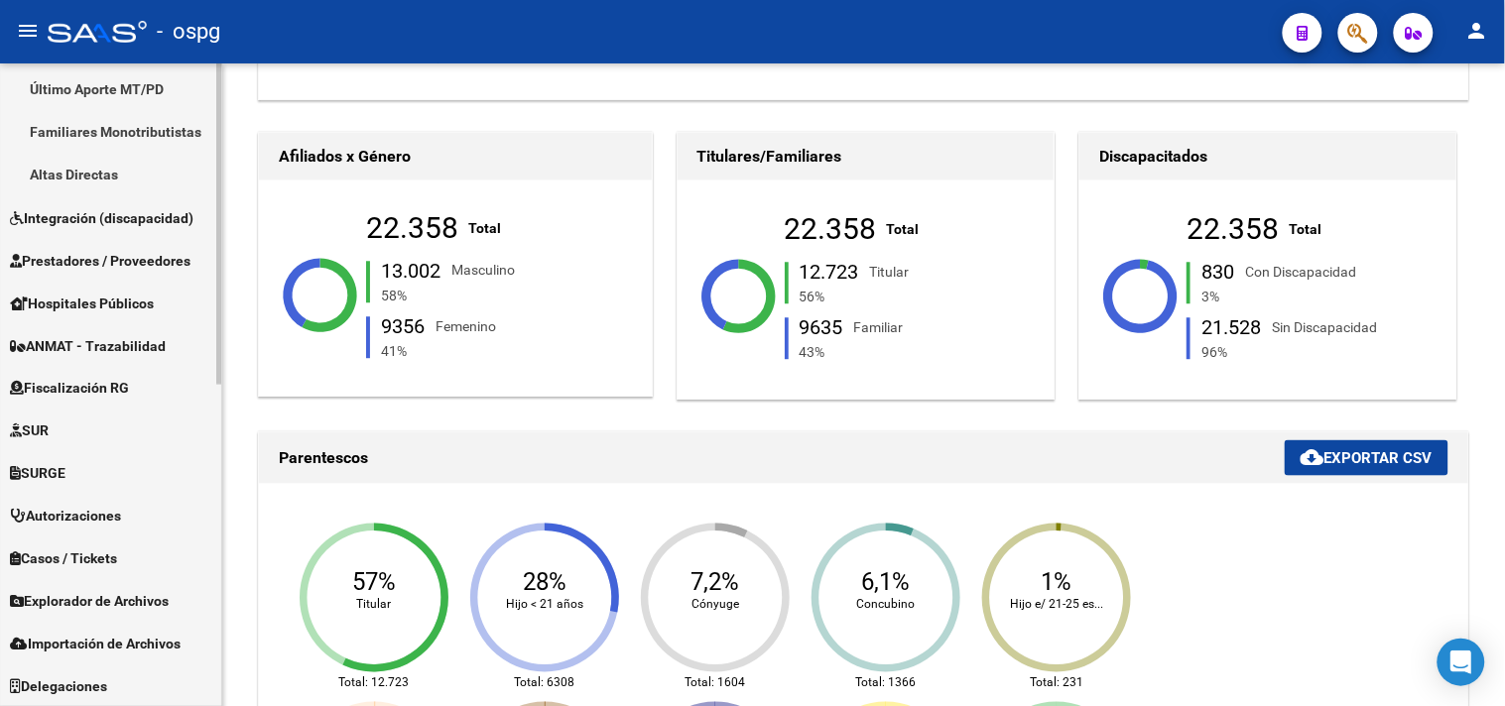
click at [121, 592] on span "Explorador de Archivos" at bounding box center [89, 602] width 159 height 22
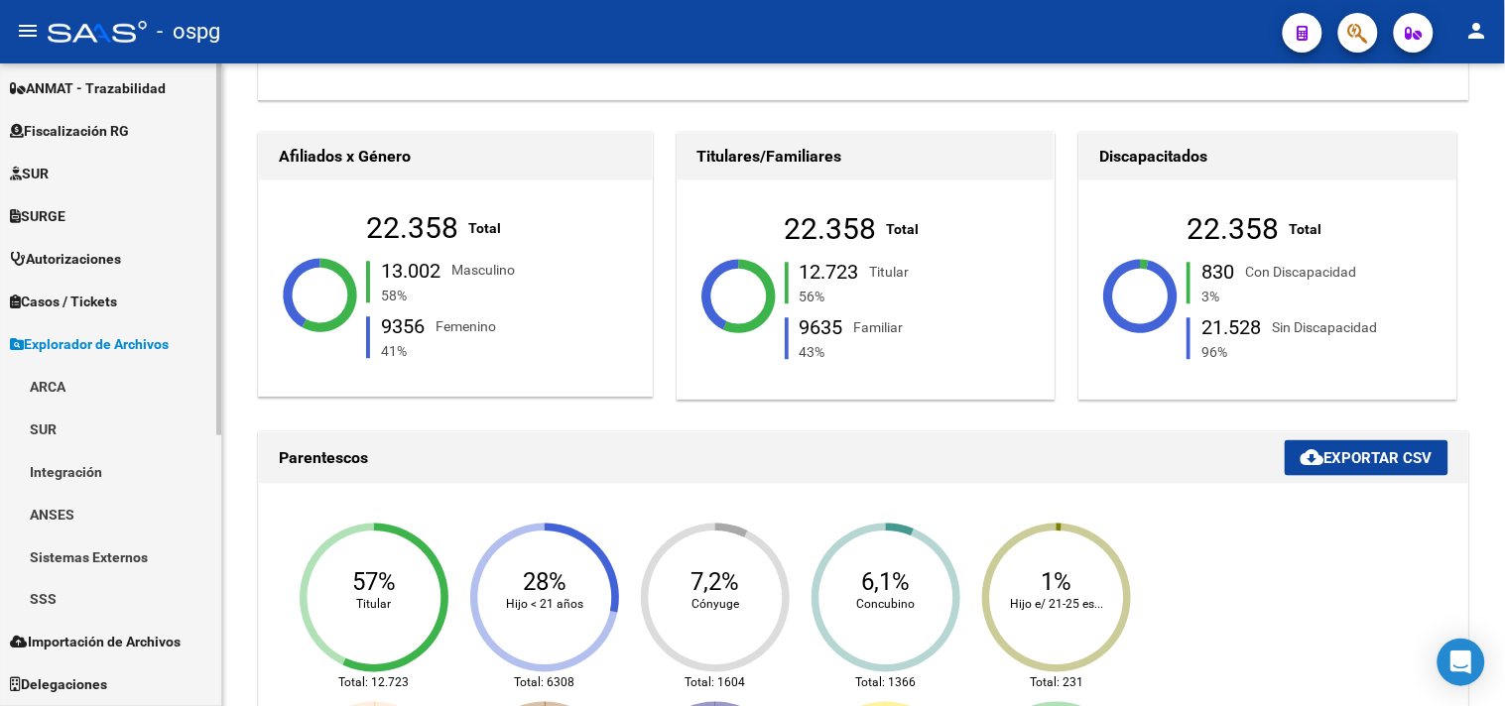
scroll to position [430, 0]
click at [83, 589] on link "SSS" at bounding box center [110, 601] width 221 height 43
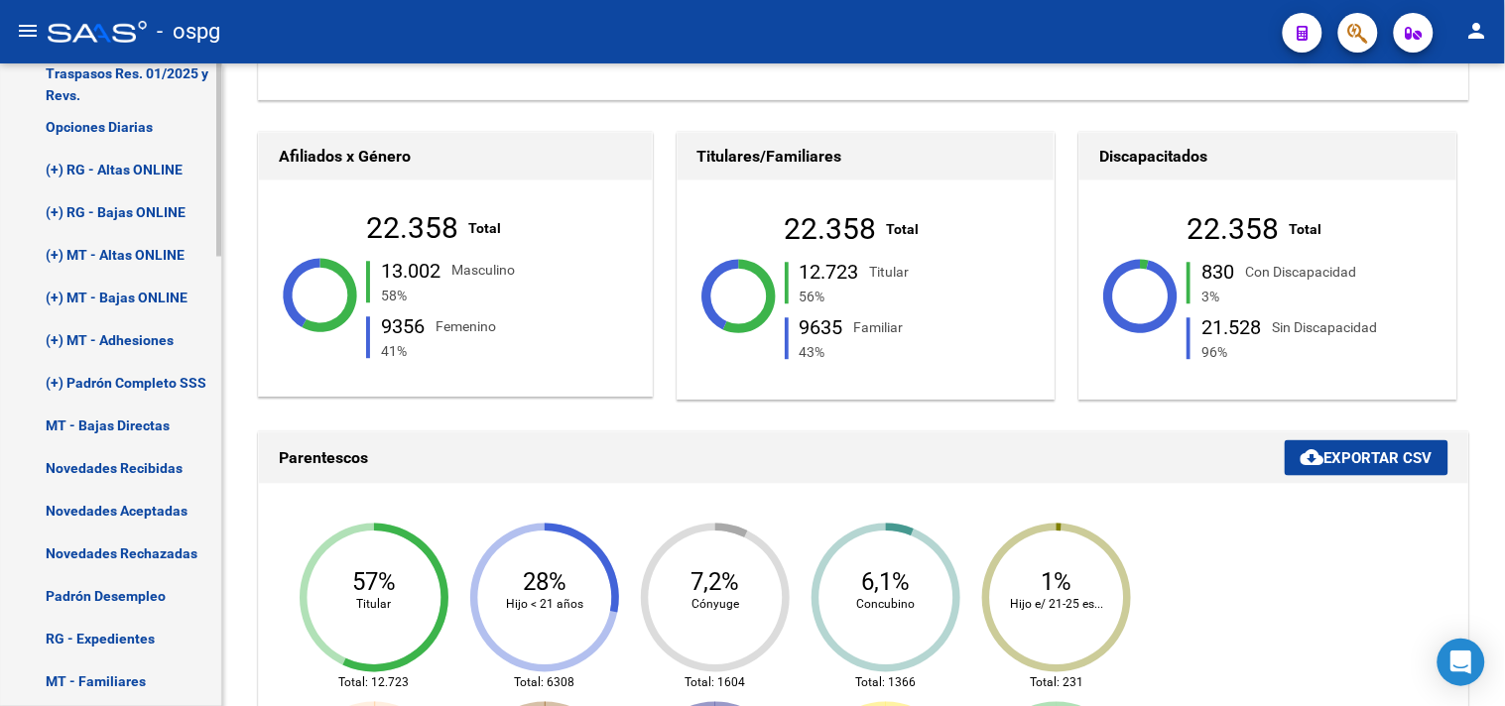
scroll to position [1091, 0]
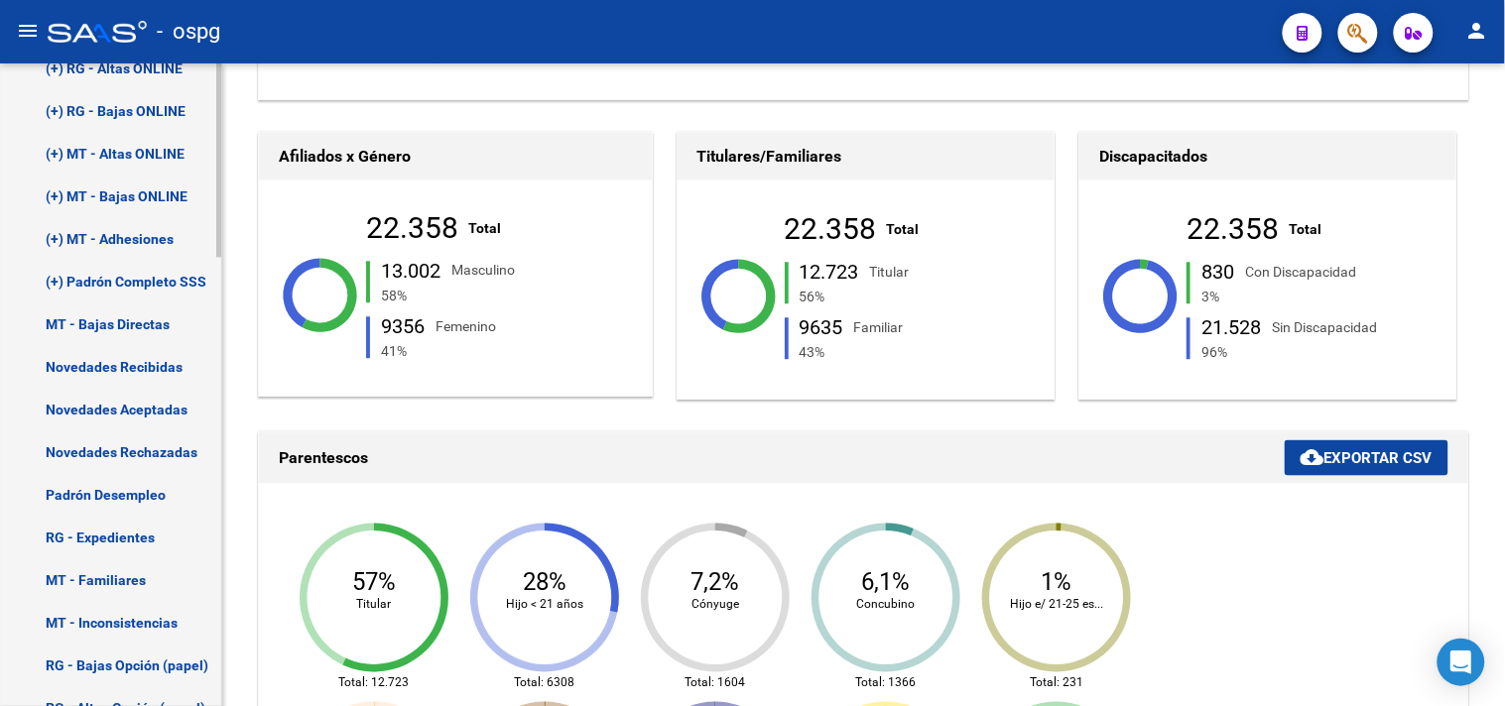
click at [122, 268] on link "(+) Padrón Completo SSS" at bounding box center [110, 281] width 221 height 43
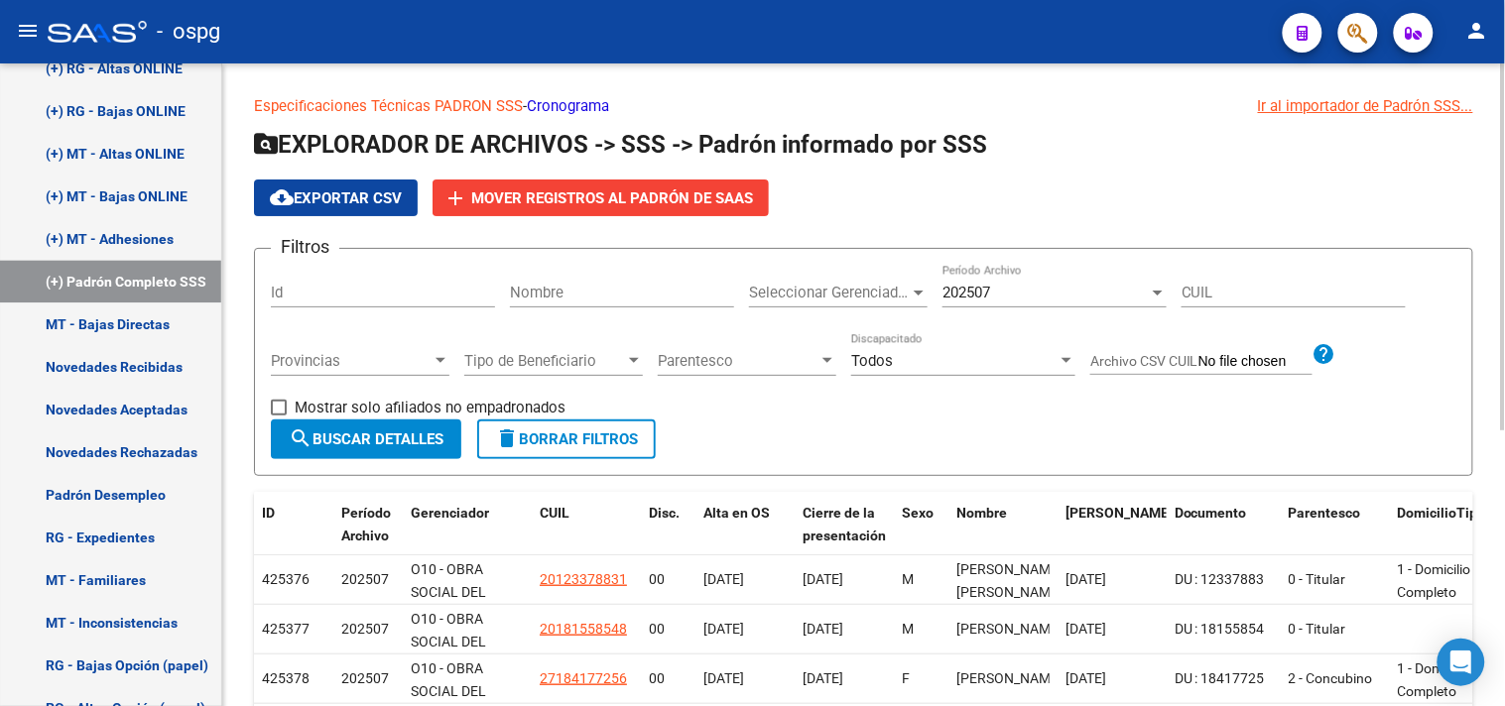
click at [303, 208] on button "cloud_download Exportar CSV" at bounding box center [336, 198] width 164 height 37
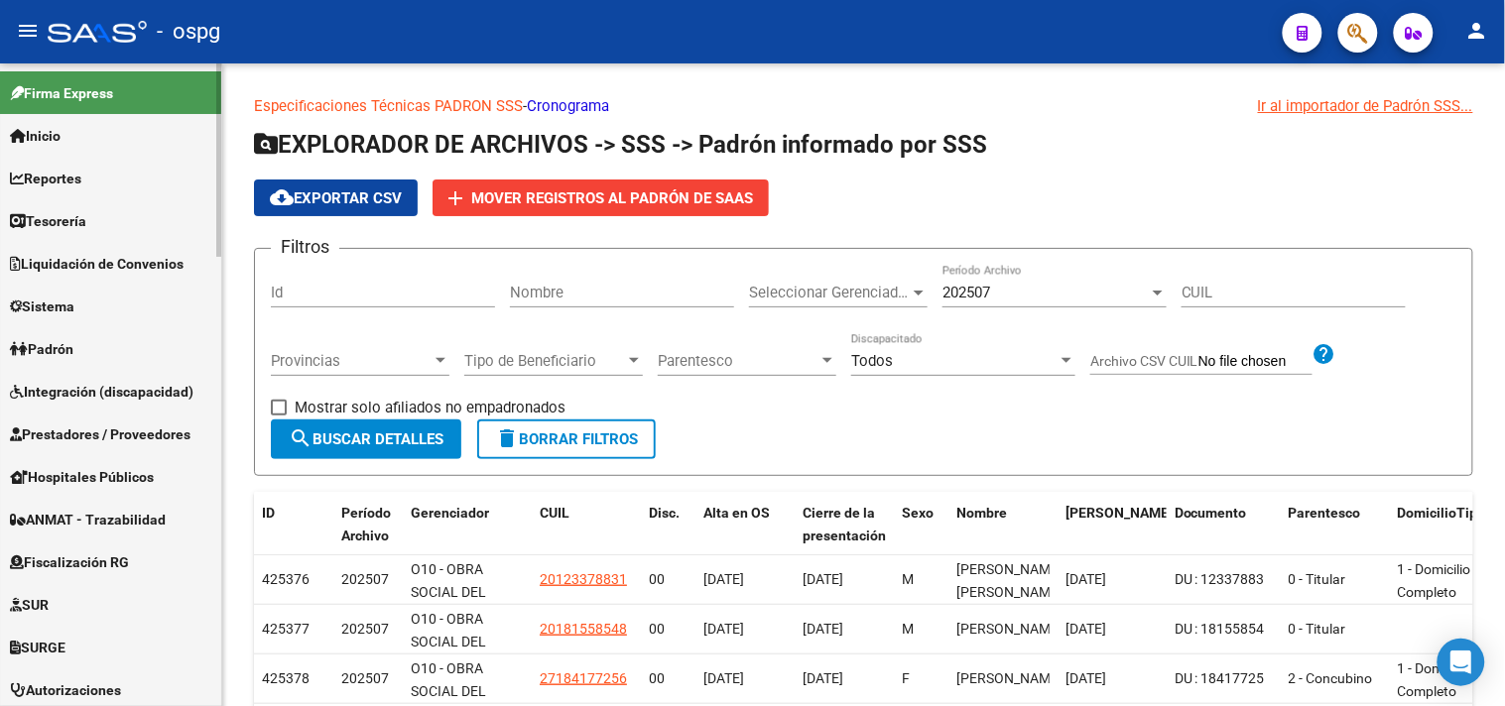
drag, startPoint x: 67, startPoint y: 337, endPoint x: 103, endPoint y: 358, distance: 41.3
click at [65, 338] on span "Padrón" at bounding box center [41, 349] width 63 height 22
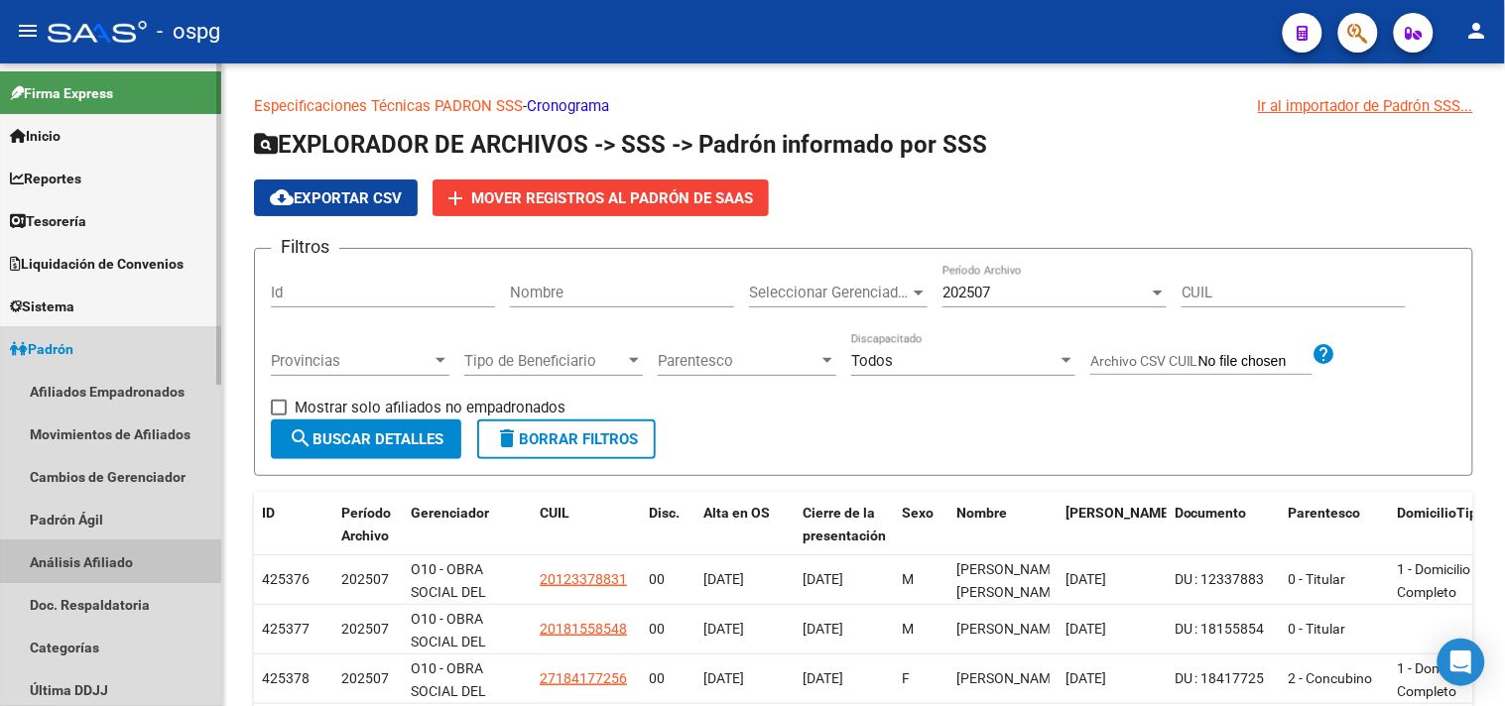
click at [109, 557] on link "Análisis Afiliado" at bounding box center [110, 562] width 221 height 43
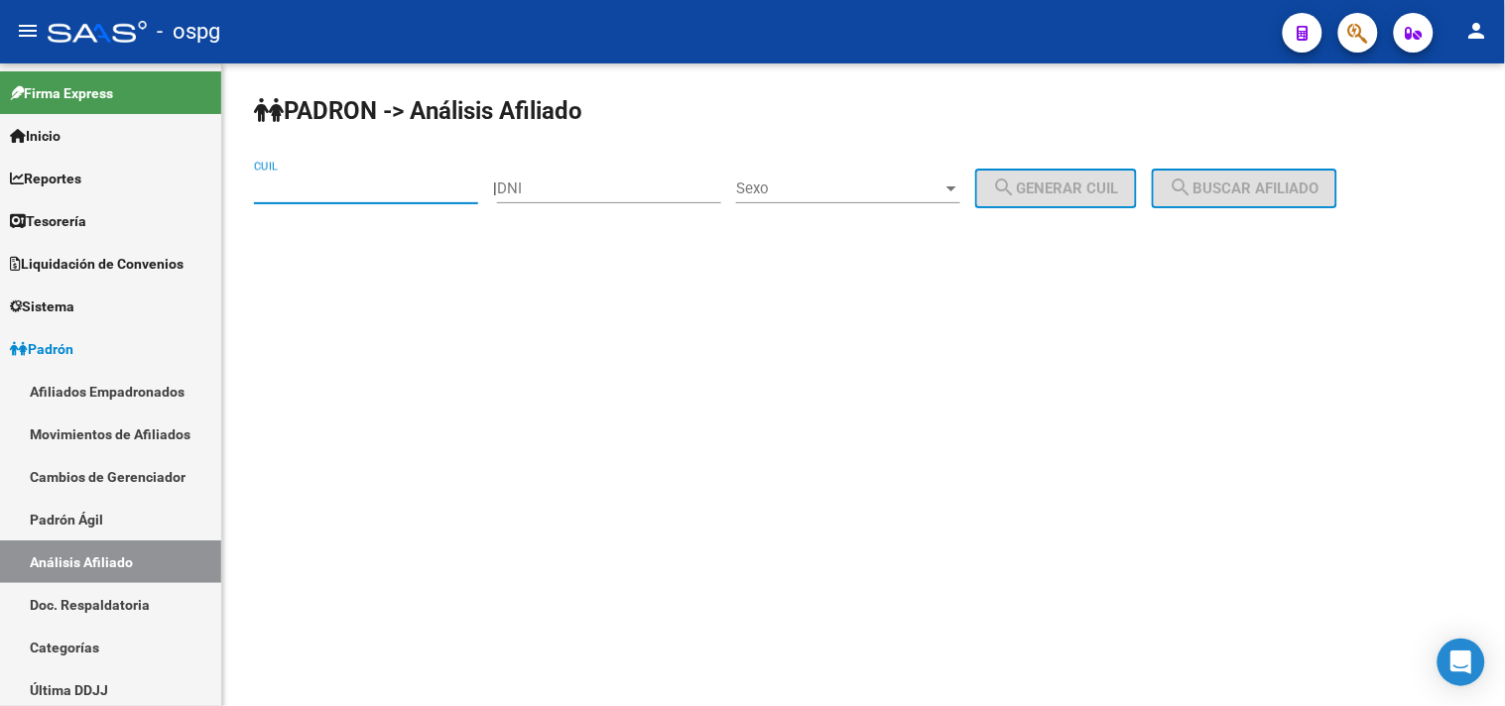
paste input "20-36437607-4"
type input "20-36437607-4"
click at [1235, 186] on span "search Buscar afiliado" at bounding box center [1244, 189] width 150 height 18
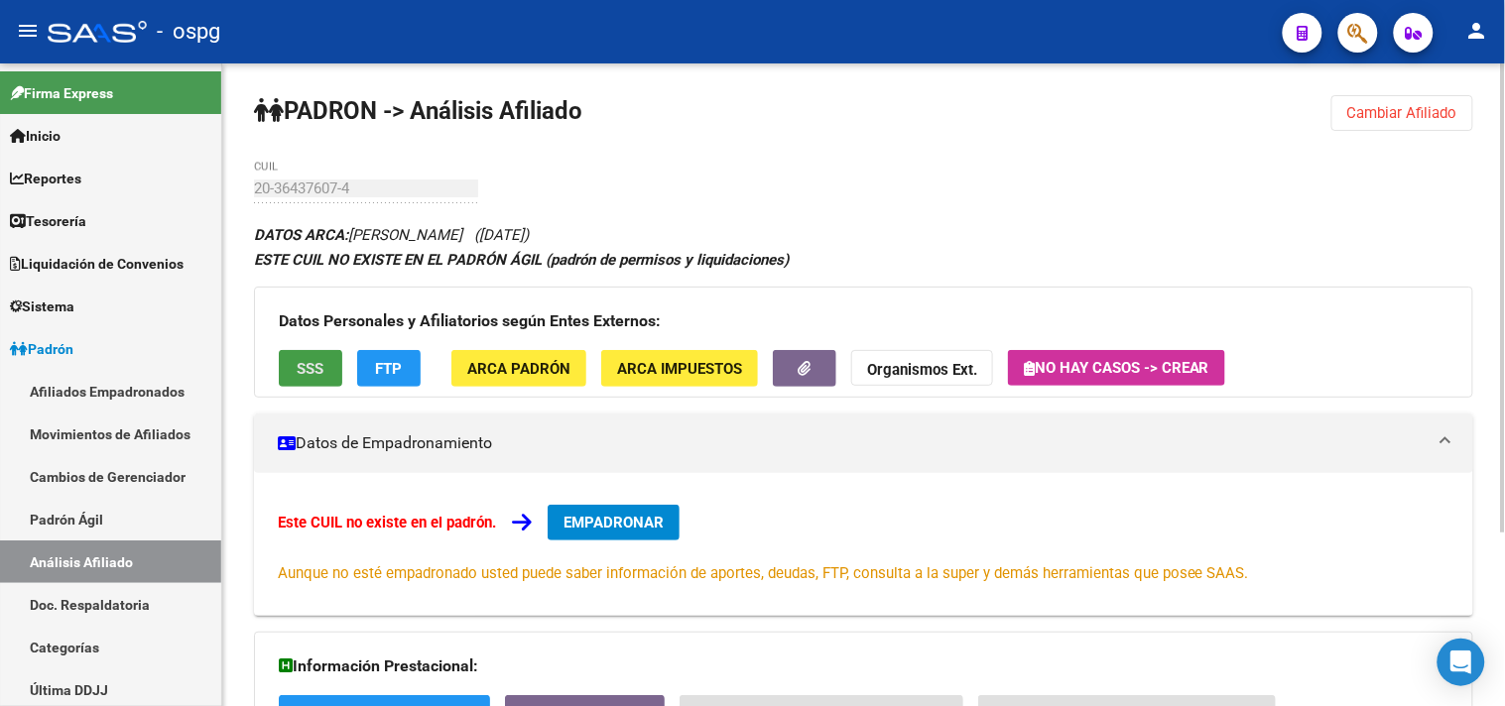
click at [311, 368] on span "SSS" at bounding box center [311, 369] width 27 height 18
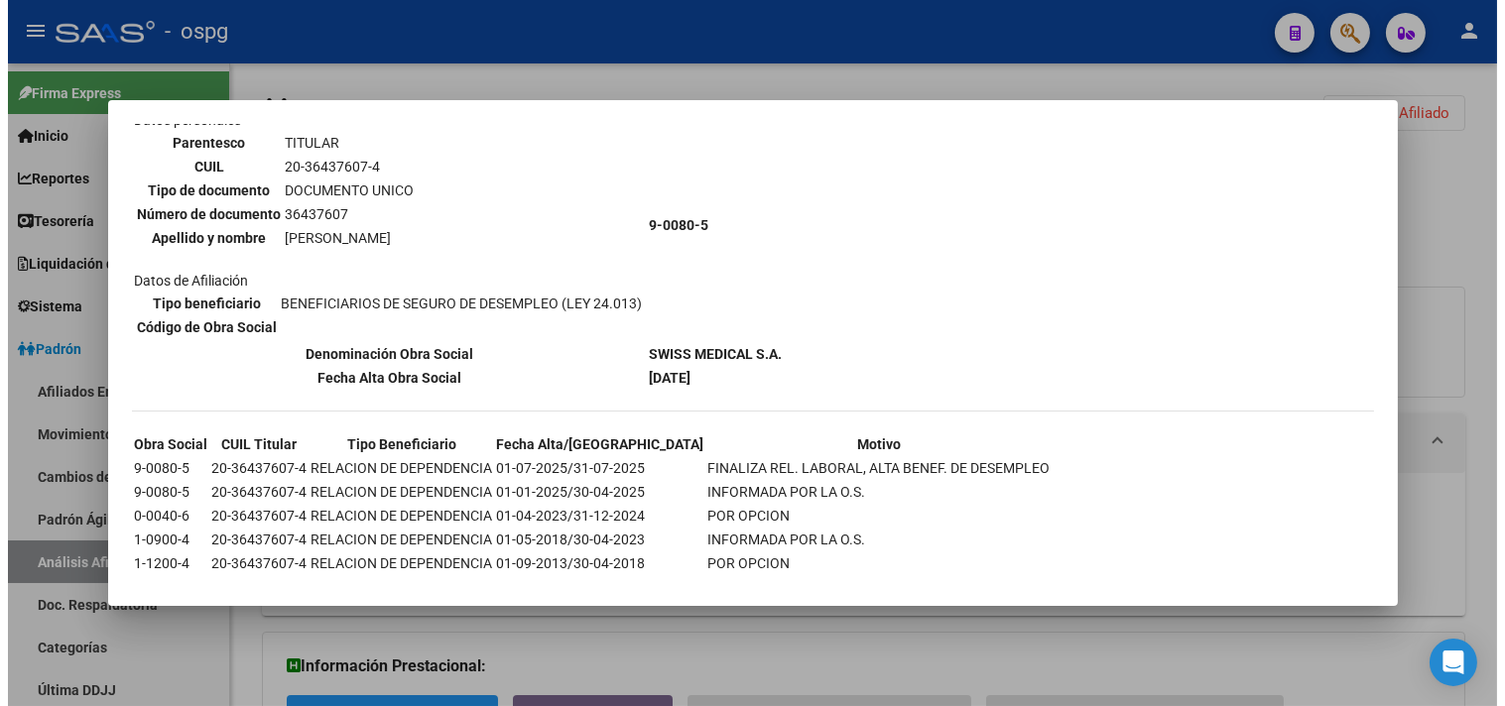
scroll to position [220, 0]
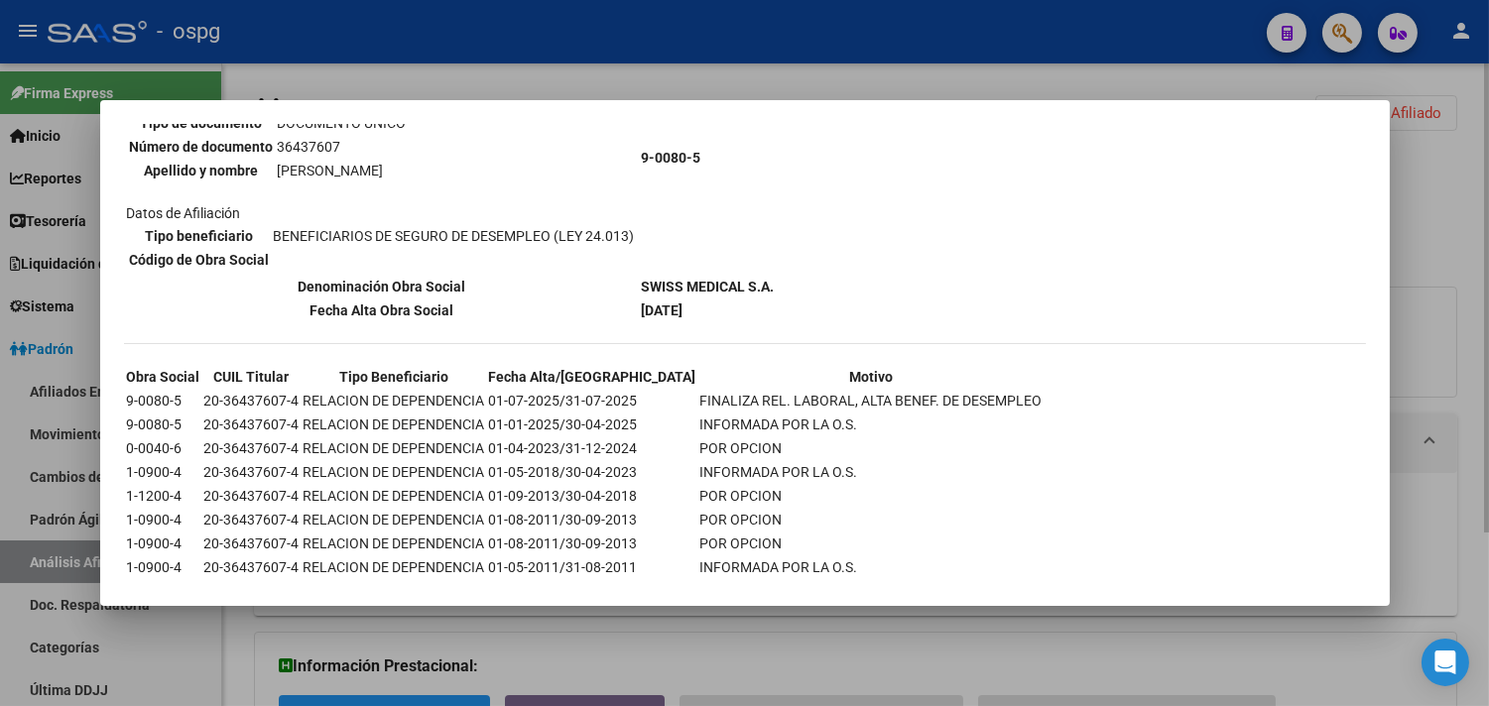
click at [685, 625] on div at bounding box center [744, 353] width 1489 height 706
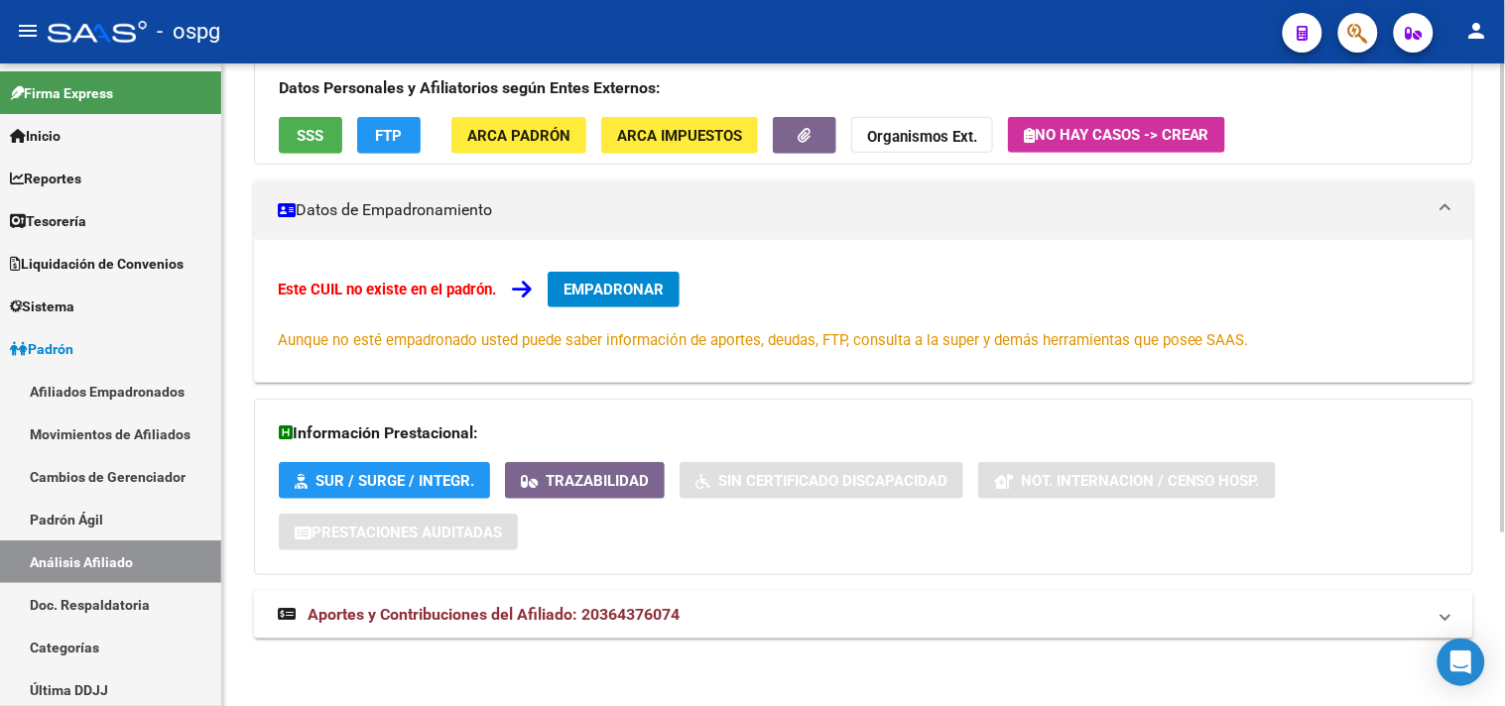
scroll to position [236, 0]
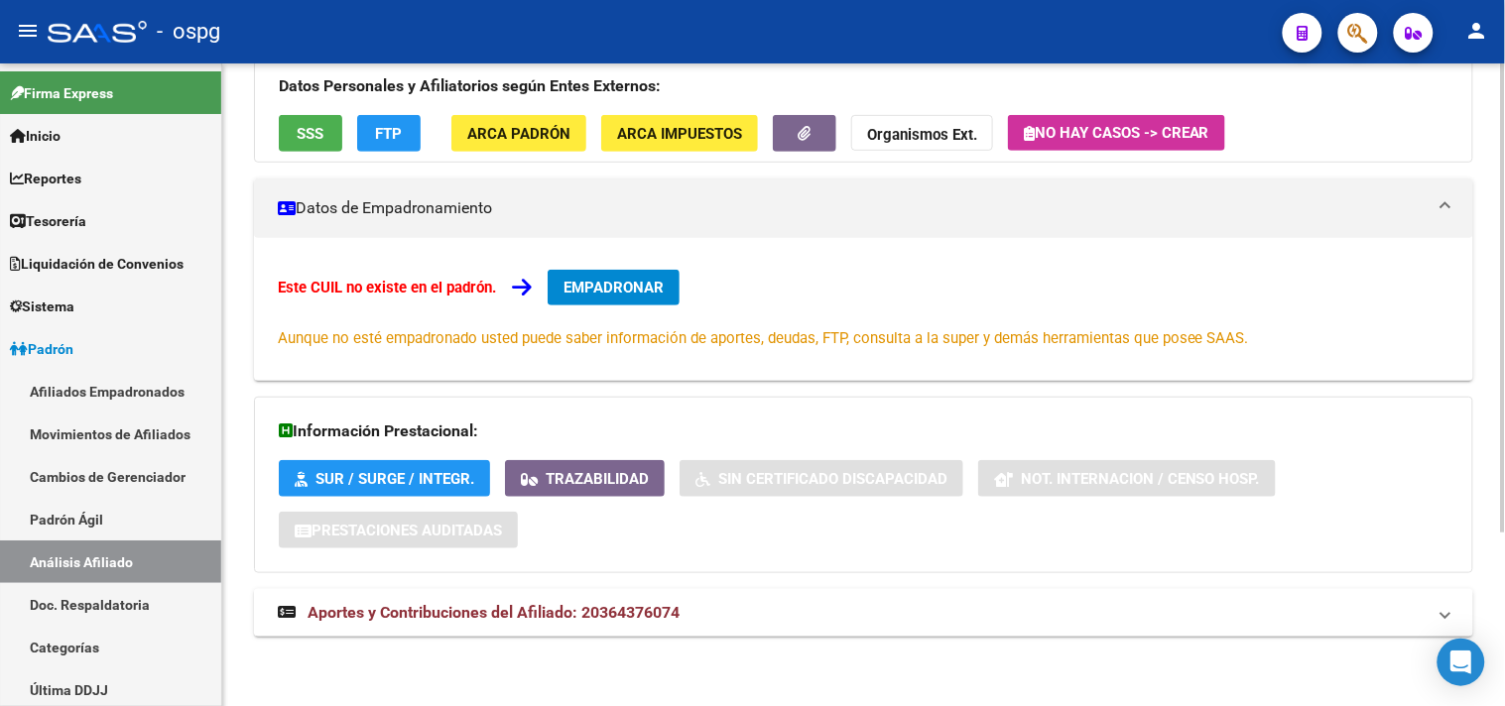
click at [697, 621] on mat-panel-title "Aportes y Contribuciones del Afiliado: 20364376074" at bounding box center [852, 613] width 1148 height 22
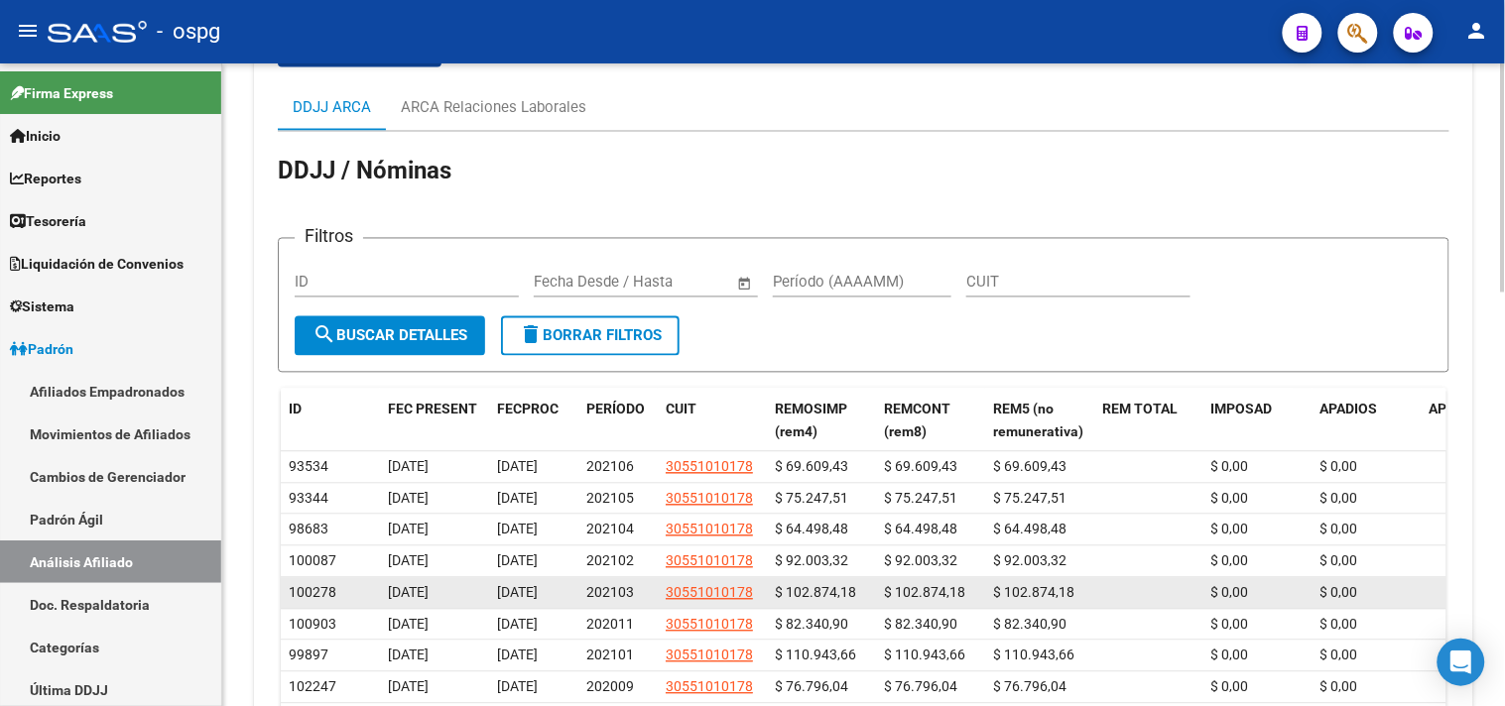
scroll to position [794, 0]
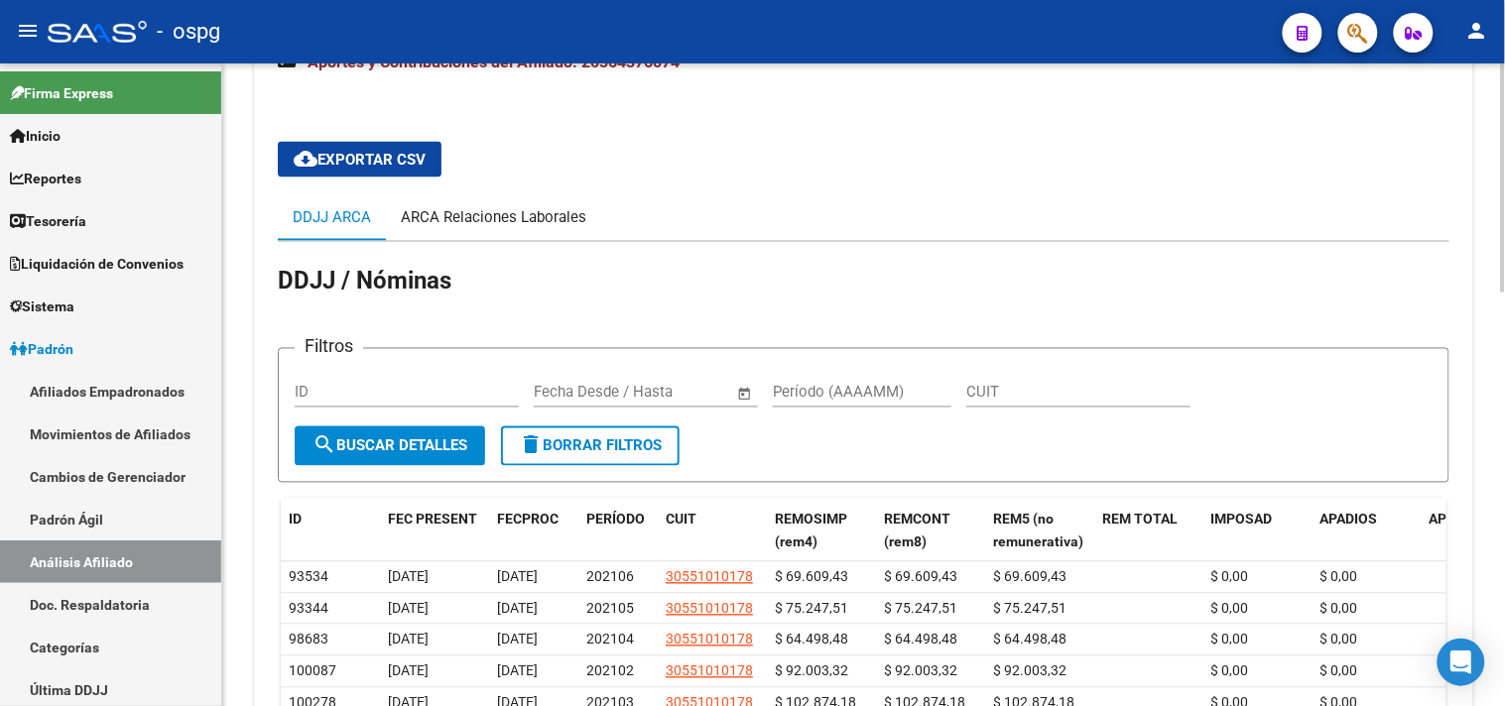
click at [533, 223] on div "ARCA Relaciones Laborales" at bounding box center [493, 217] width 185 height 22
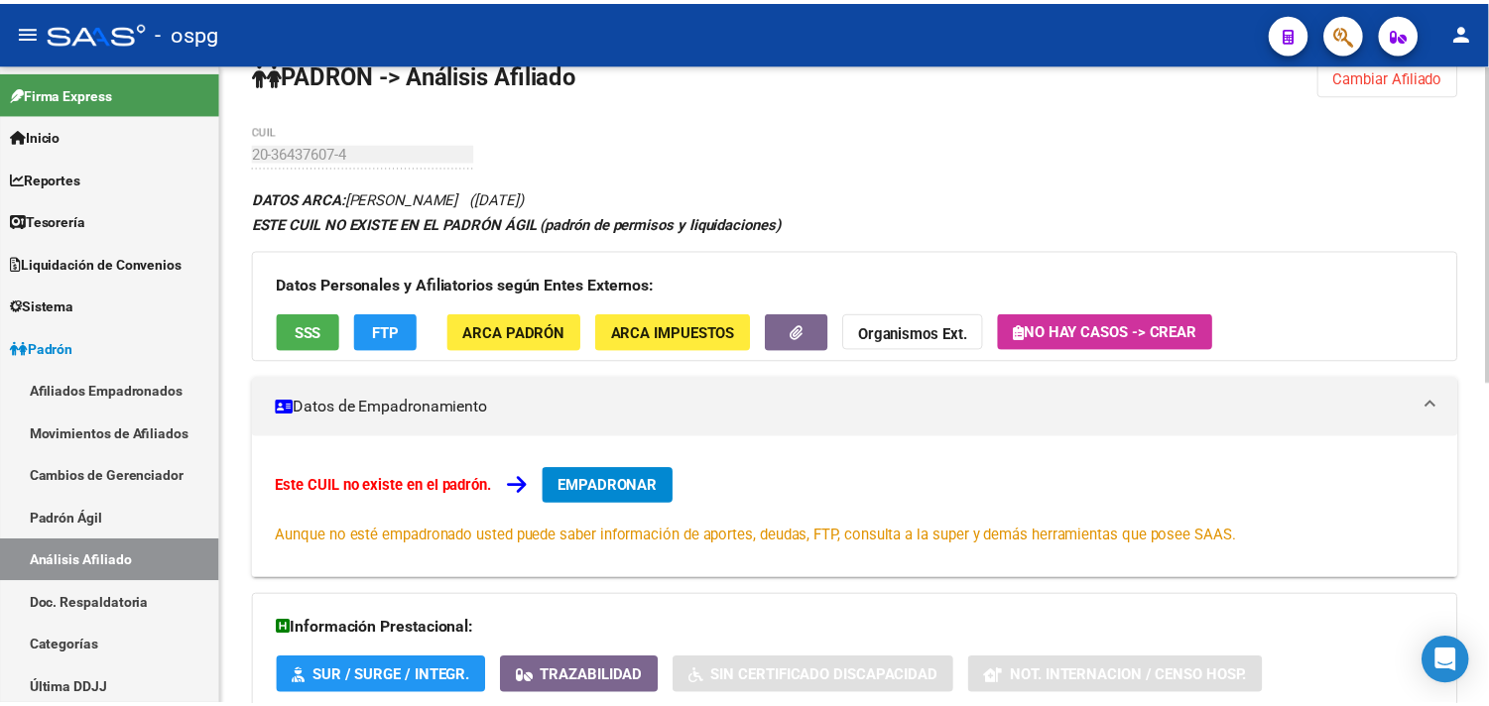
scroll to position [0, 0]
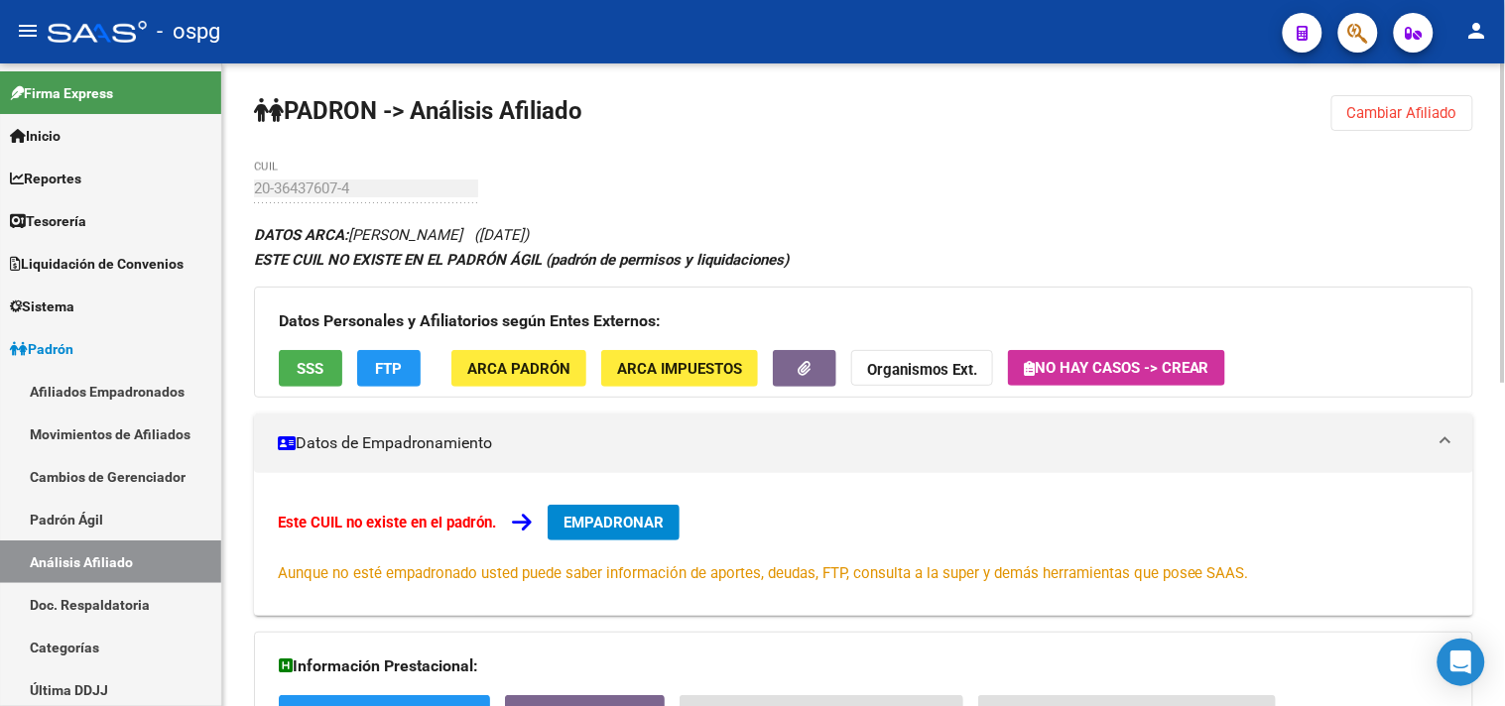
click at [379, 368] on span "FTP" at bounding box center [389, 369] width 27 height 18
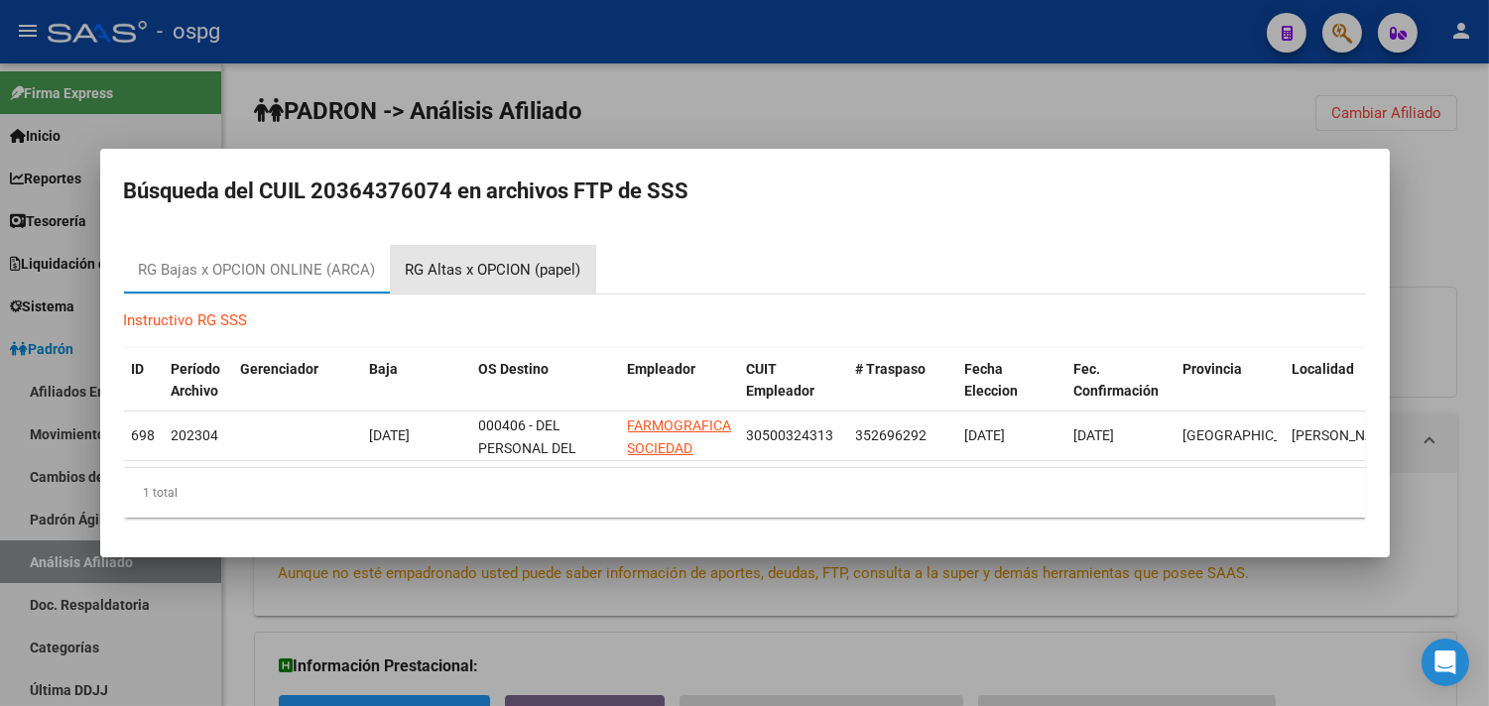
click at [471, 259] on div "RG Altas x OPCION (papel)" at bounding box center [494, 270] width 176 height 23
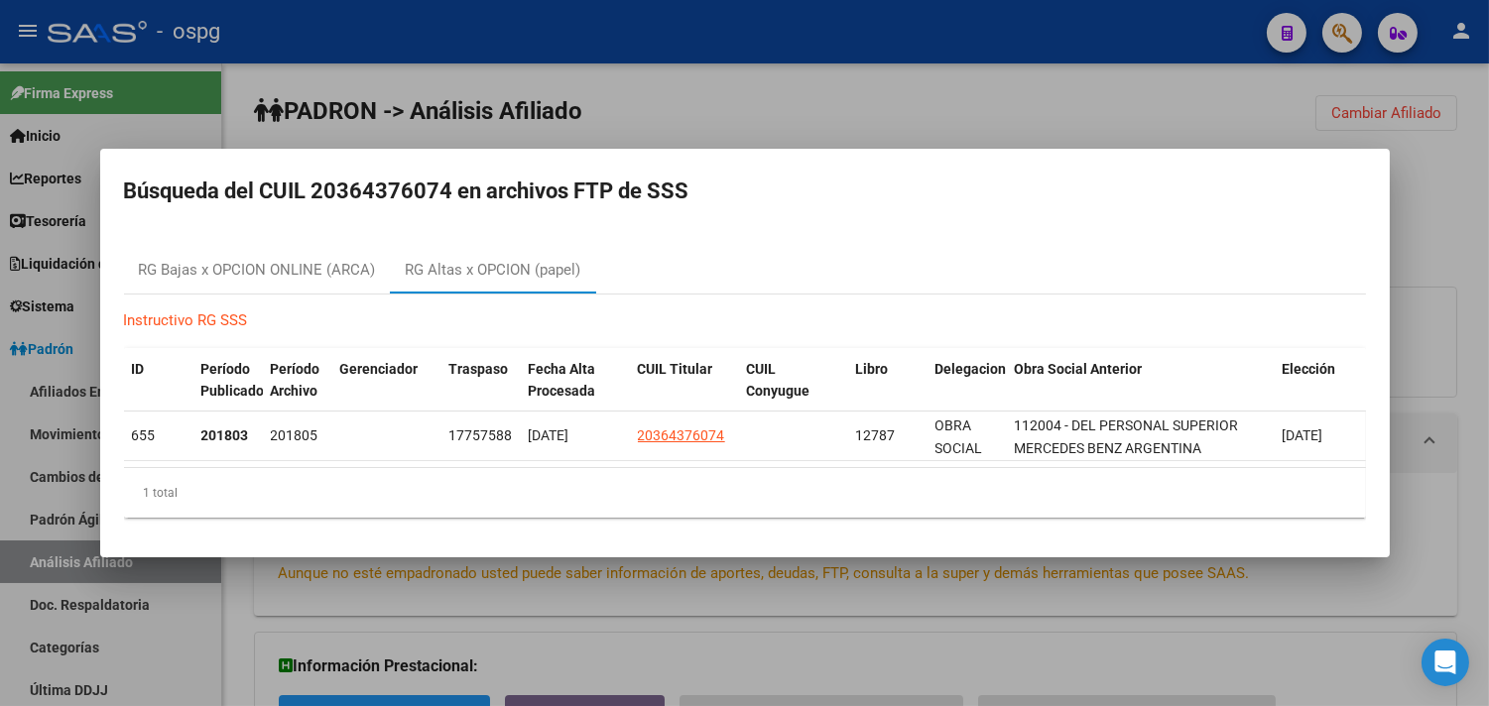
click at [666, 617] on div at bounding box center [744, 353] width 1489 height 706
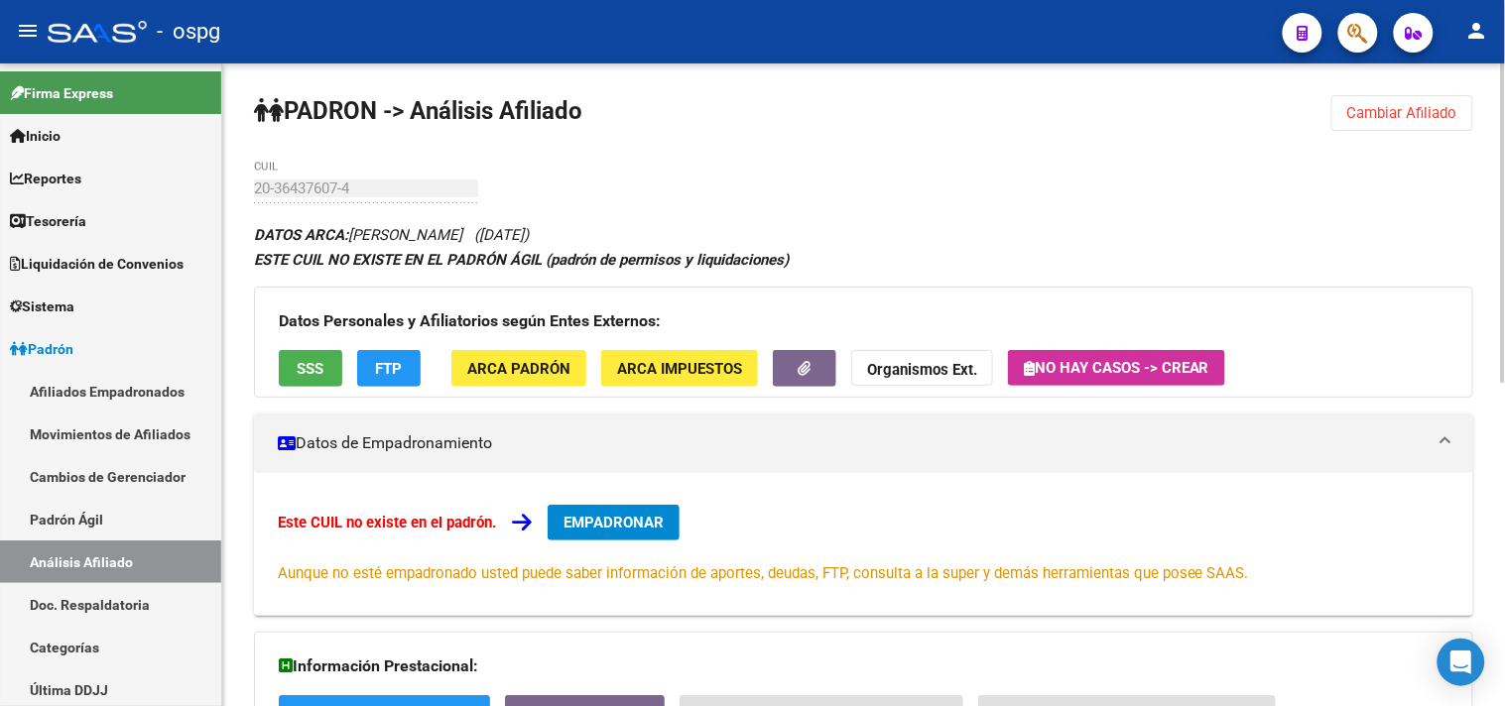
click at [299, 380] on button "SSS" at bounding box center [310, 368] width 63 height 37
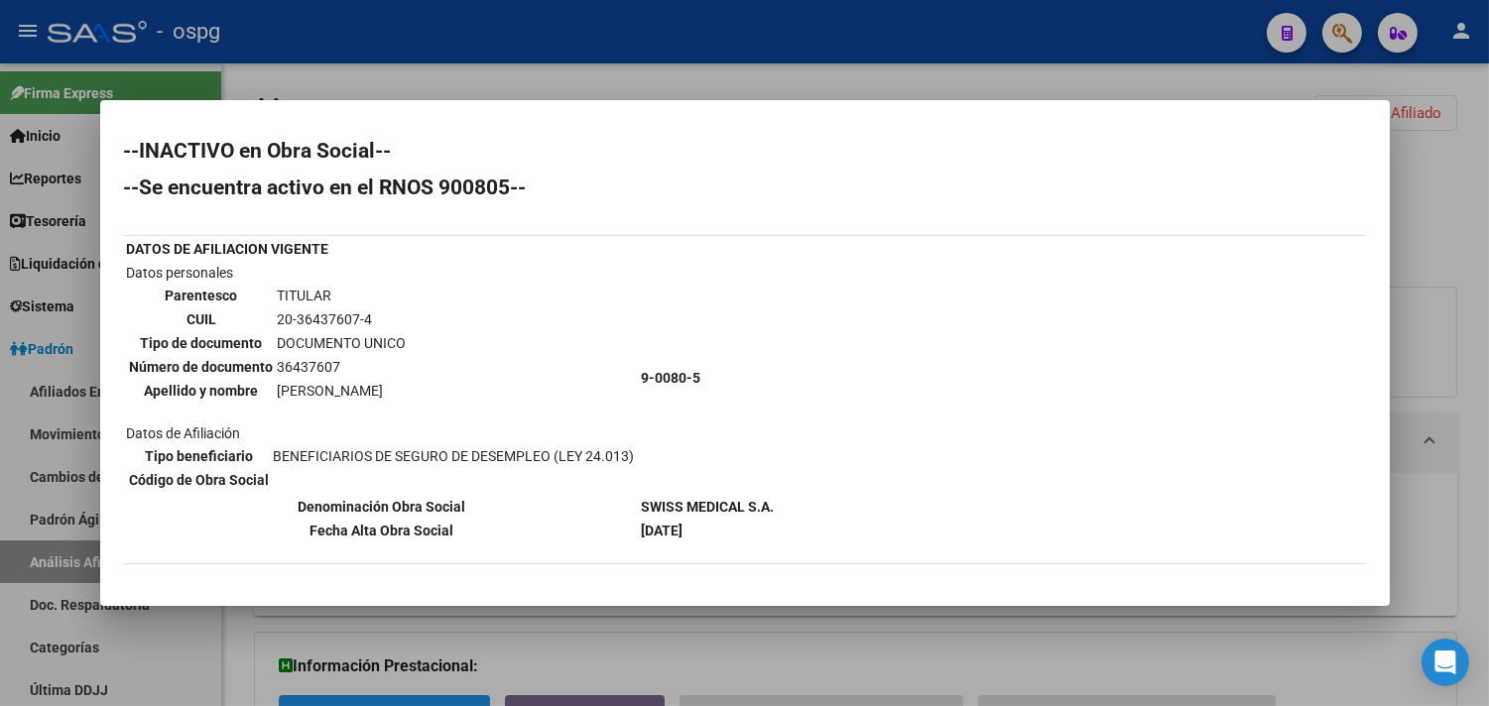
click at [779, 595] on mat-dialog-container "--INACTIVO en Obra Social-- --Se encuentra activo en el RNOS 900805-- DATOS DE …" at bounding box center [744, 353] width 1289 height 507
click at [320, 70] on div at bounding box center [744, 353] width 1489 height 706
